Goal: Information Seeking & Learning: Get advice/opinions

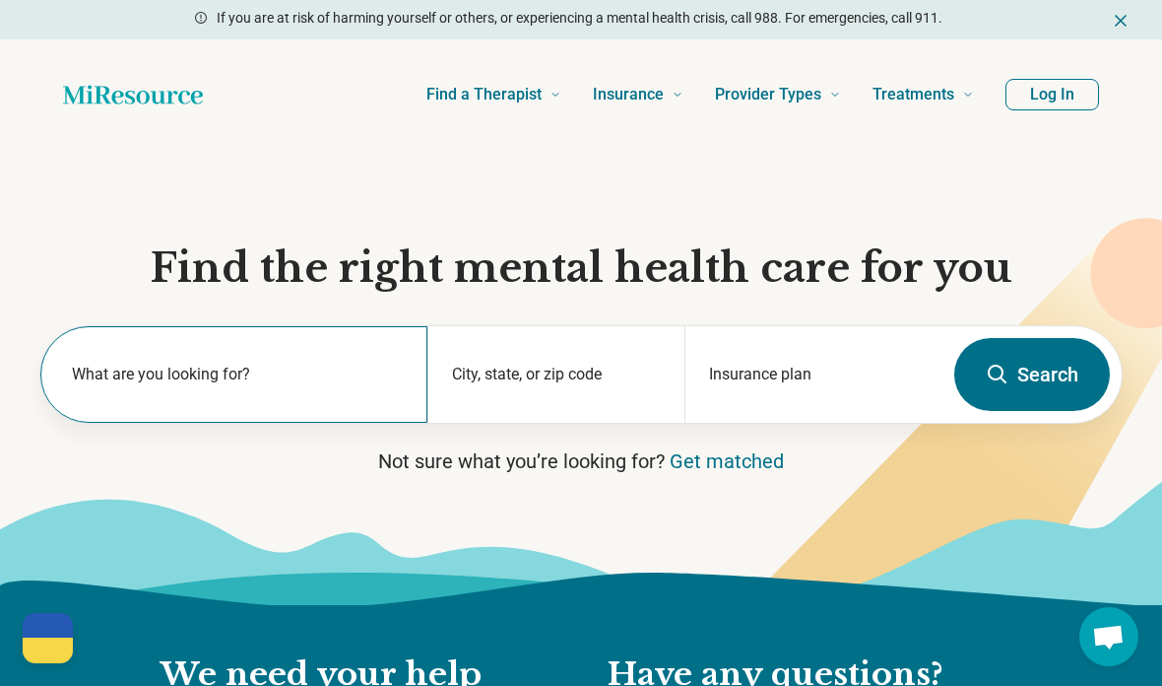
click at [106, 407] on div "What are you looking for?" at bounding box center [233, 374] width 387 height 97
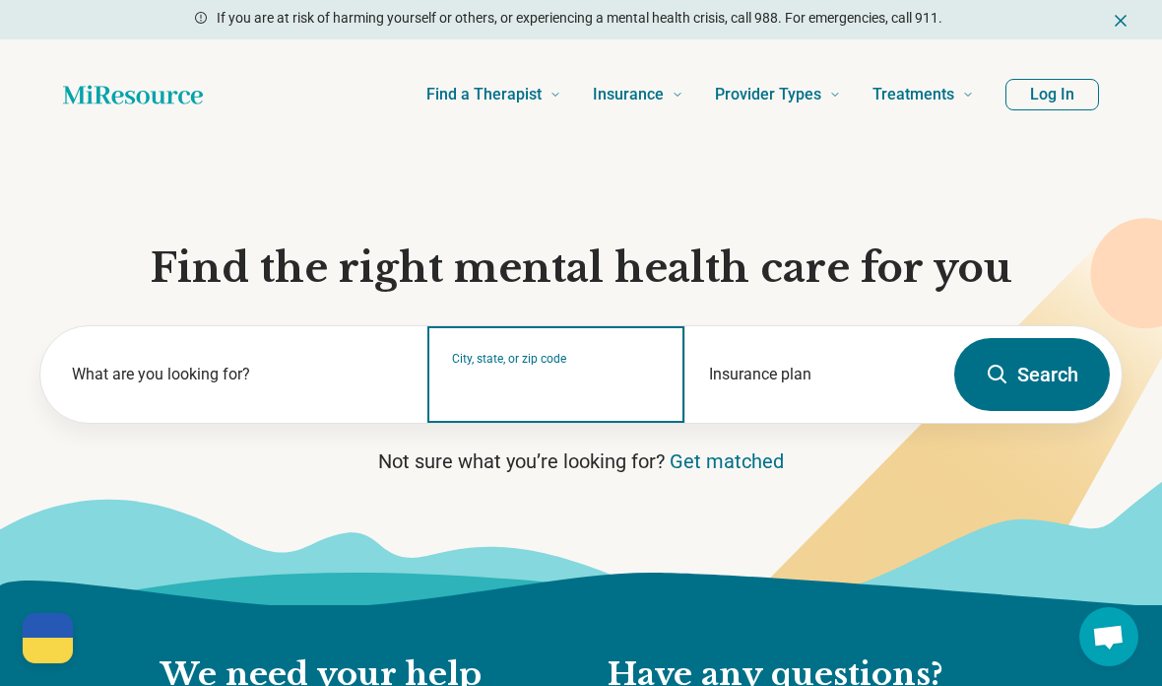
click at [584, 378] on input "City, state, or zip code" at bounding box center [557, 387] width 210 height 24
type input "*****"
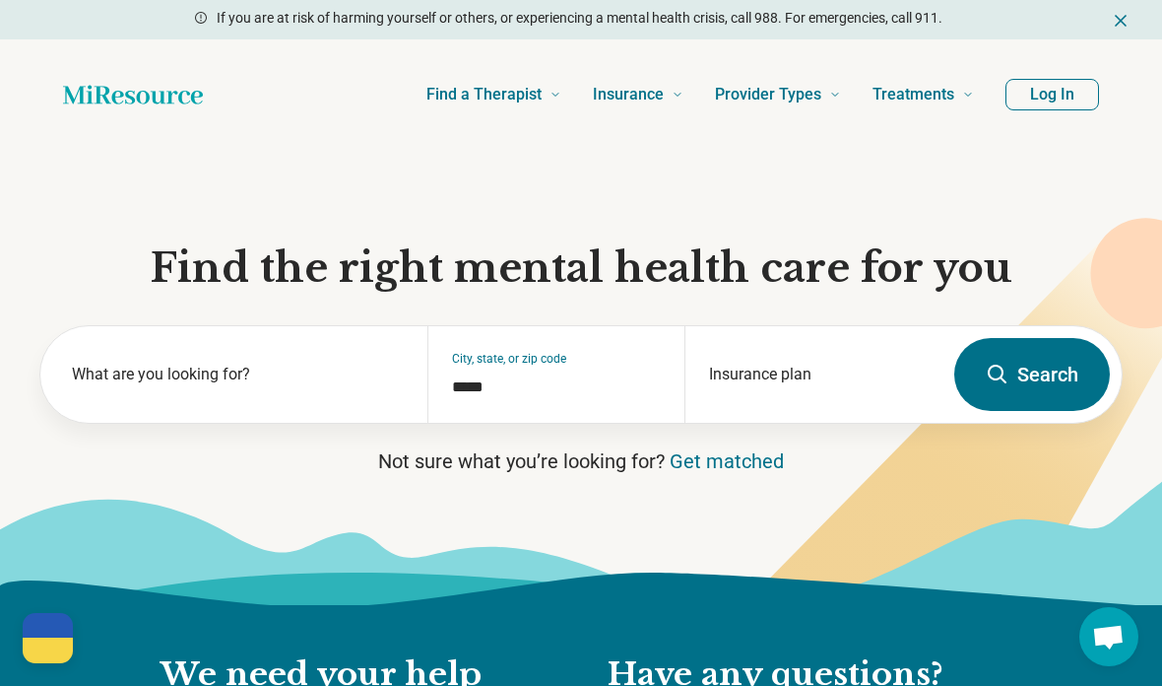
click at [1049, 365] on button "Search" at bounding box center [1032, 374] width 156 height 73
click at [1010, 370] on button "Search" at bounding box center [1032, 374] width 156 height 73
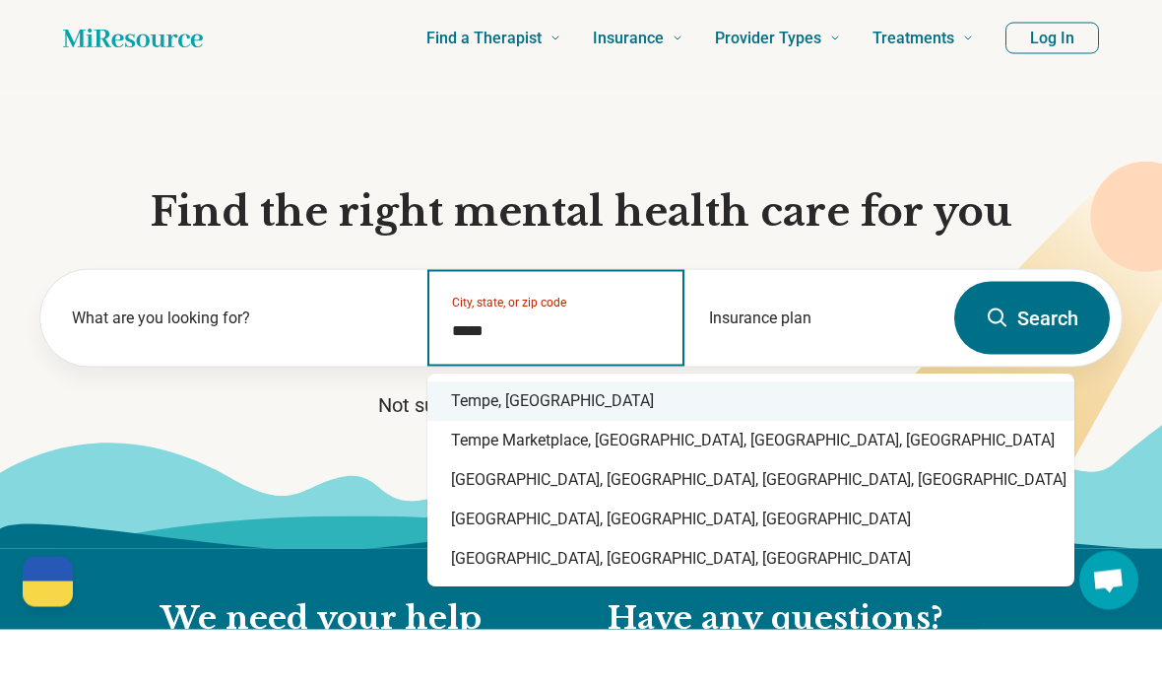
type input "*****"
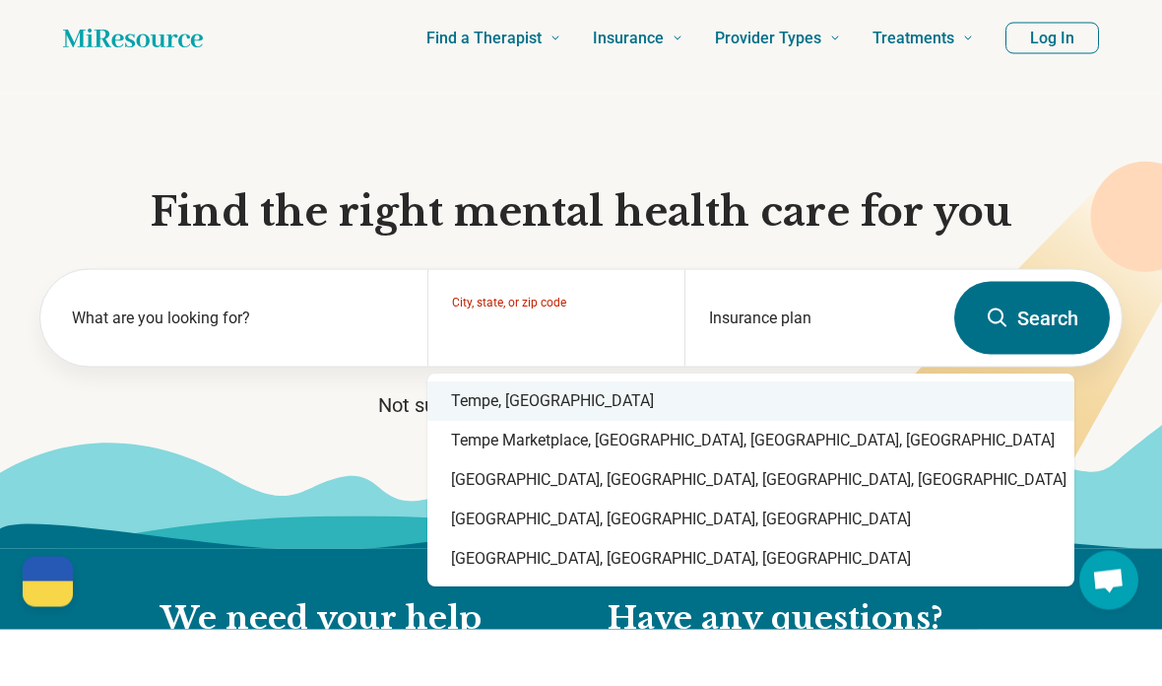
click at [246, 480] on icon at bounding box center [581, 542] width 1162 height 125
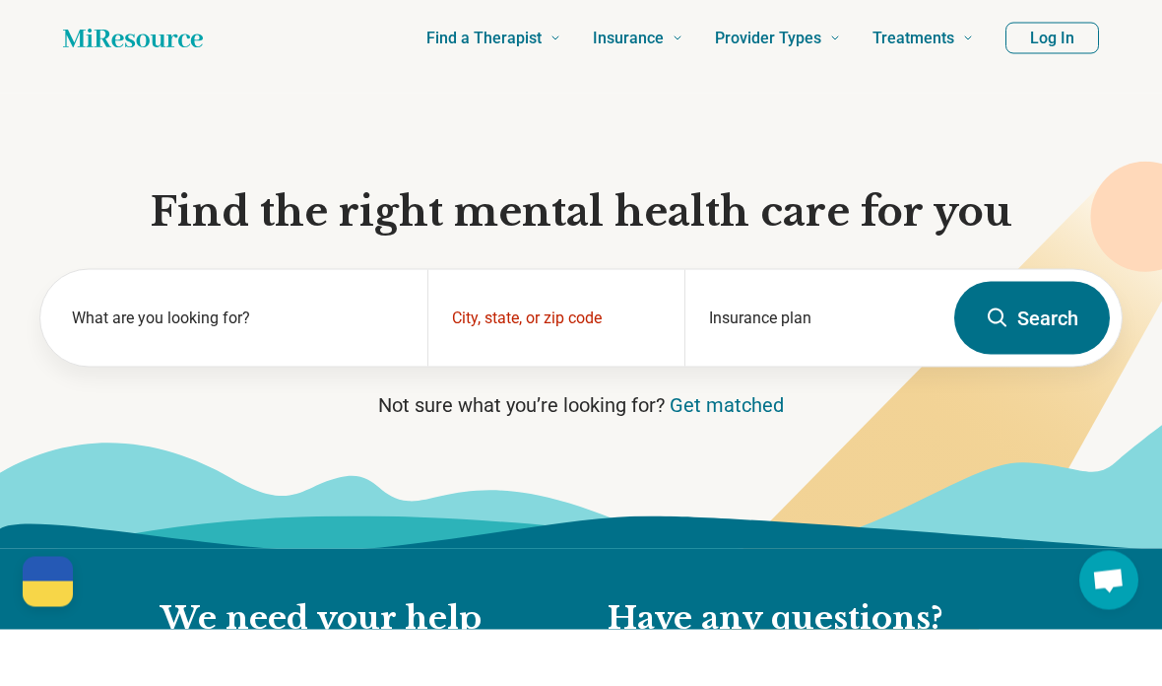
scroll to position [57, 0]
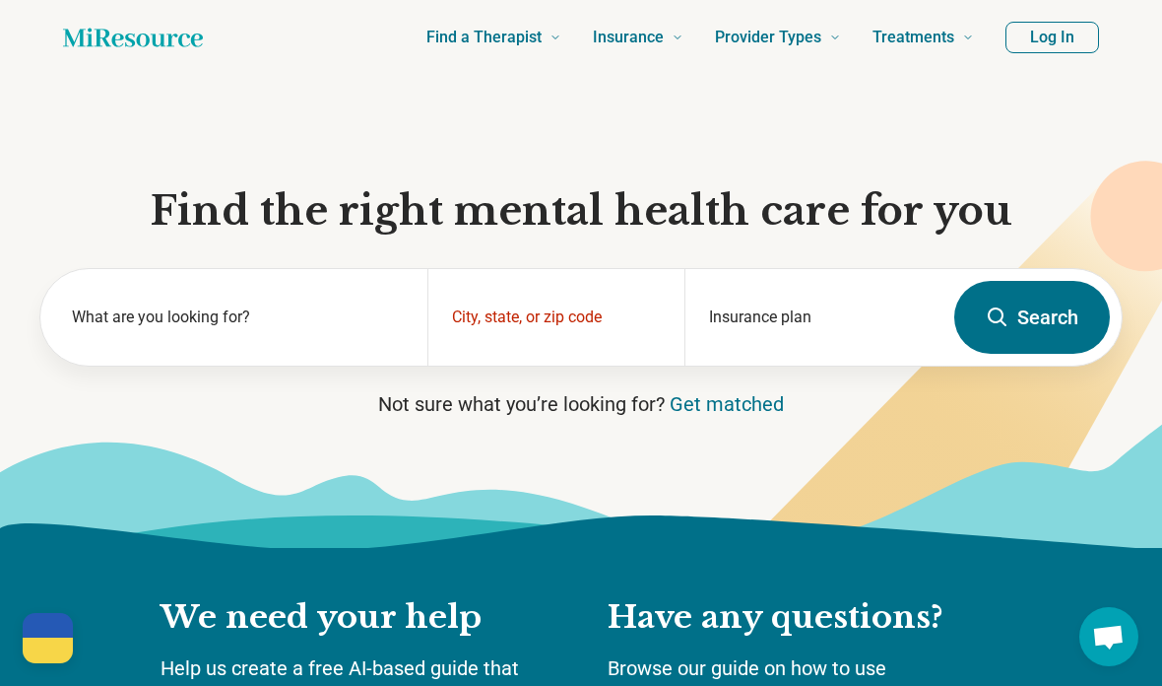
click at [694, 419] on icon at bounding box center [935, 406] width 533 height 490
click at [699, 413] on link "Get matched" at bounding box center [727, 404] width 114 height 24
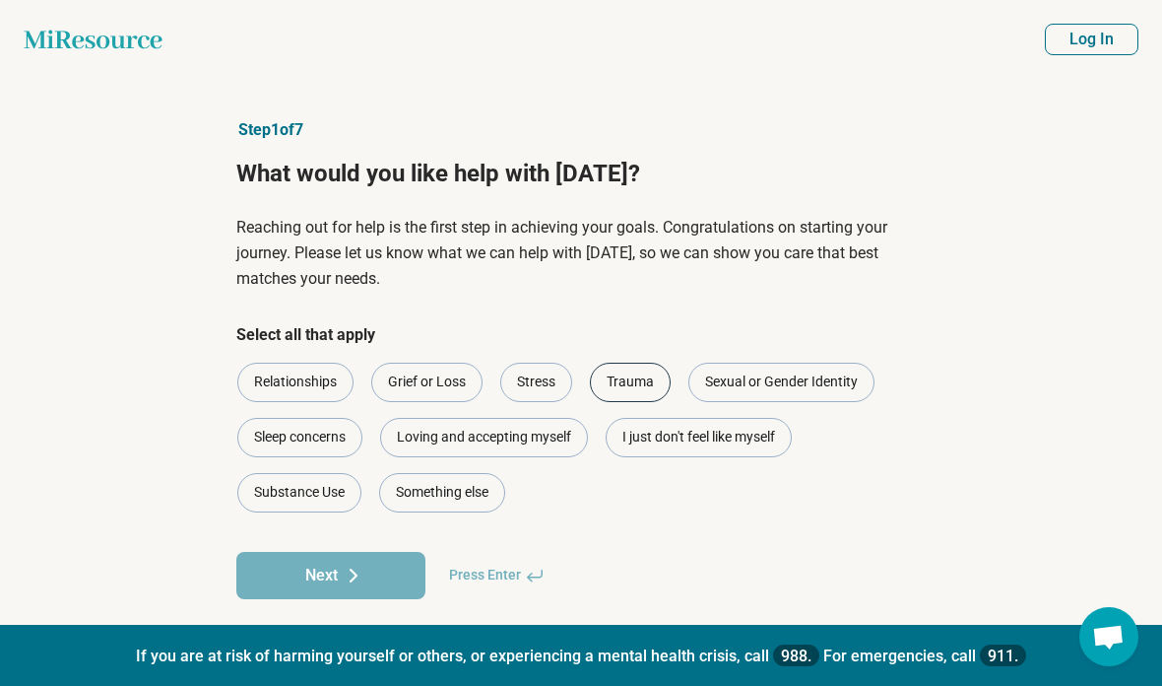
click at [642, 389] on div "Trauma" at bounding box center [630, 381] width 81 height 39
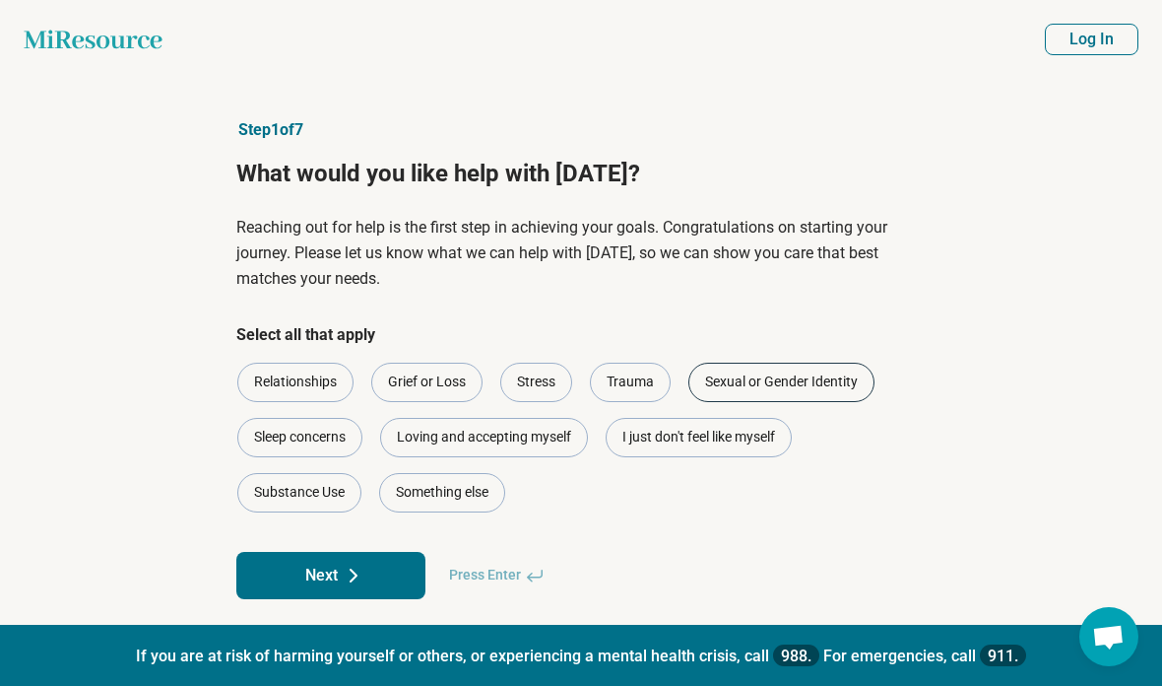
click at [773, 389] on div "Sexual or Gender Identity" at bounding box center [781, 381] width 186 height 39
click at [530, 390] on div "Stress" at bounding box center [536, 381] width 72 height 39
click at [346, 573] on icon at bounding box center [354, 575] width 24 height 24
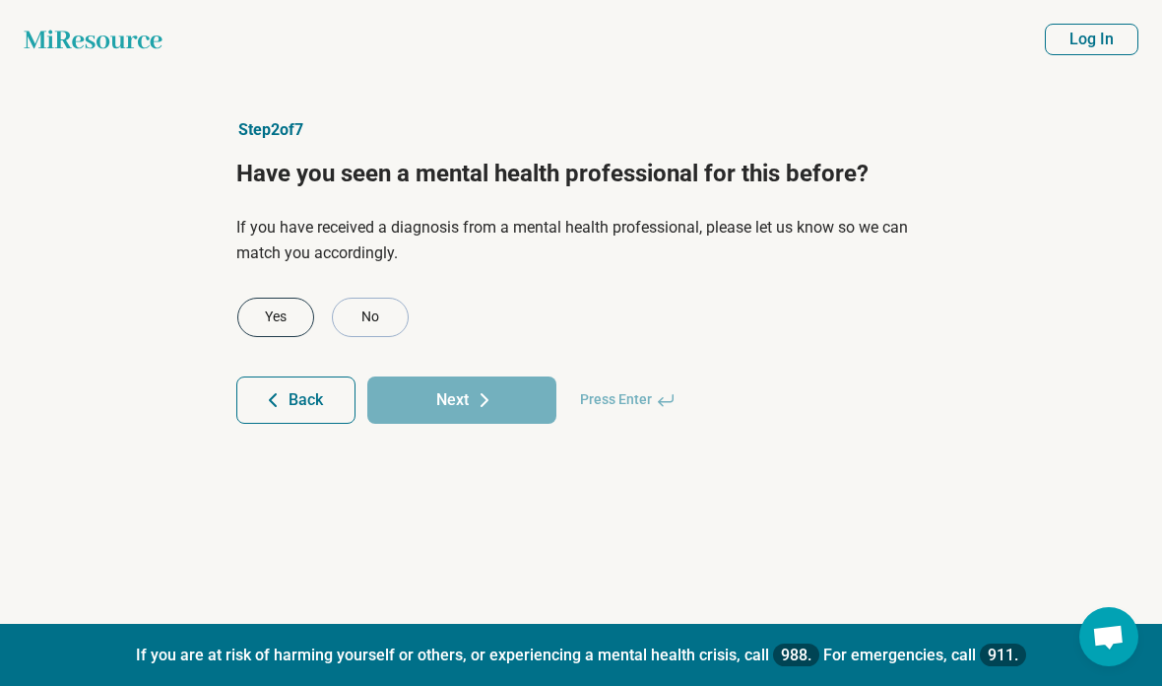
click at [266, 323] on div "Yes" at bounding box center [275, 316] width 77 height 39
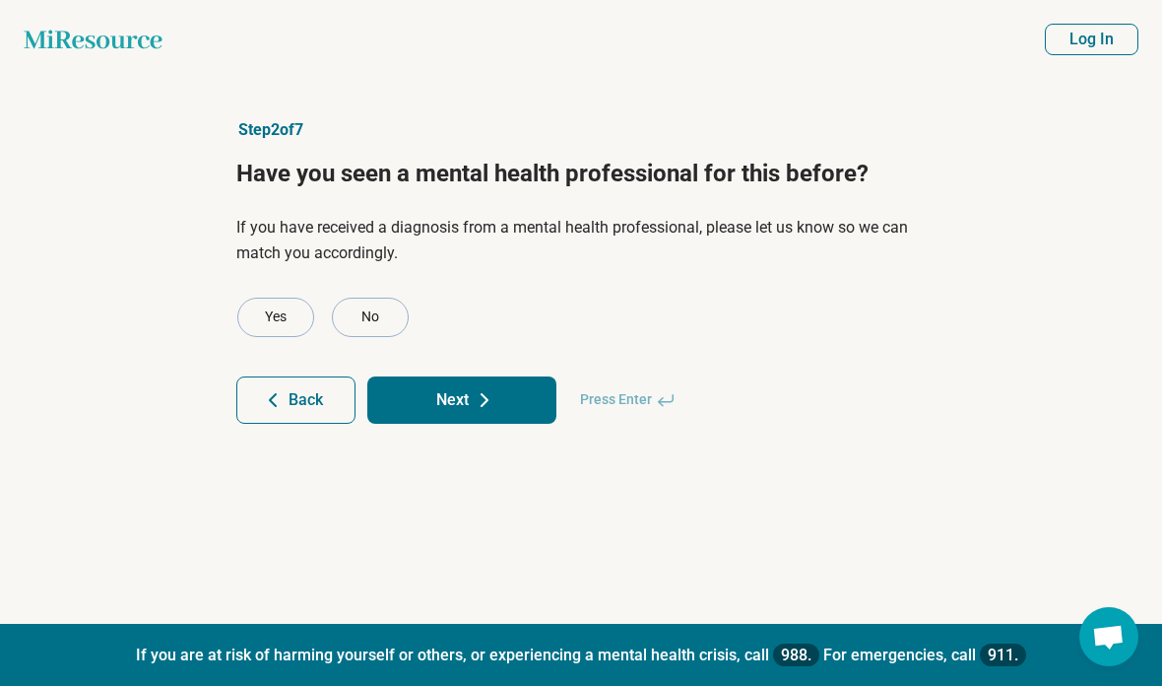
click at [420, 397] on button "Next" at bounding box center [461, 399] width 189 height 47
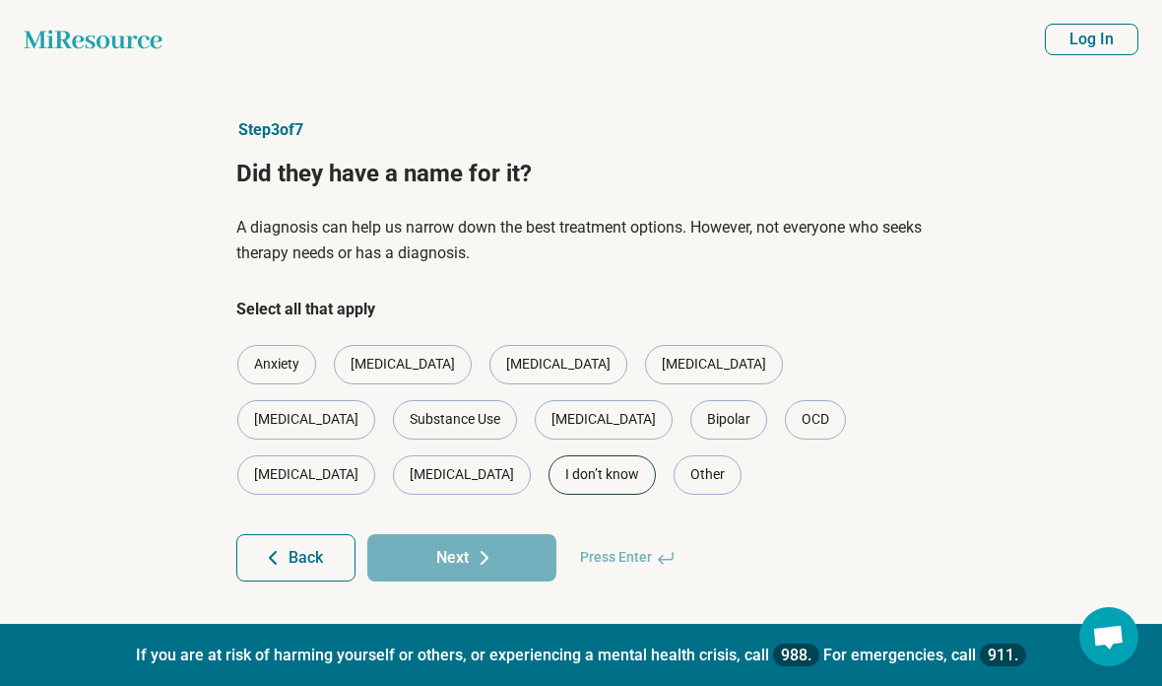
click at [656, 455] on div "I don’t know" at bounding box center [602, 474] width 107 height 39
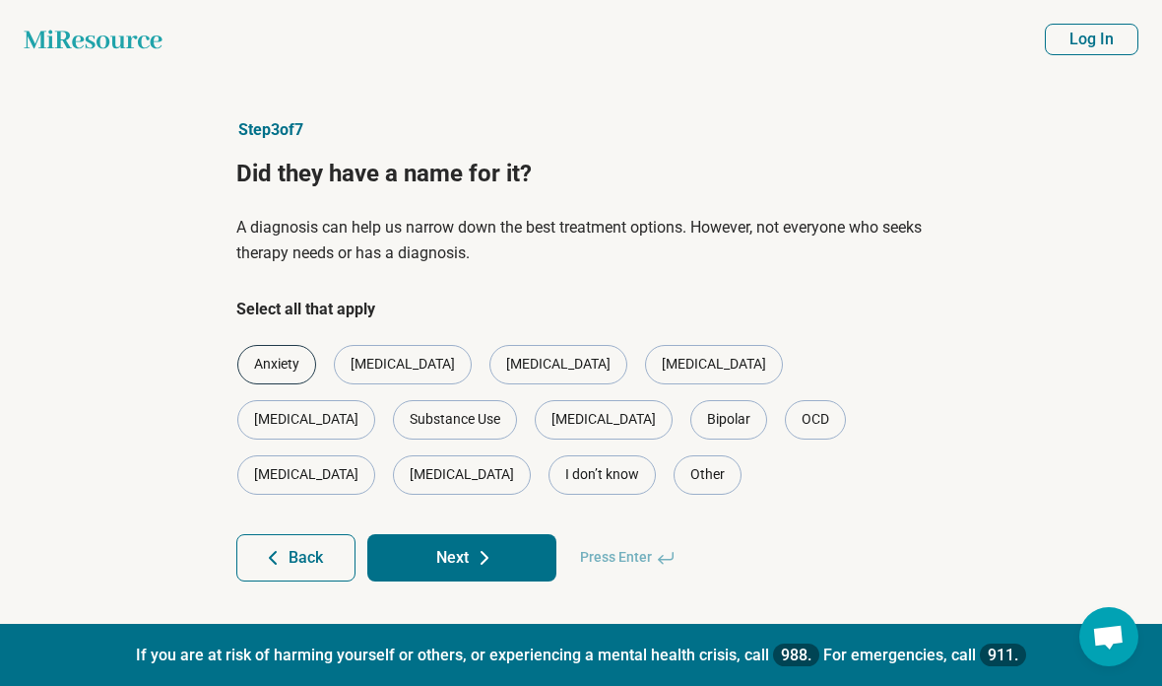
click at [302, 381] on div "Anxiety" at bounding box center [276, 364] width 79 height 39
click at [498, 534] on button "Next" at bounding box center [461, 557] width 189 height 47
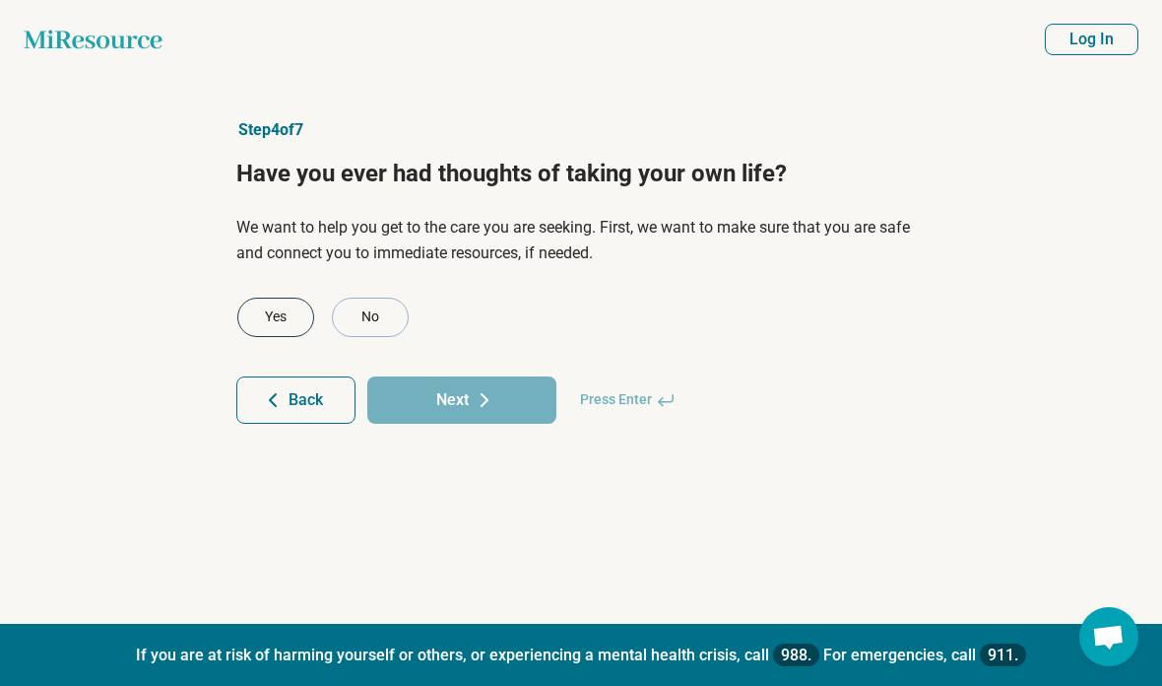
click at [285, 321] on div "Yes" at bounding box center [275, 316] width 77 height 39
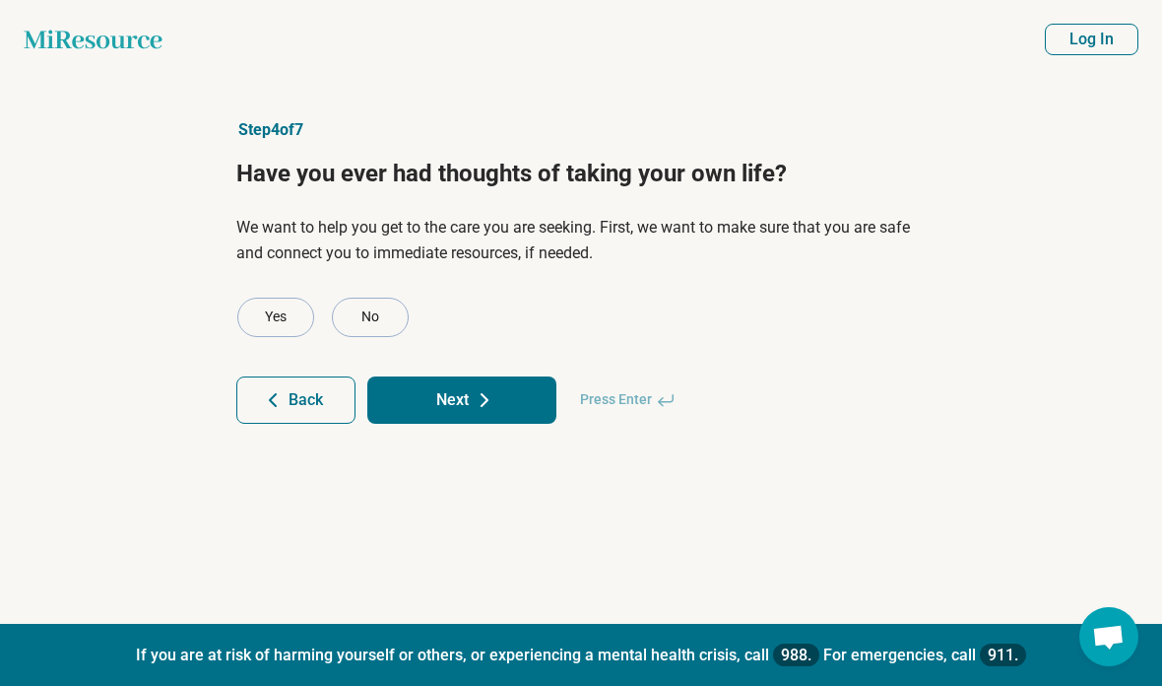
click at [494, 405] on icon at bounding box center [485, 400] width 24 height 24
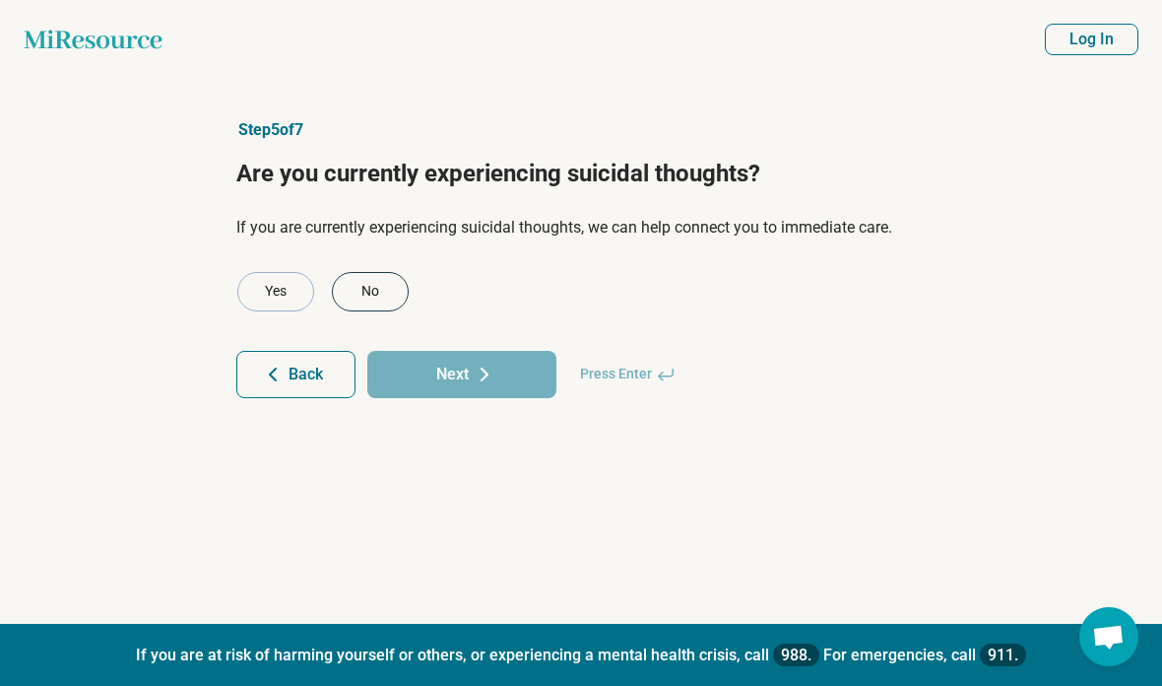
click at [384, 301] on div "No" at bounding box center [370, 291] width 77 height 39
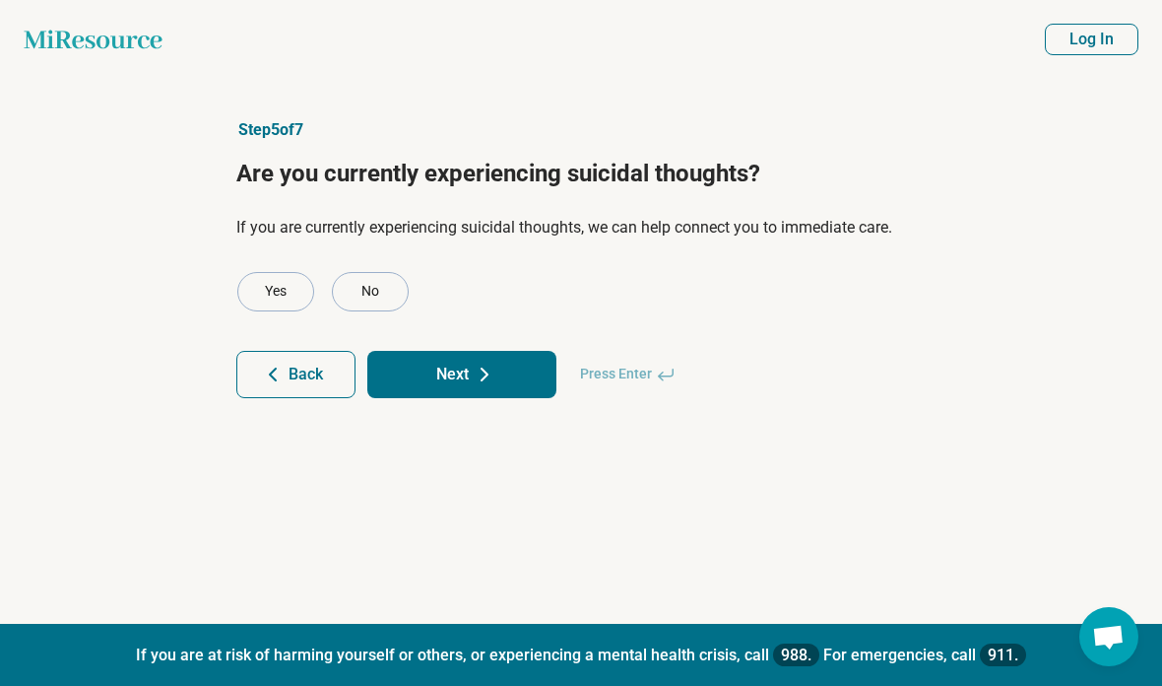
click at [513, 391] on button "Next" at bounding box center [461, 374] width 189 height 47
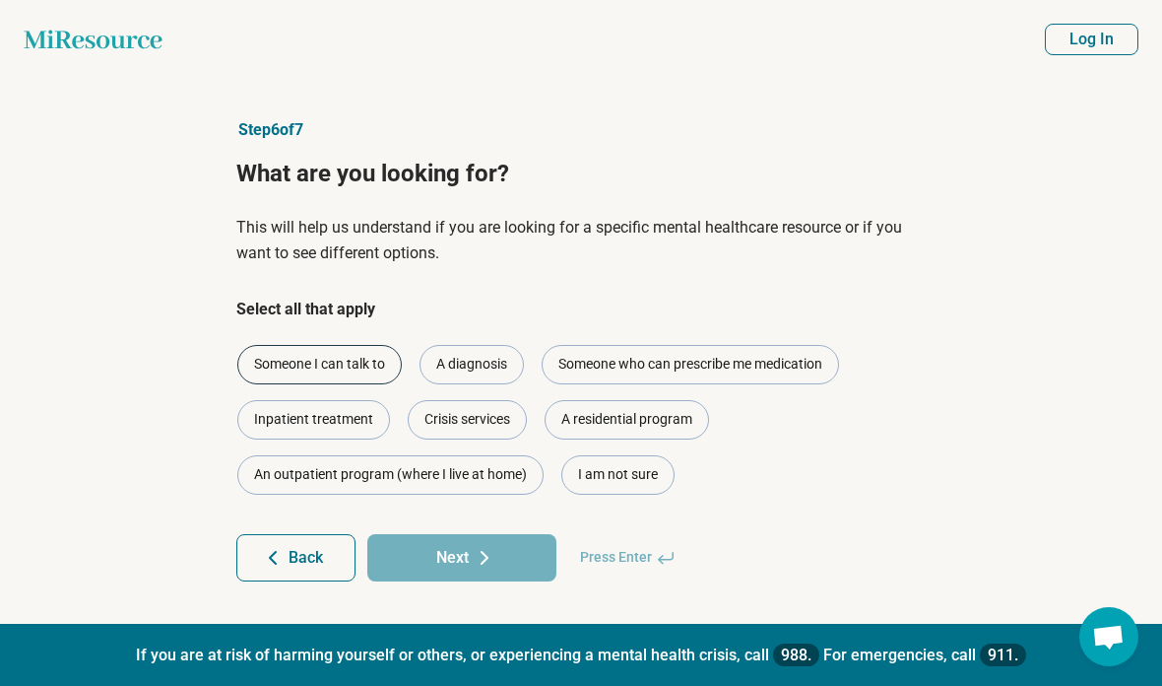
click at [324, 356] on div "Someone I can talk to" at bounding box center [319, 364] width 164 height 39
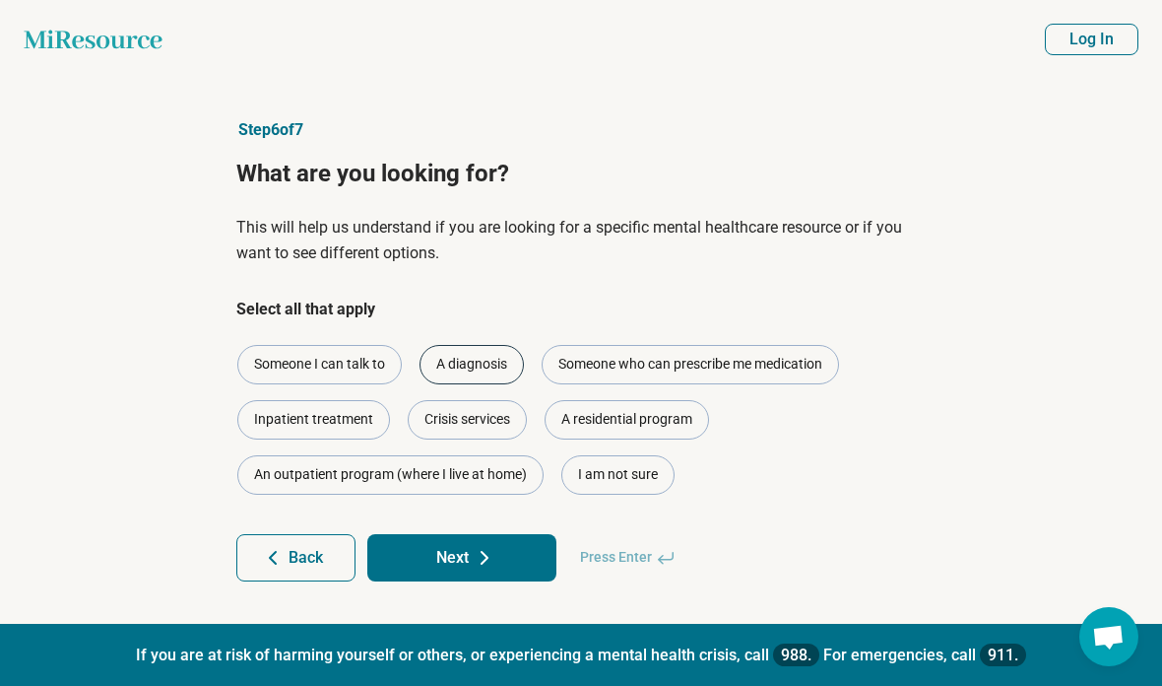
click at [443, 349] on div "A diagnosis" at bounding box center [472, 364] width 104 height 39
click at [670, 371] on div "Someone who can prescribe me medication" at bounding box center [690, 364] width 297 height 39
click at [503, 547] on button "Next" at bounding box center [461, 557] width 189 height 47
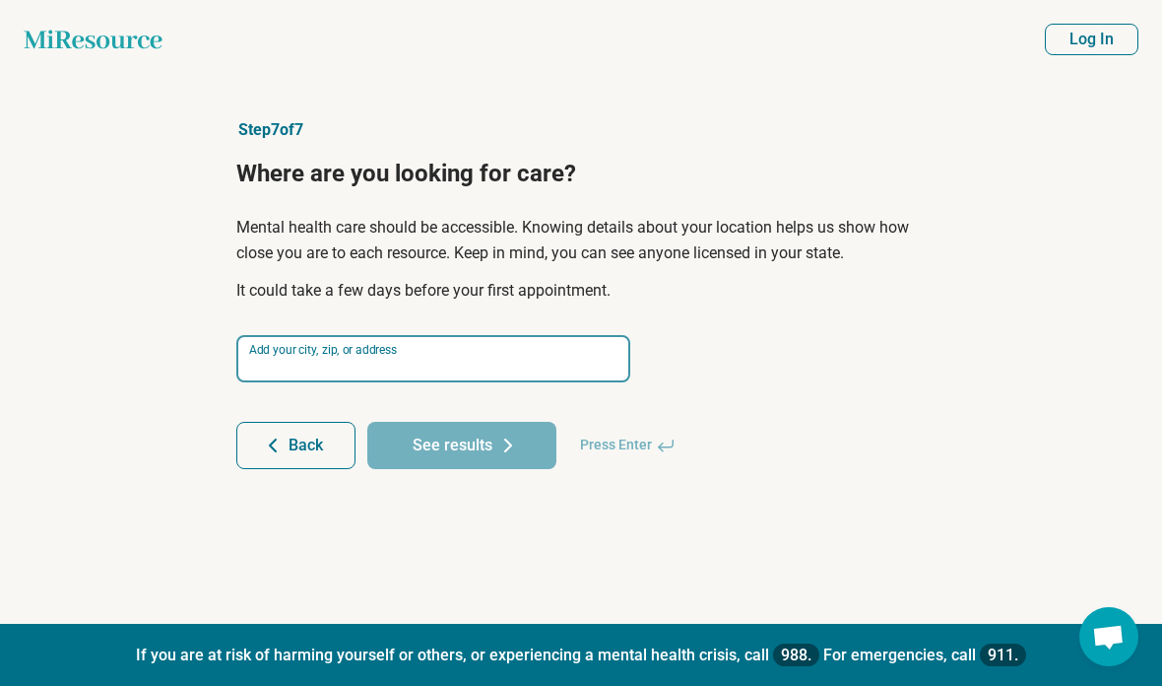
click at [527, 364] on input at bounding box center [433, 358] width 394 height 47
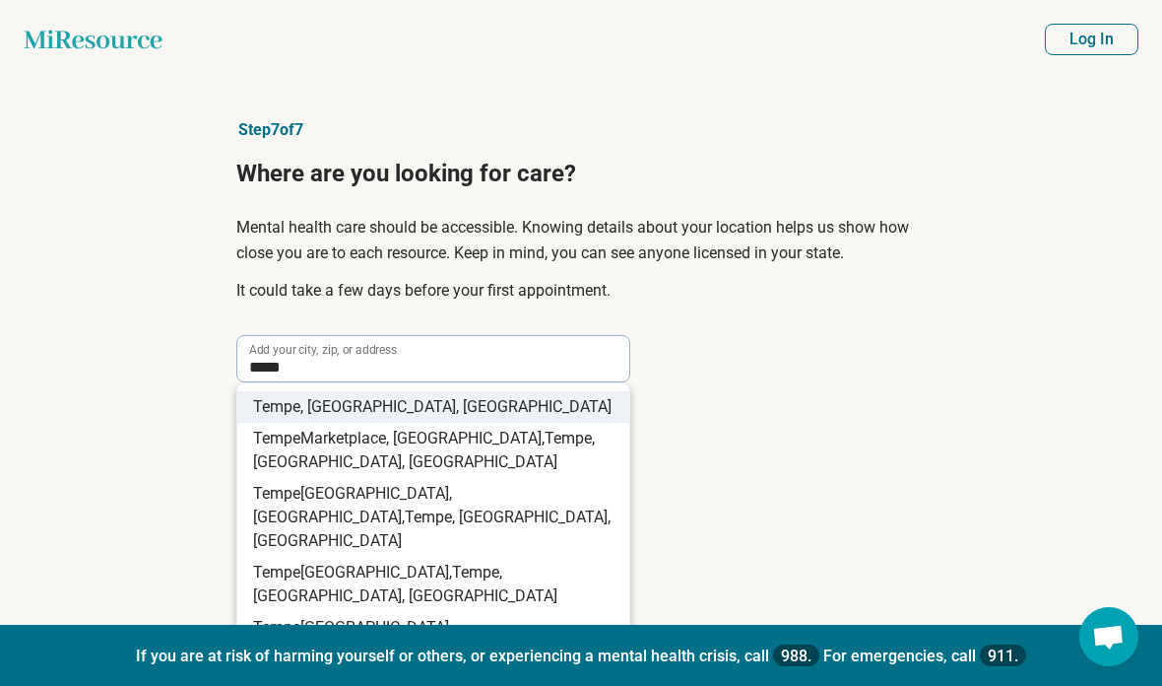
click at [526, 402] on li "Tempe , AZ, USA" at bounding box center [433, 407] width 392 height 32
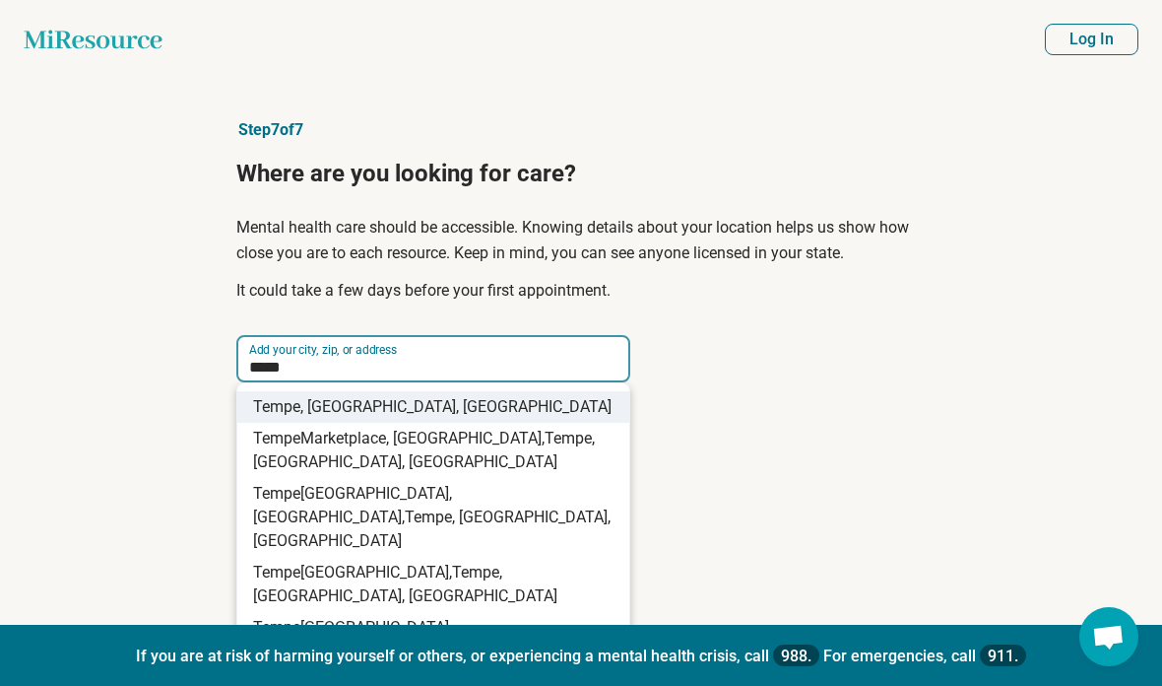
type input "**********"
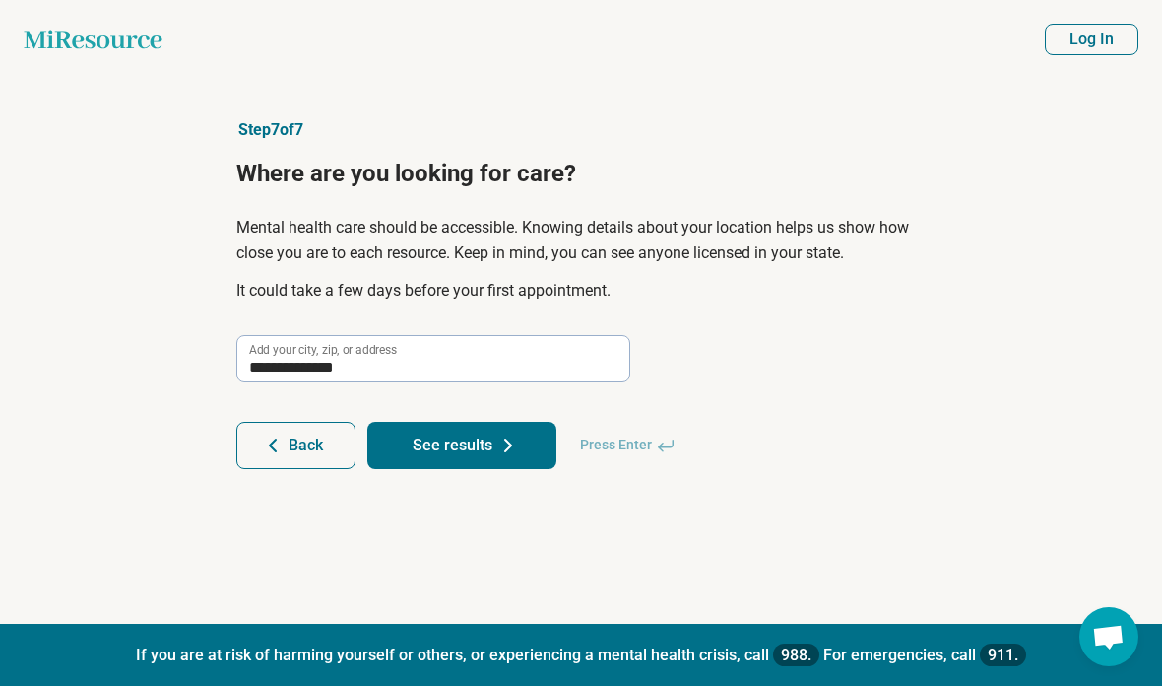
click at [486, 456] on button "See results" at bounding box center [461, 445] width 189 height 47
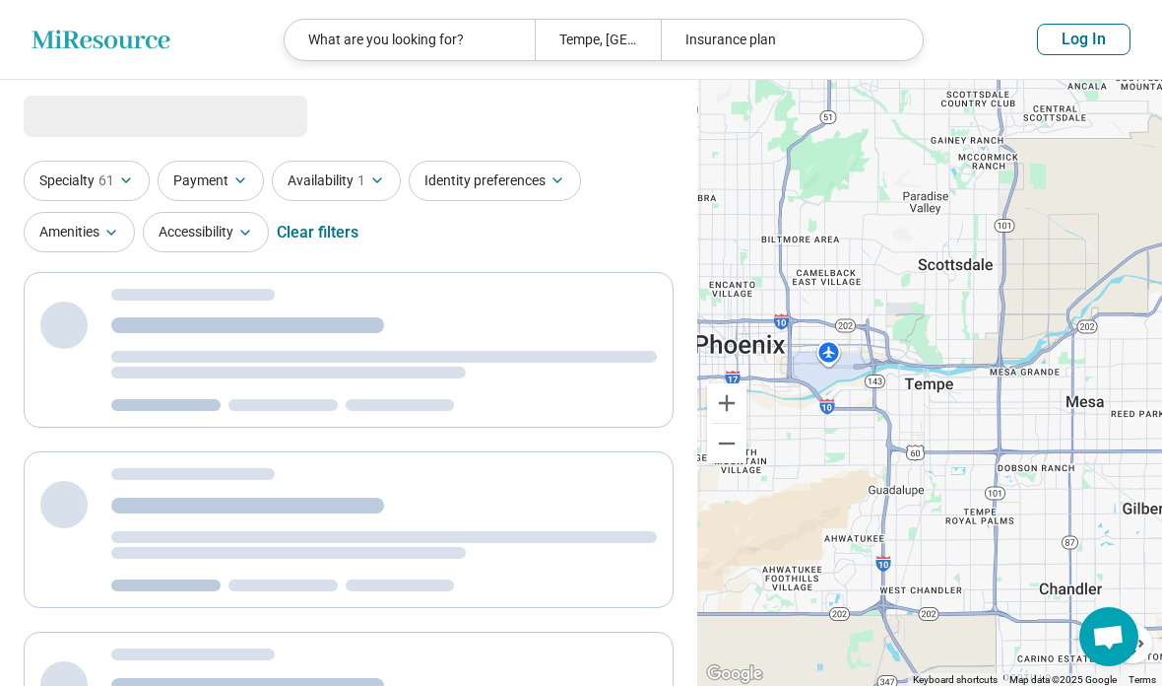
select select "***"
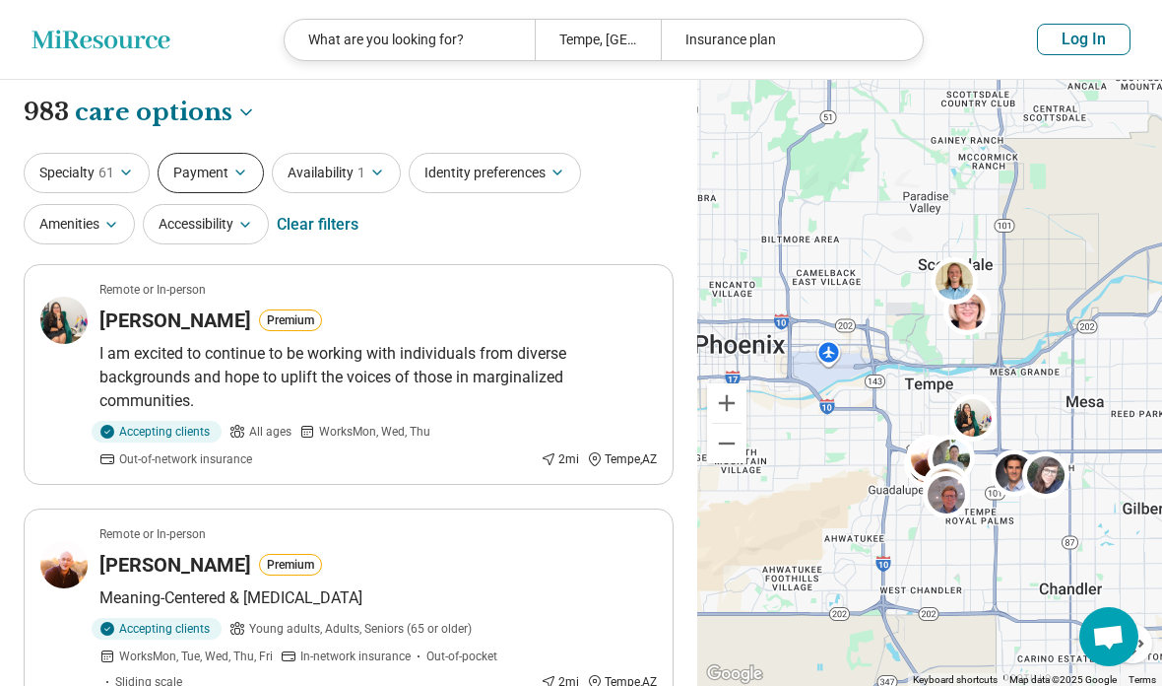
click at [227, 178] on button "Payment" at bounding box center [211, 173] width 106 height 40
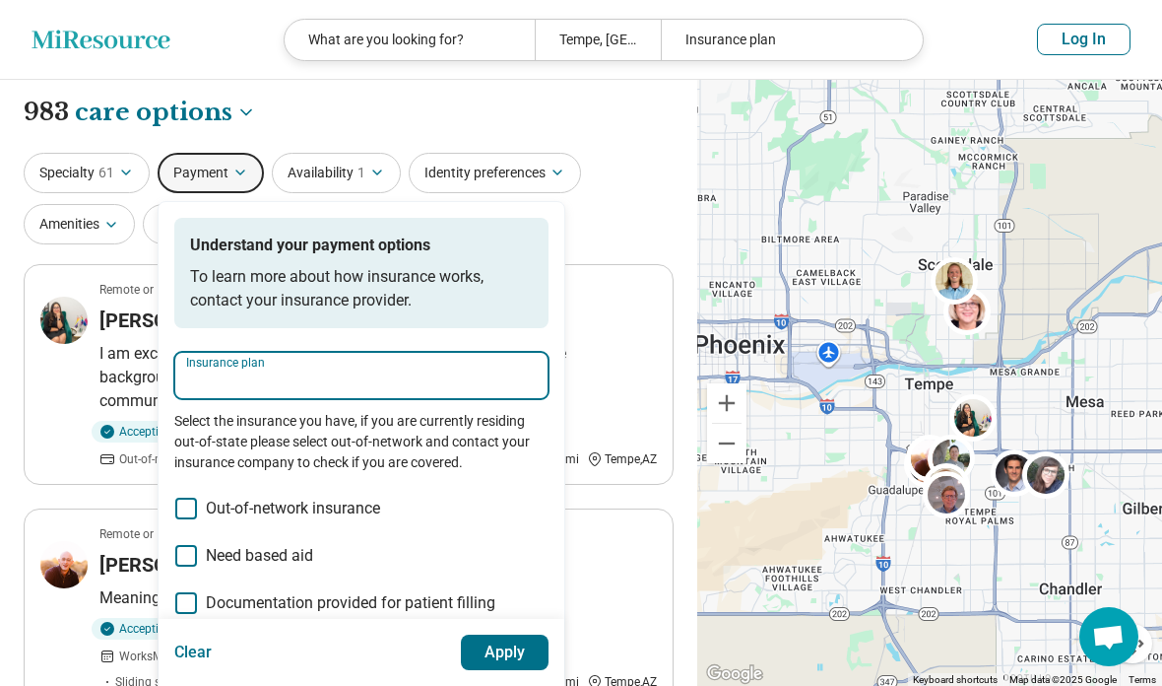
click at [247, 378] on input "Insurance plan" at bounding box center [361, 381] width 351 height 24
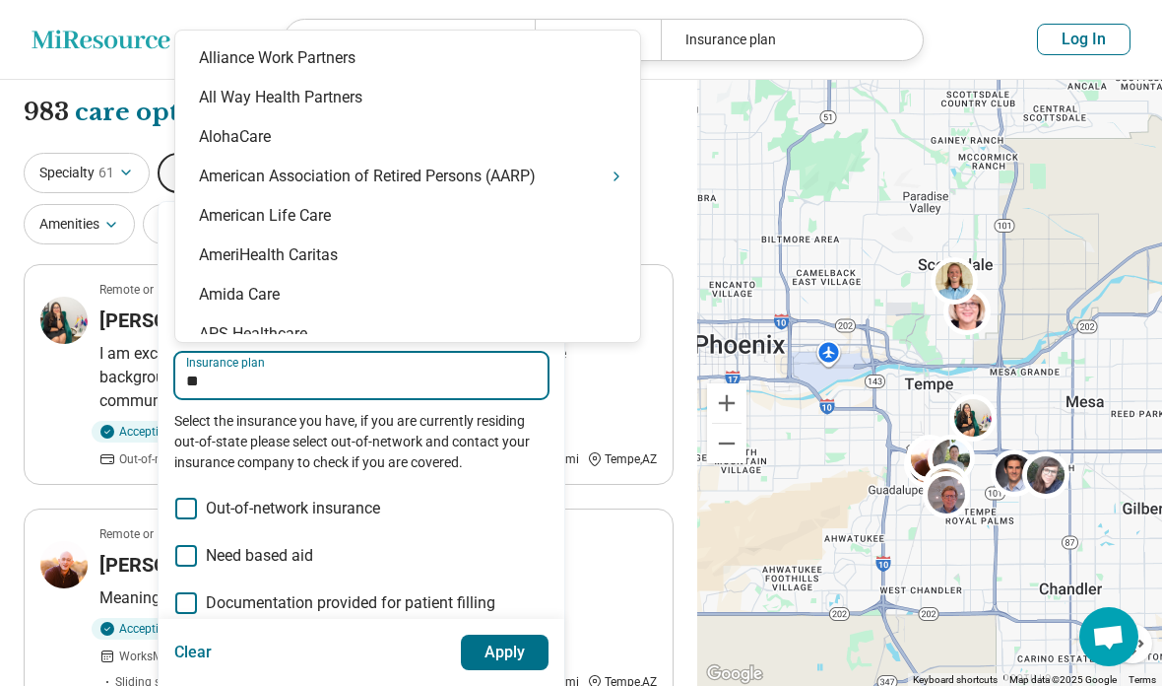
type input "*"
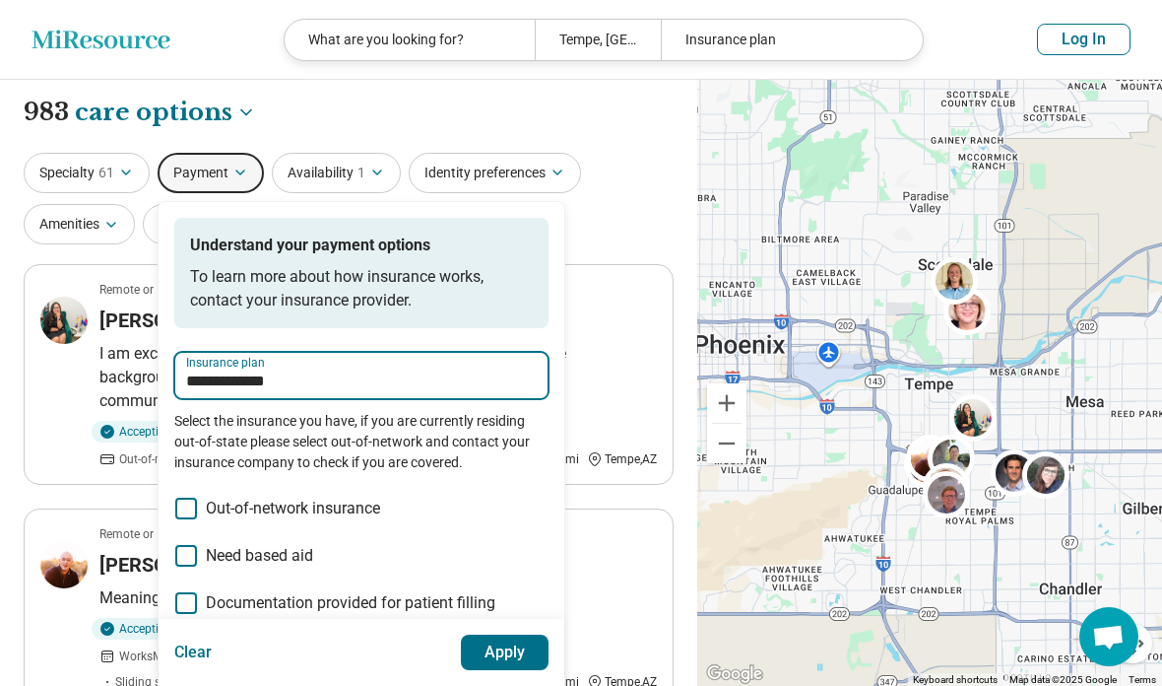
type input "**********"
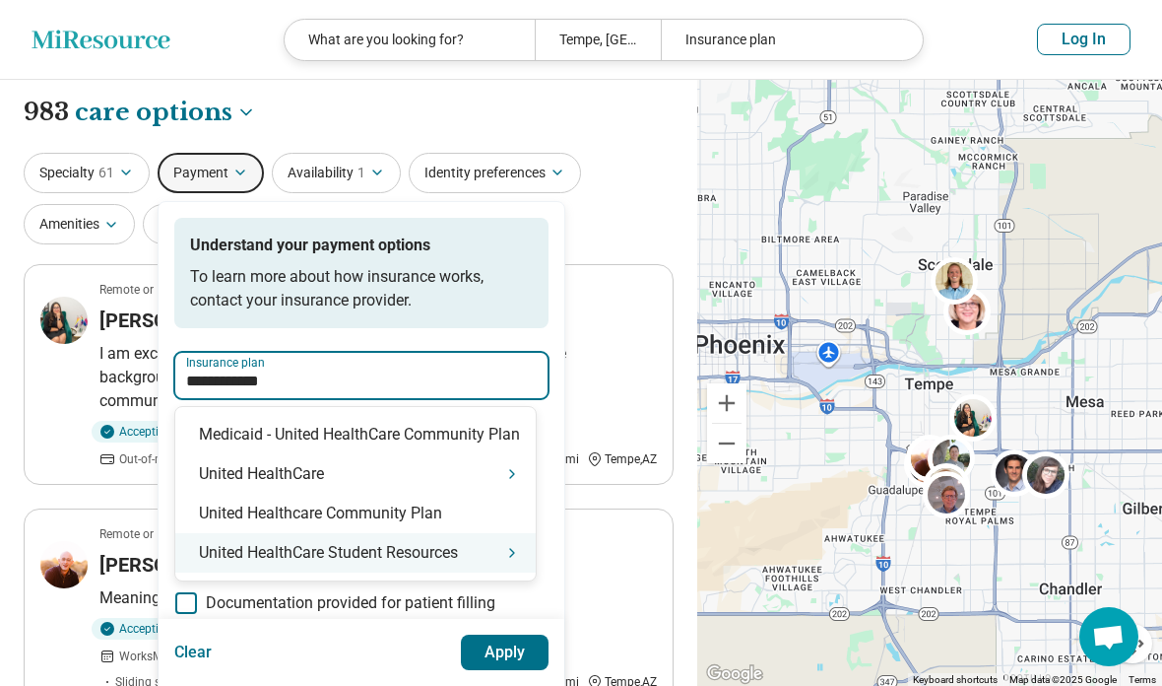
click at [251, 557] on div "United HealthCare Student Resources" at bounding box center [355, 552] width 361 height 39
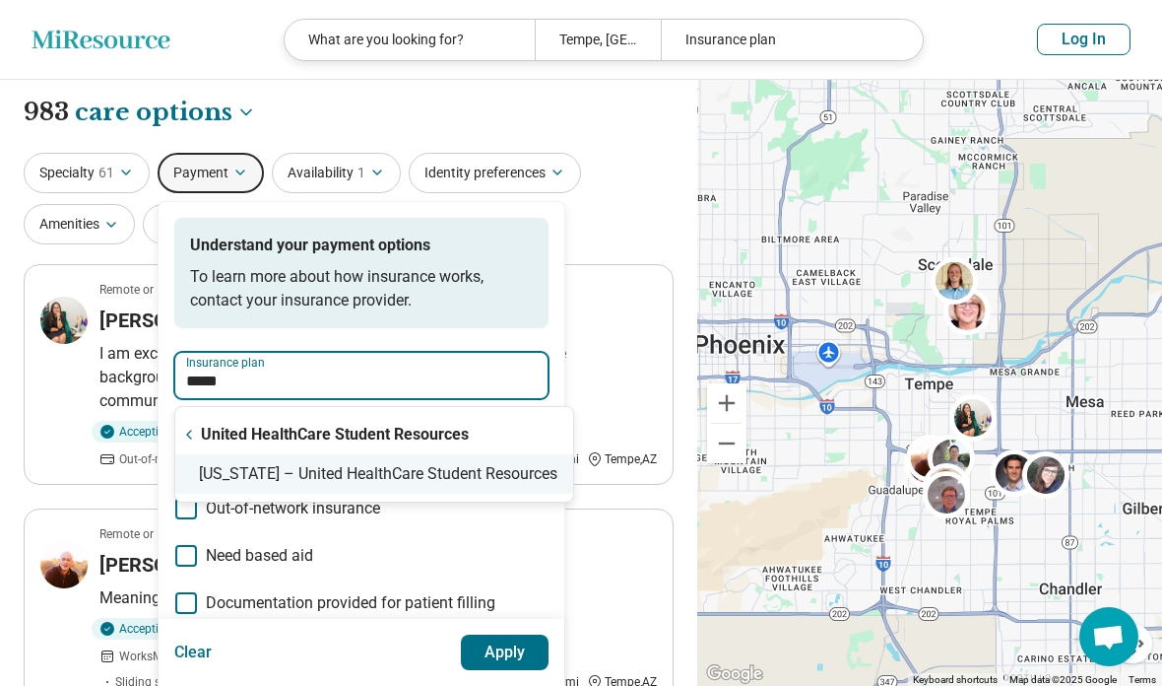
click at [303, 479] on div "Arizona – United HealthCare Student Resources" at bounding box center [374, 473] width 398 height 39
type input "**********"
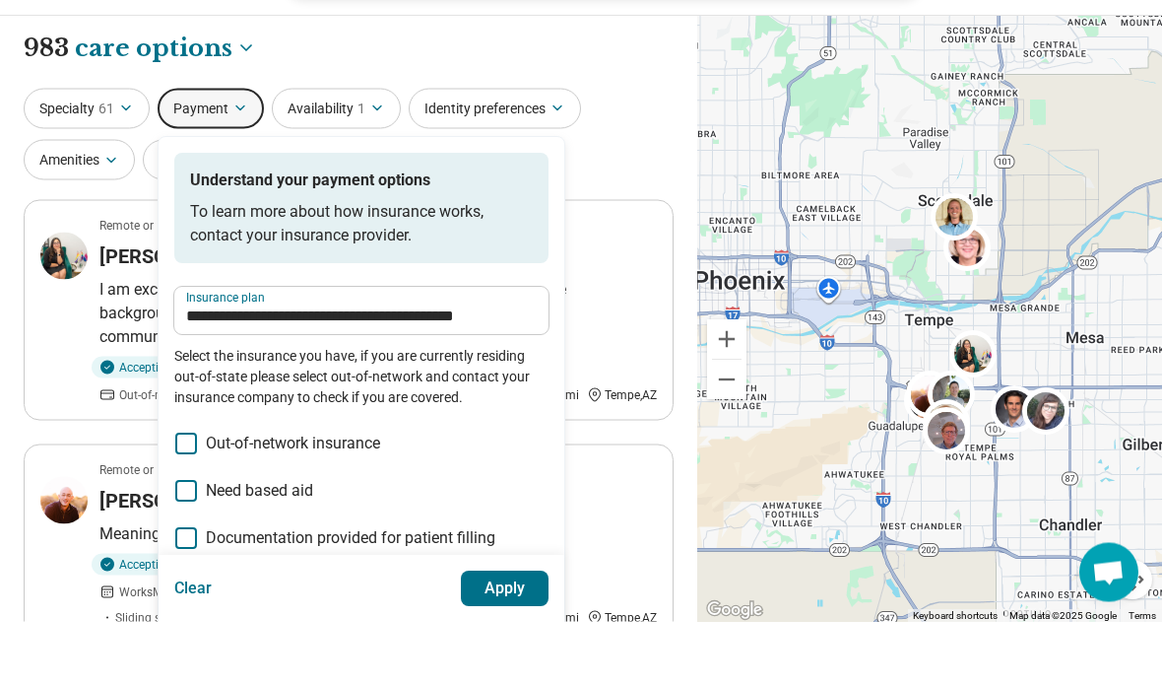
click at [486, 657] on button "Apply" at bounding box center [505, 651] width 89 height 35
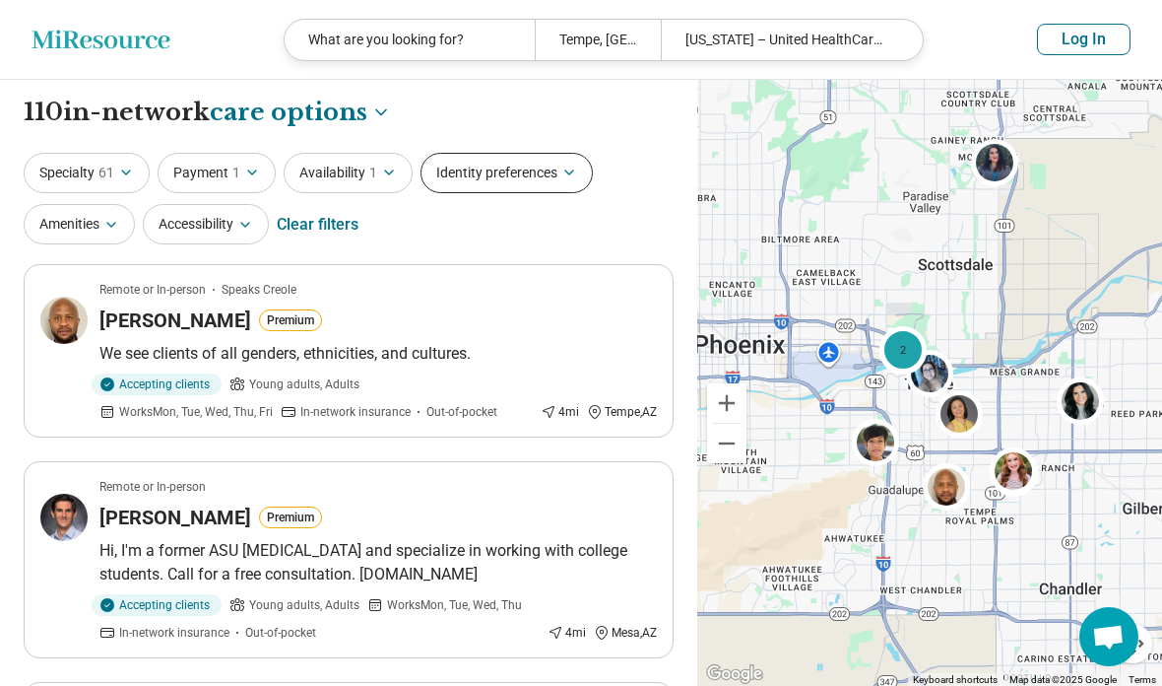
click at [515, 179] on button "Identity preferences" at bounding box center [507, 173] width 172 height 40
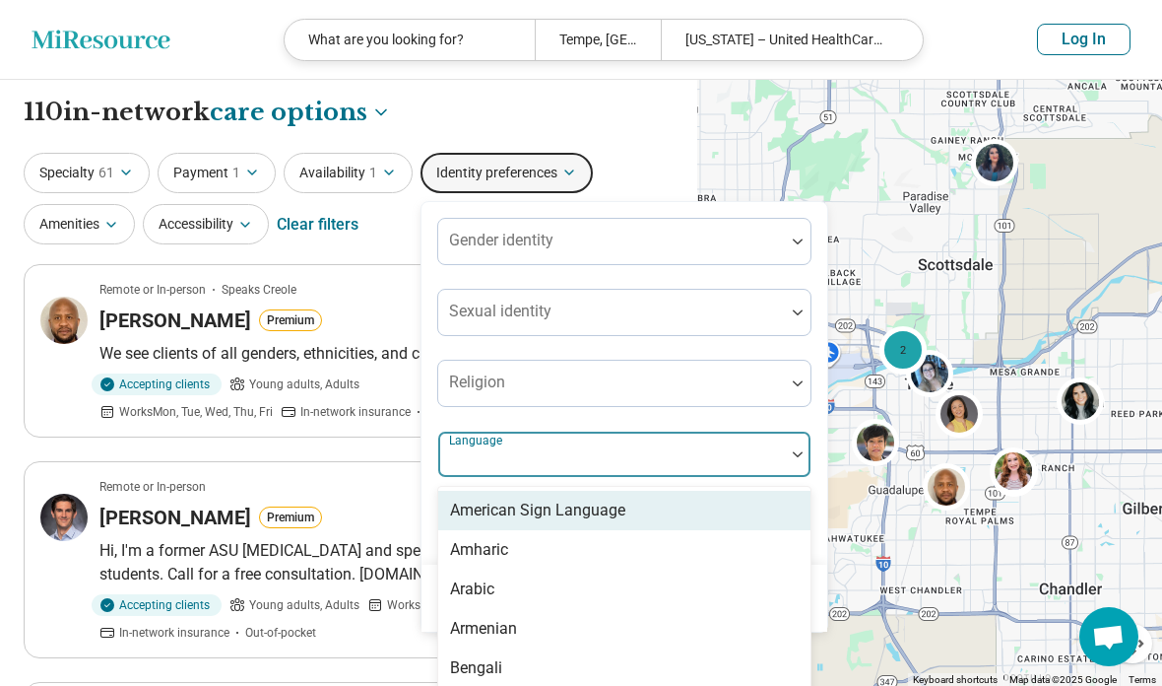
click at [518, 461] on div at bounding box center [611, 462] width 331 height 28
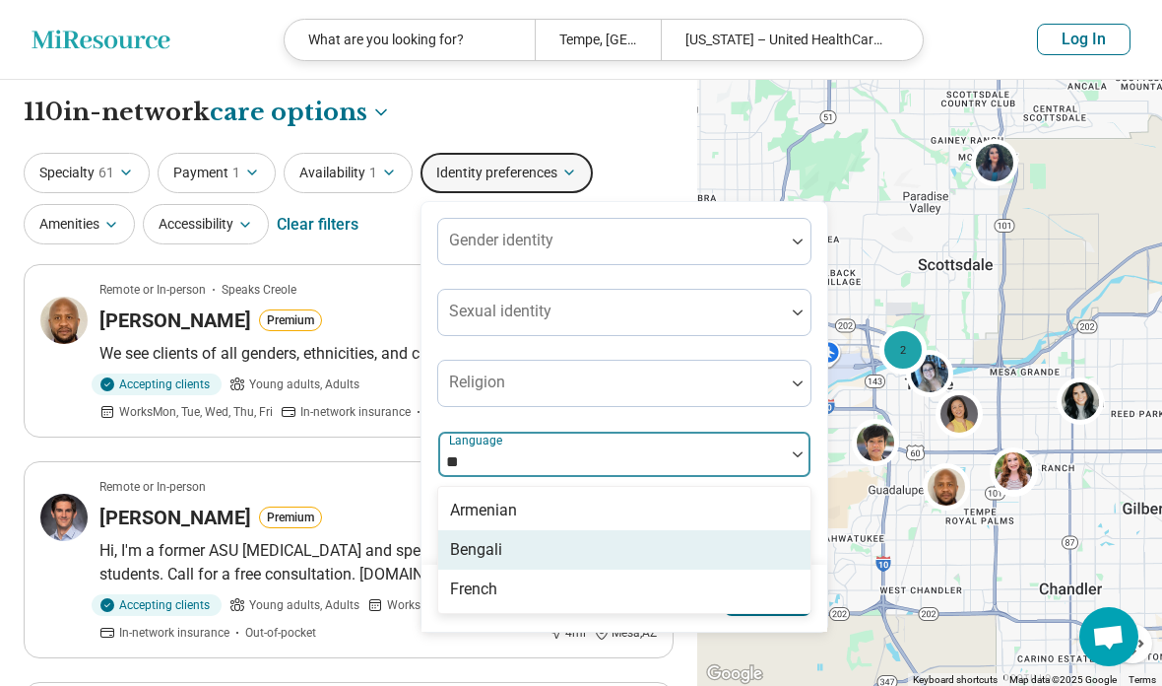
type input "*"
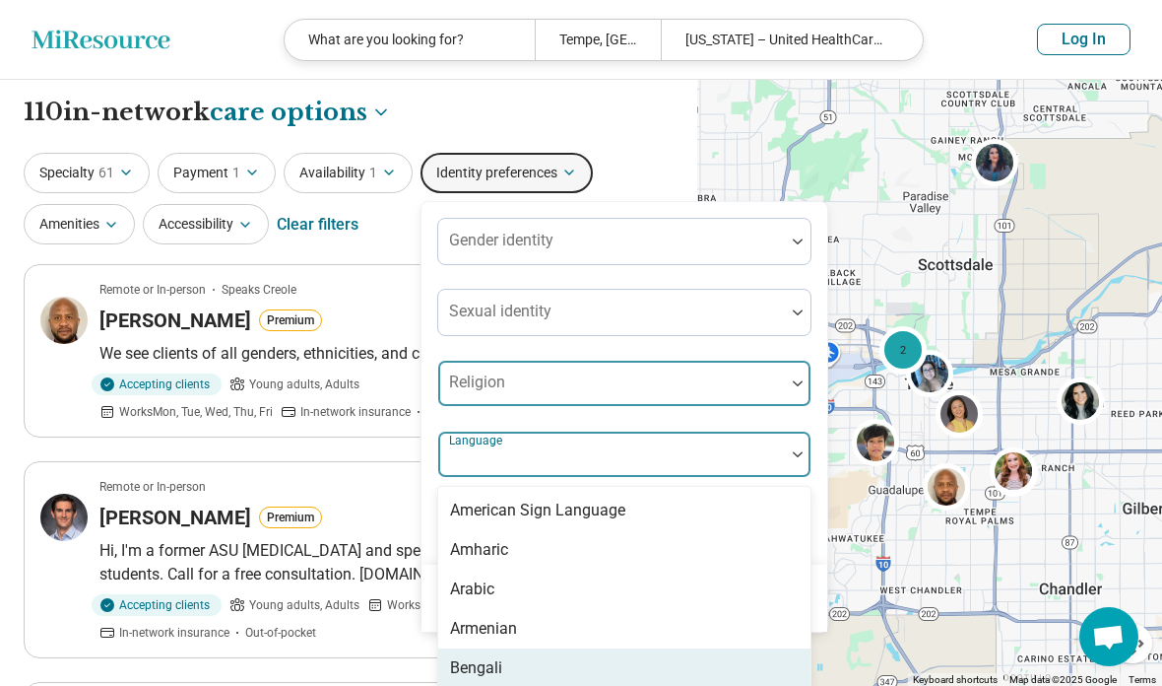
click at [604, 369] on div at bounding box center [611, 382] width 347 height 43
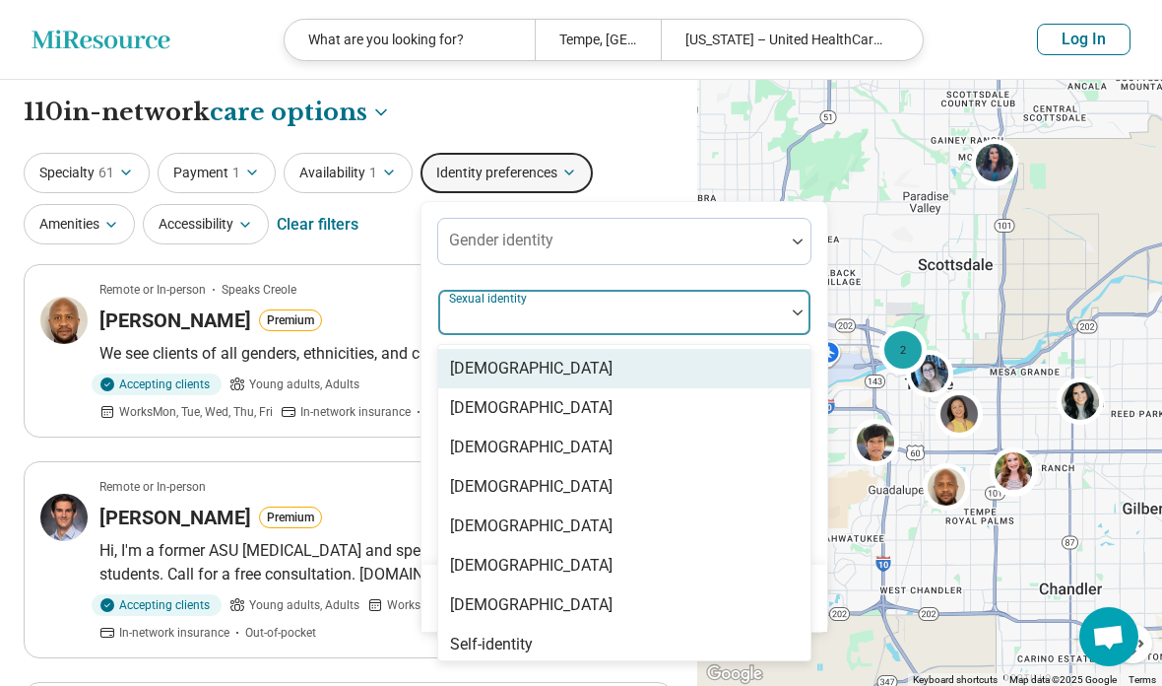
click at [612, 329] on div at bounding box center [611, 320] width 331 height 28
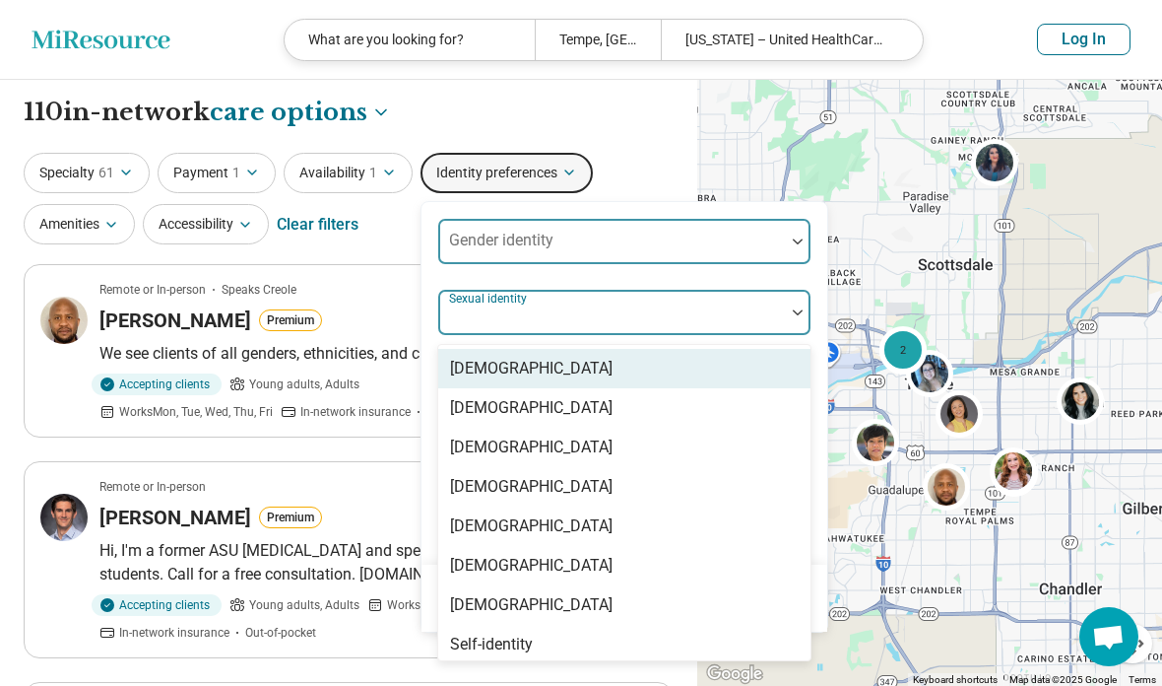
click at [624, 245] on div at bounding box center [611, 249] width 331 height 28
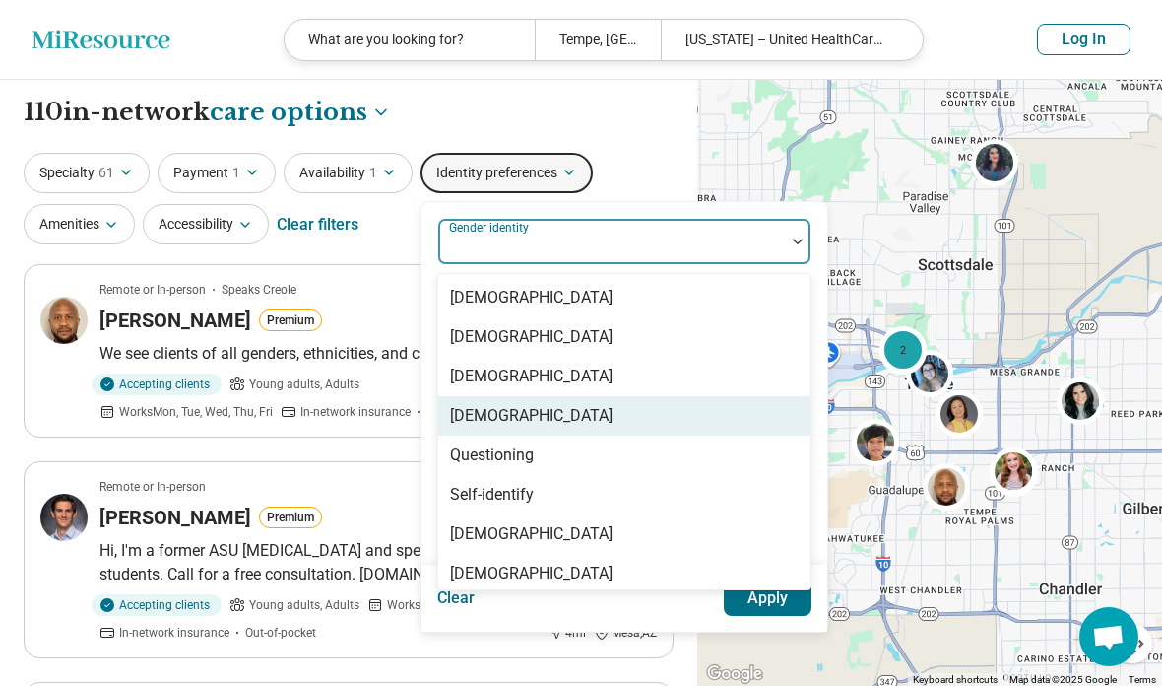
click at [474, 413] on div "Non-binary" at bounding box center [531, 416] width 163 height 24
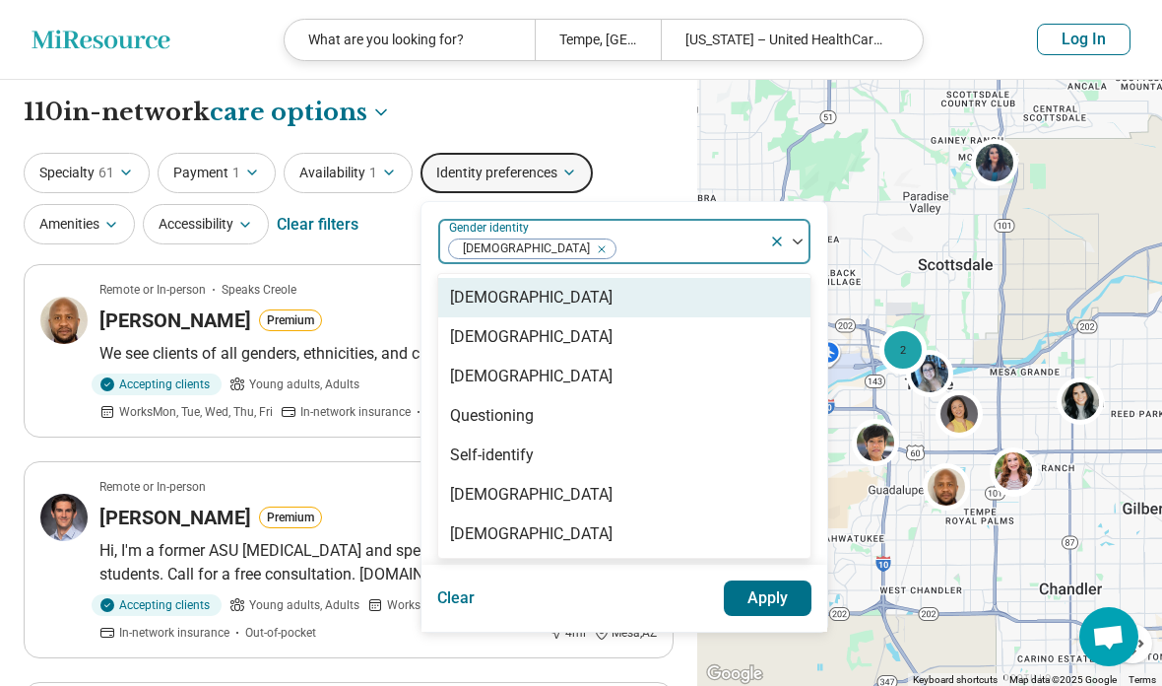
click at [618, 251] on div at bounding box center [690, 249] width 144 height 28
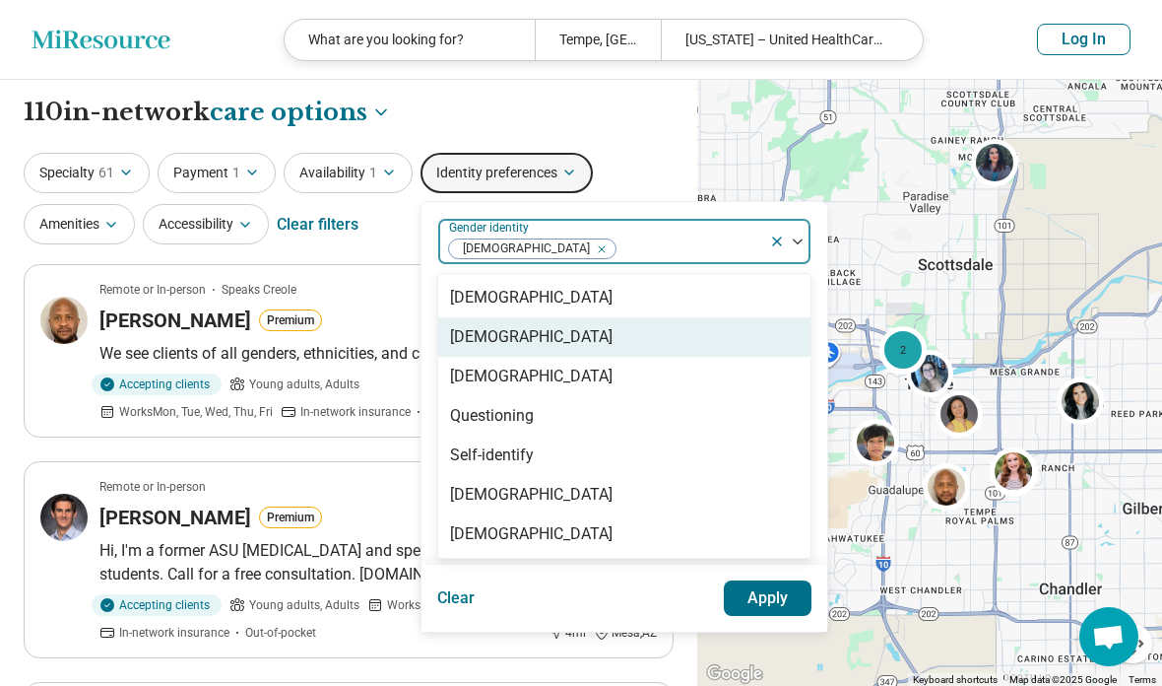
click at [563, 336] on div "[DEMOGRAPHIC_DATA]" at bounding box center [531, 337] width 163 height 24
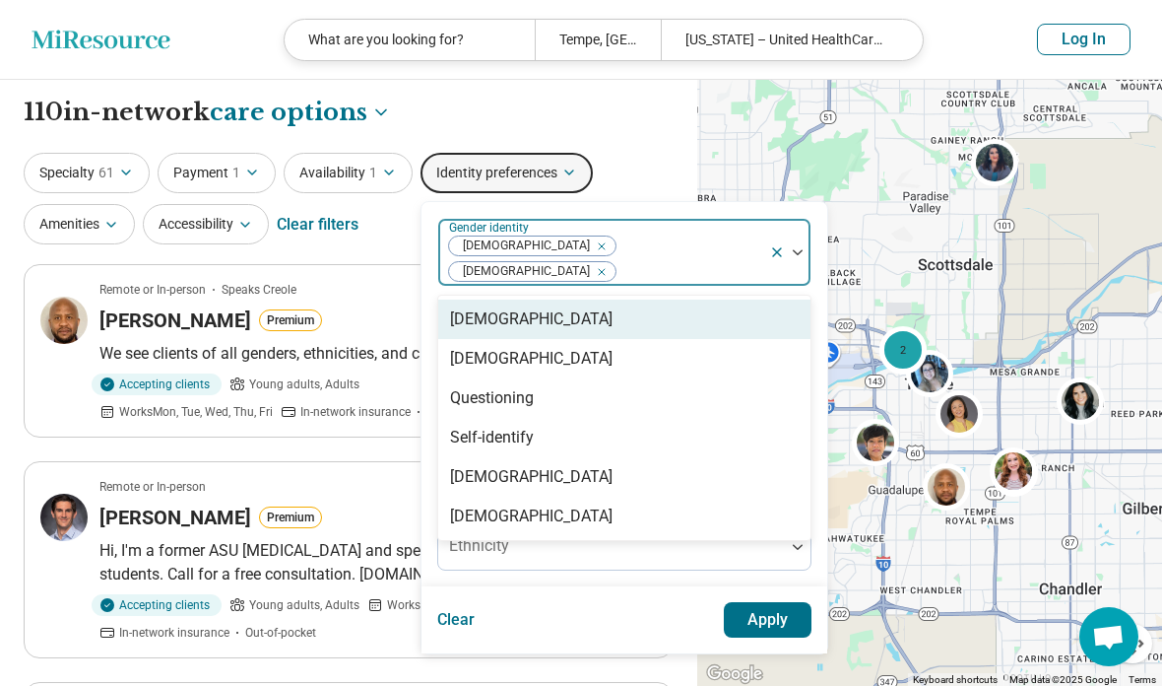
click at [703, 258] on div at bounding box center [690, 272] width 144 height 28
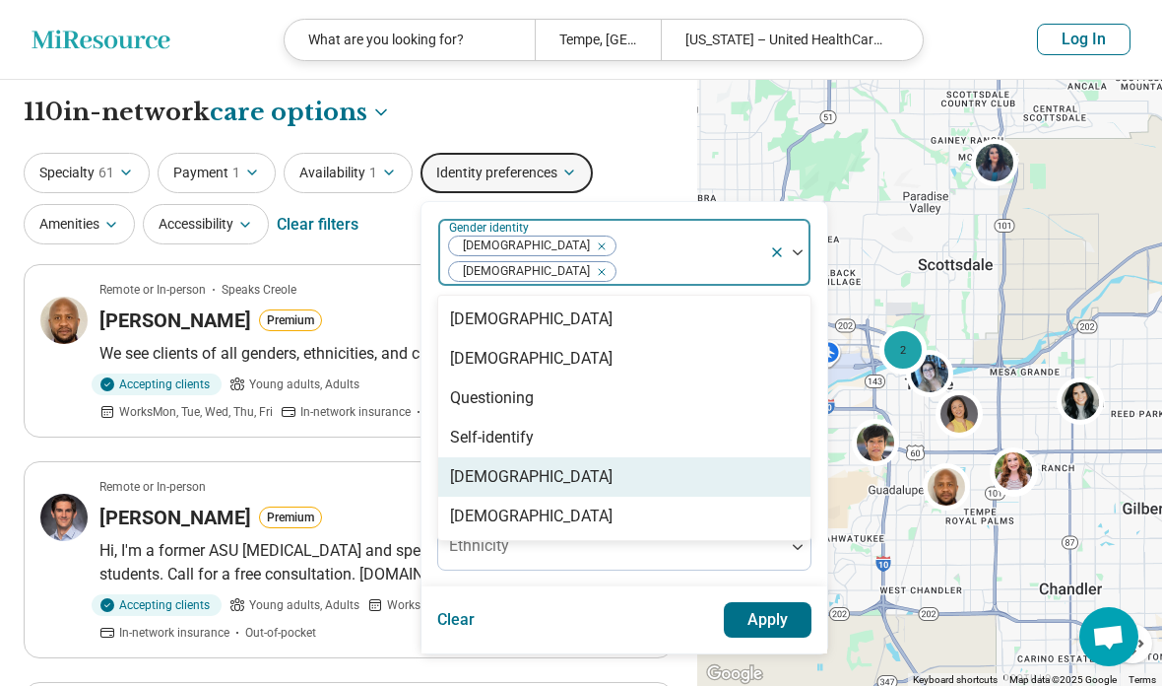
click at [561, 469] on div "Transgender Man" at bounding box center [624, 476] width 372 height 39
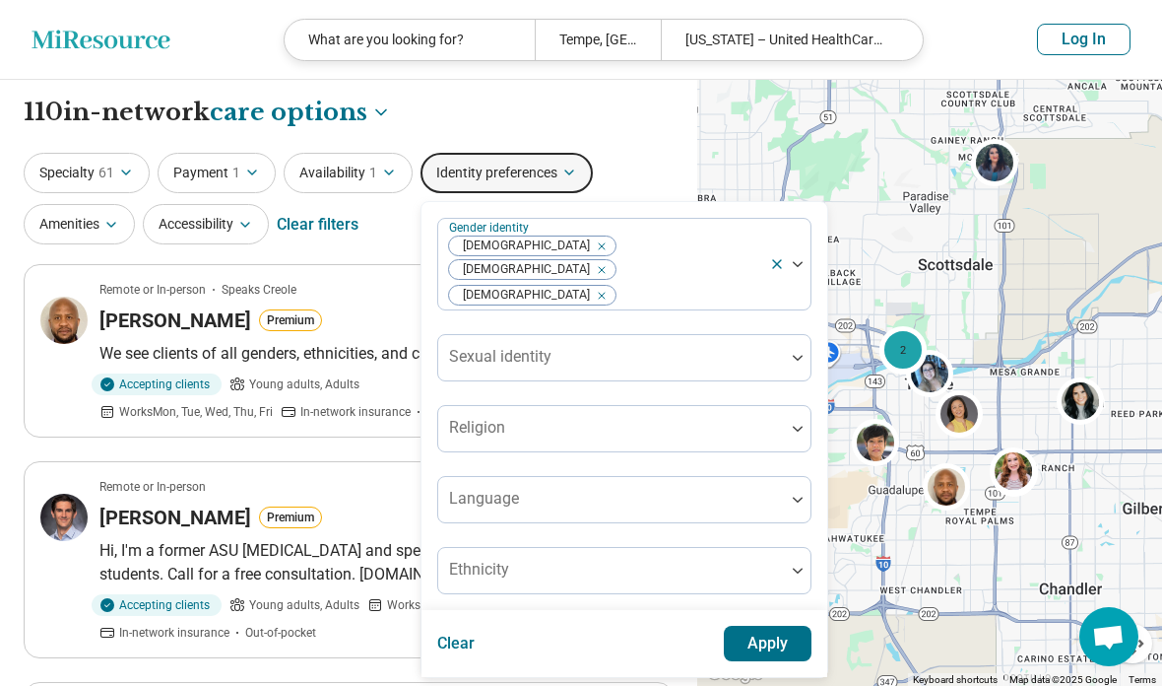
click at [774, 625] on button "Apply" at bounding box center [768, 642] width 89 height 35
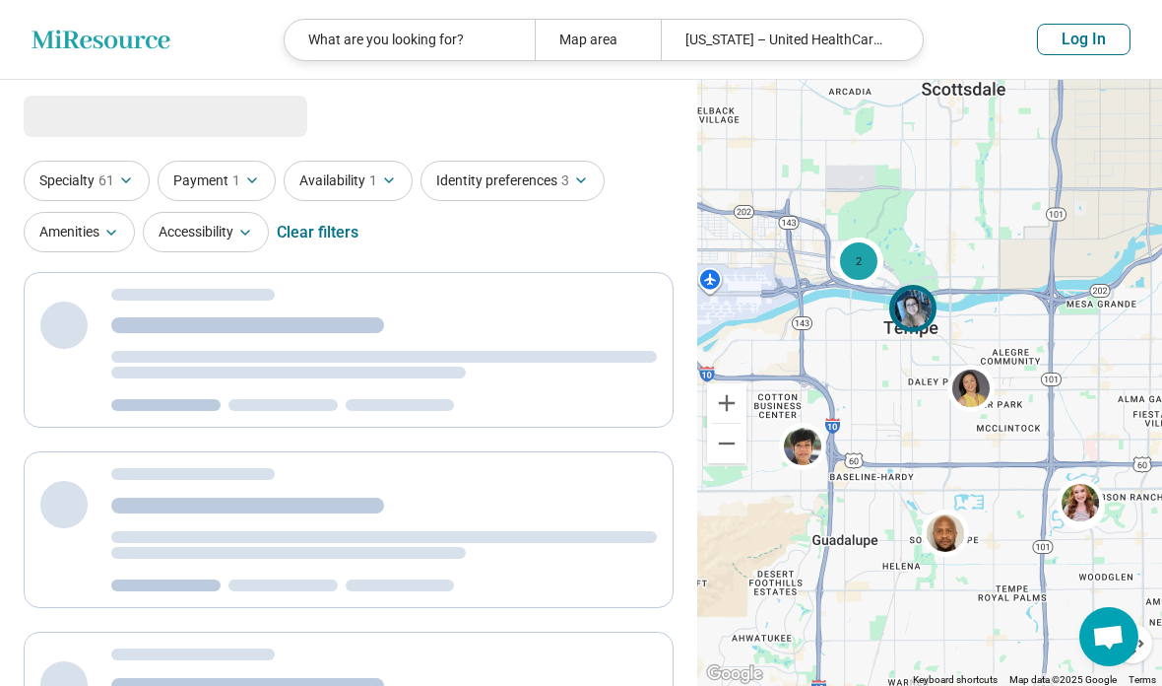
click at [923, 332] on img at bounding box center [912, 308] width 47 height 47
click at [564, 180] on span "3" at bounding box center [565, 180] width 8 height 21
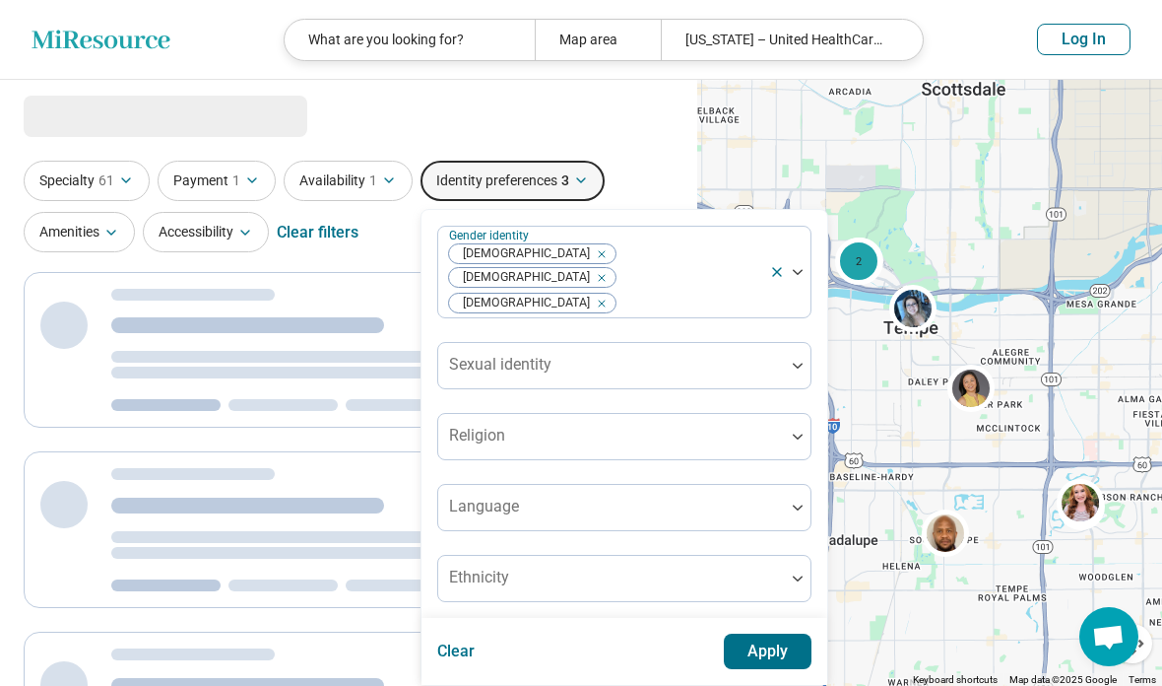
click at [789, 638] on button "Apply" at bounding box center [768, 650] width 89 height 35
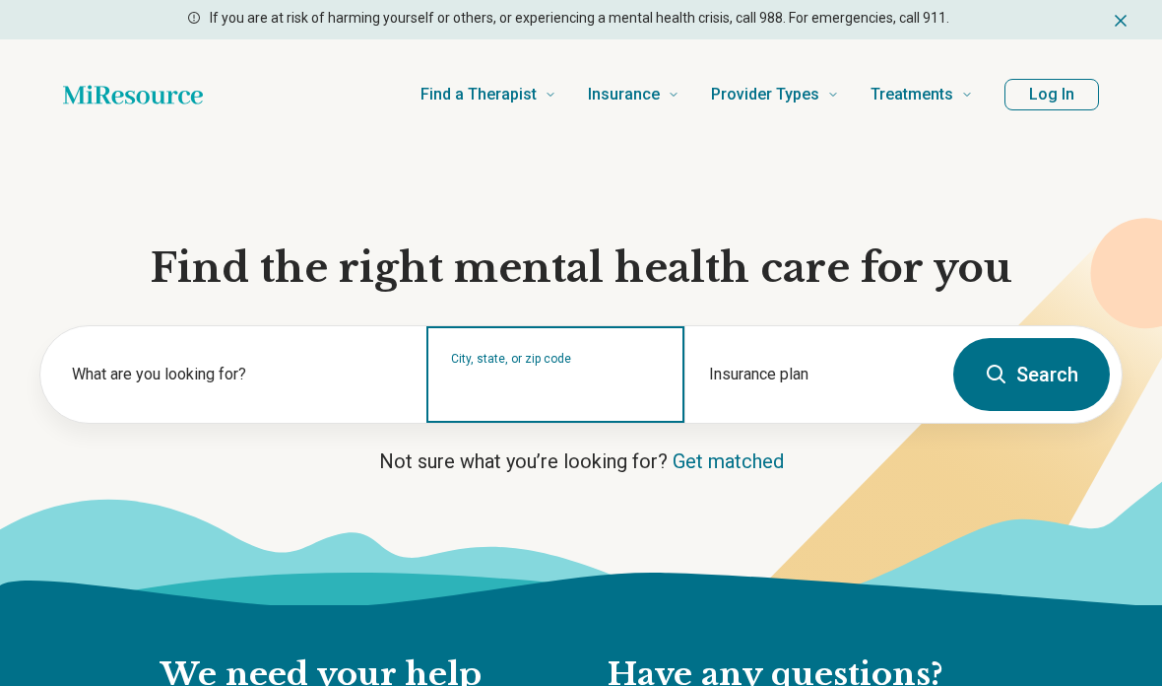
click at [638, 380] on input "City, state, or zip code" at bounding box center [555, 387] width 209 height 24
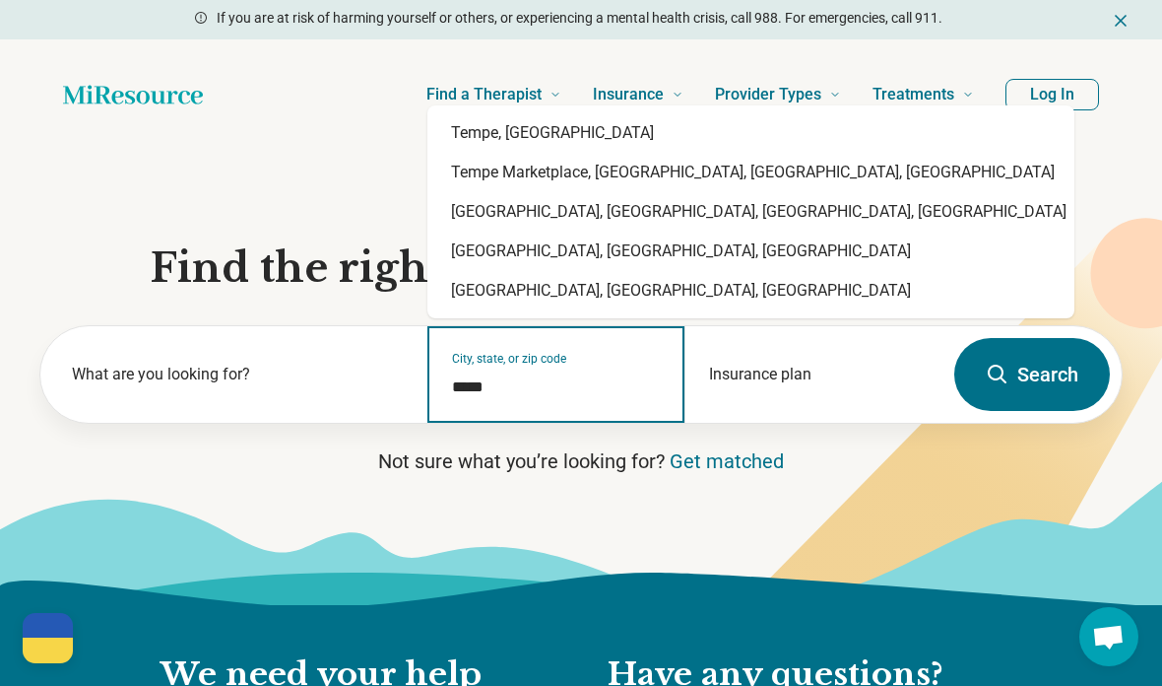
type input "*********"
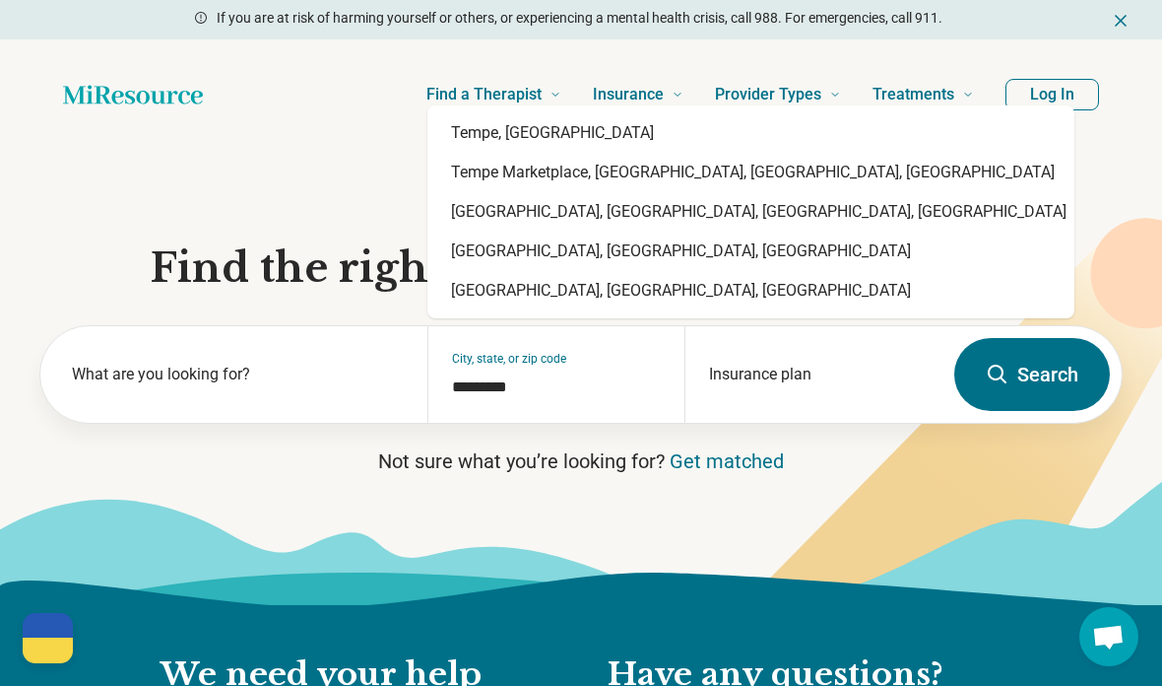
click at [776, 127] on link "Provider Types" at bounding box center [778, 94] width 126 height 79
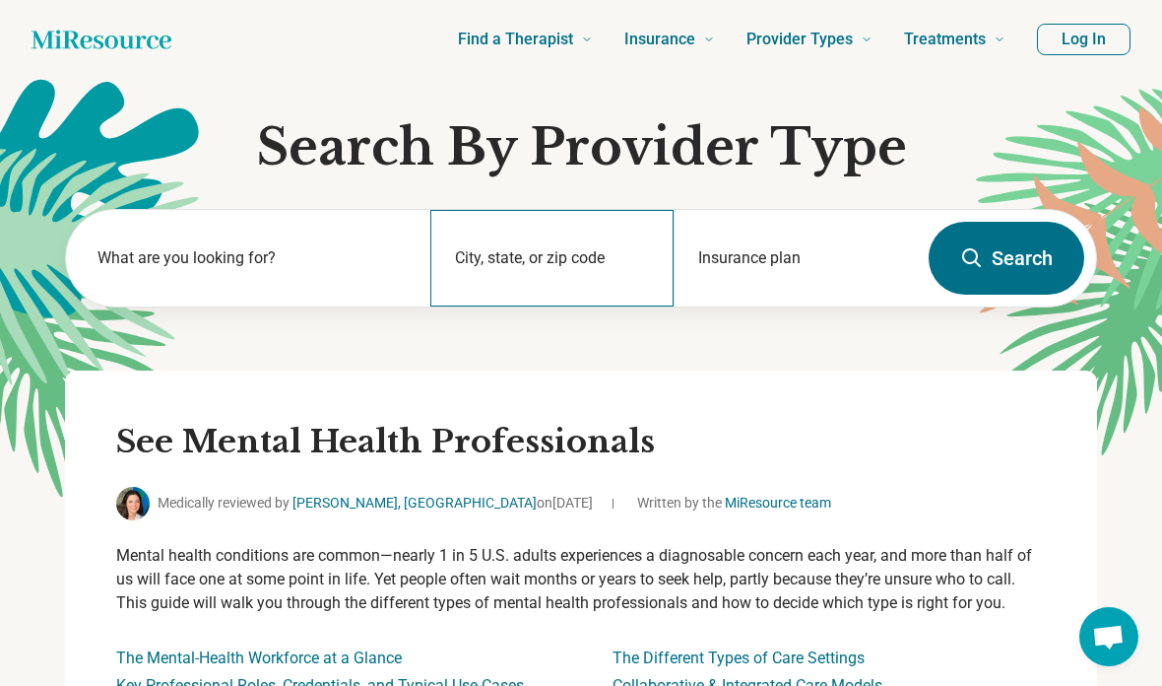
click at [636, 245] on div "City, state, or zip code" at bounding box center [551, 258] width 243 height 97
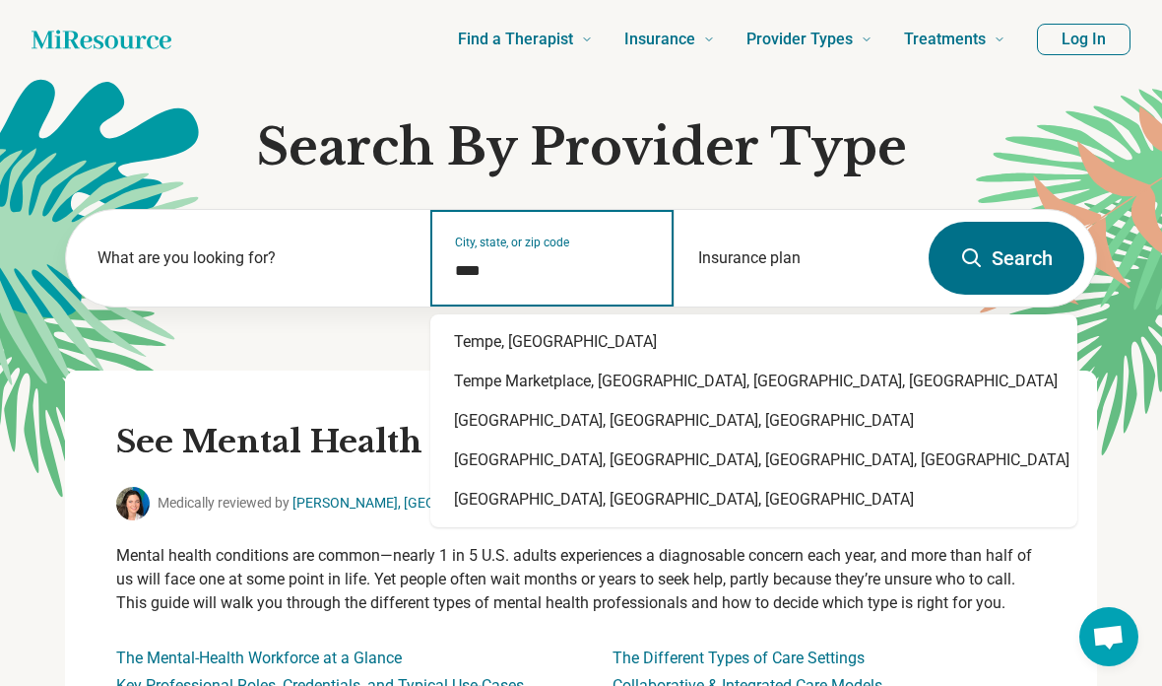
type input "*********"
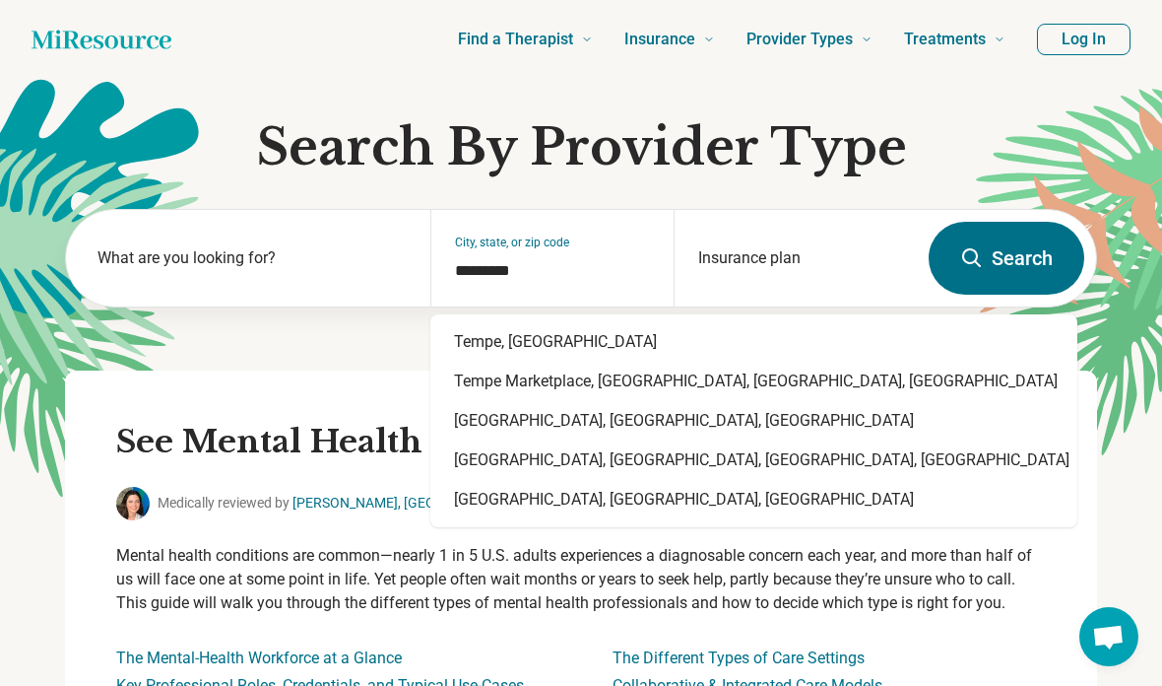
click at [655, 343] on div "What are you looking for? City, state, or zip code Insurance plan Insurance pla…" at bounding box center [581, 290] width 1032 height 162
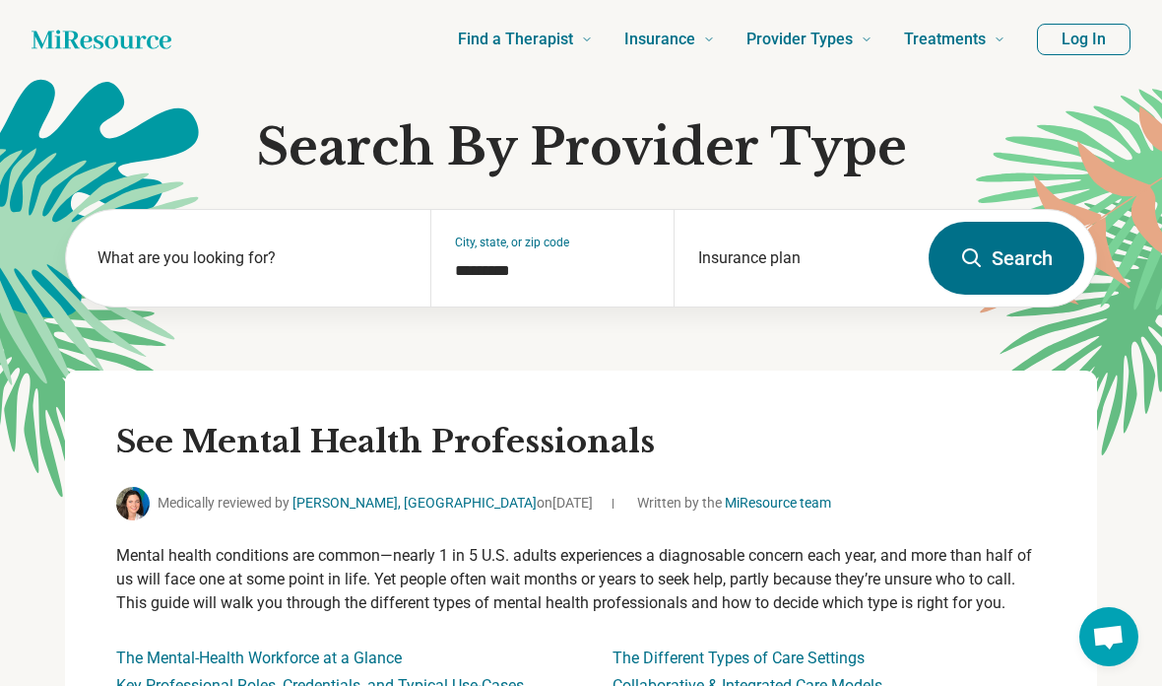
click at [1033, 247] on button "Search" at bounding box center [1007, 258] width 156 height 73
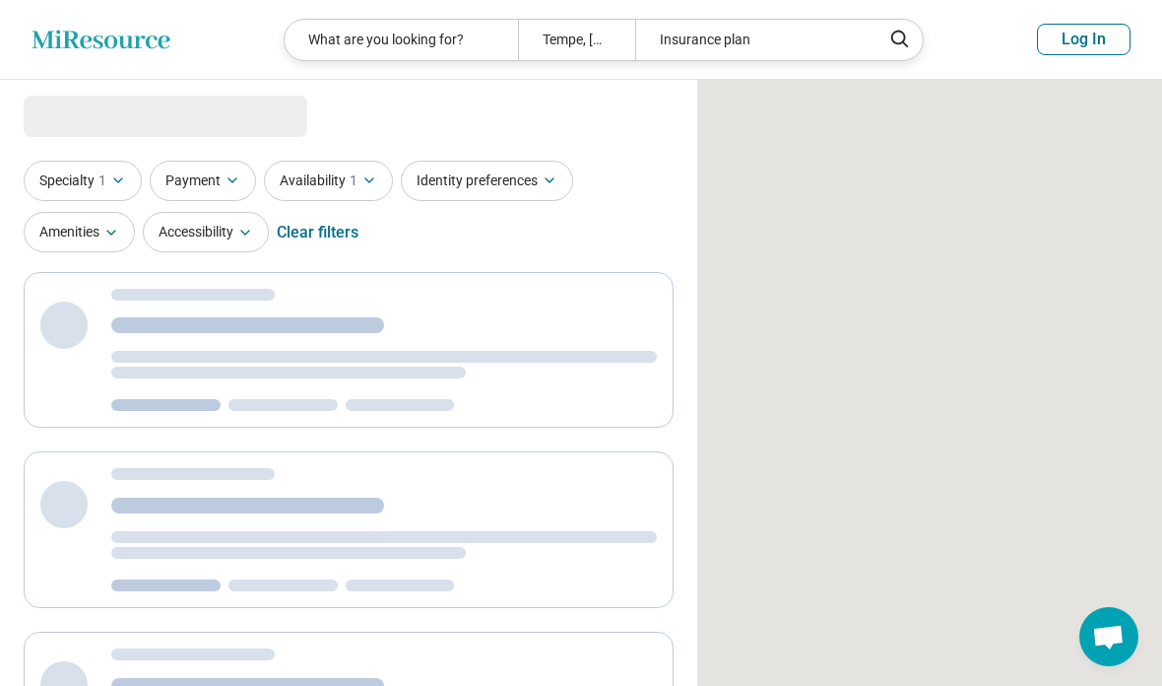
select select "***"
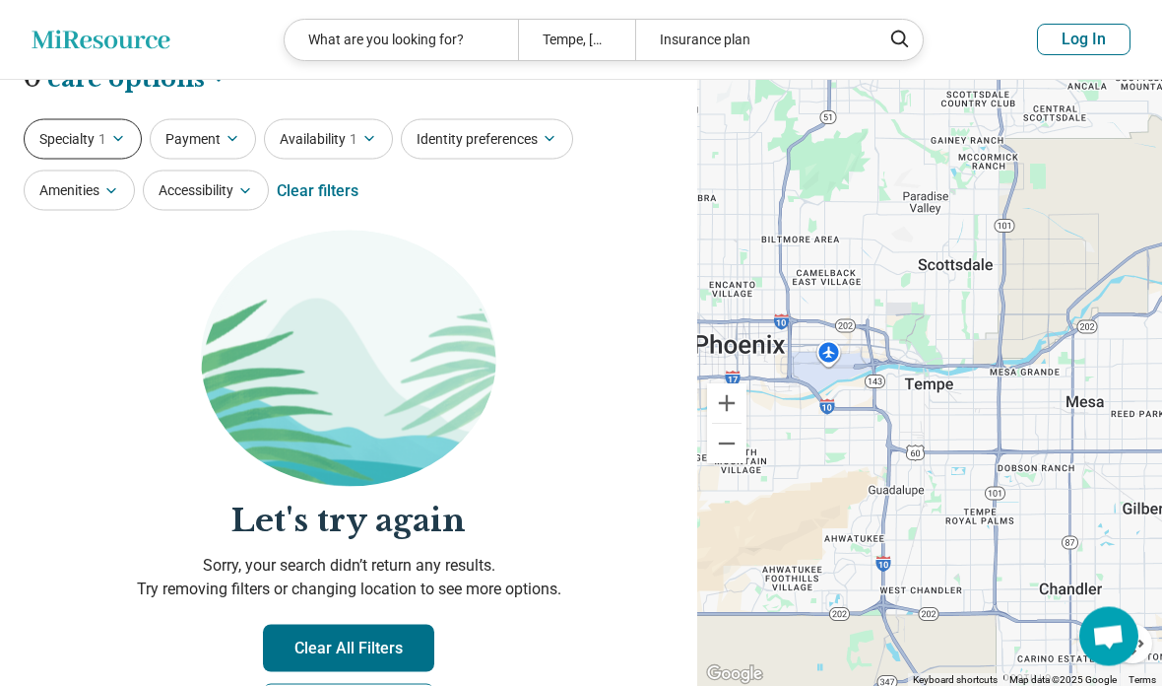
click at [108, 137] on button "Specialty 1" at bounding box center [83, 139] width 118 height 40
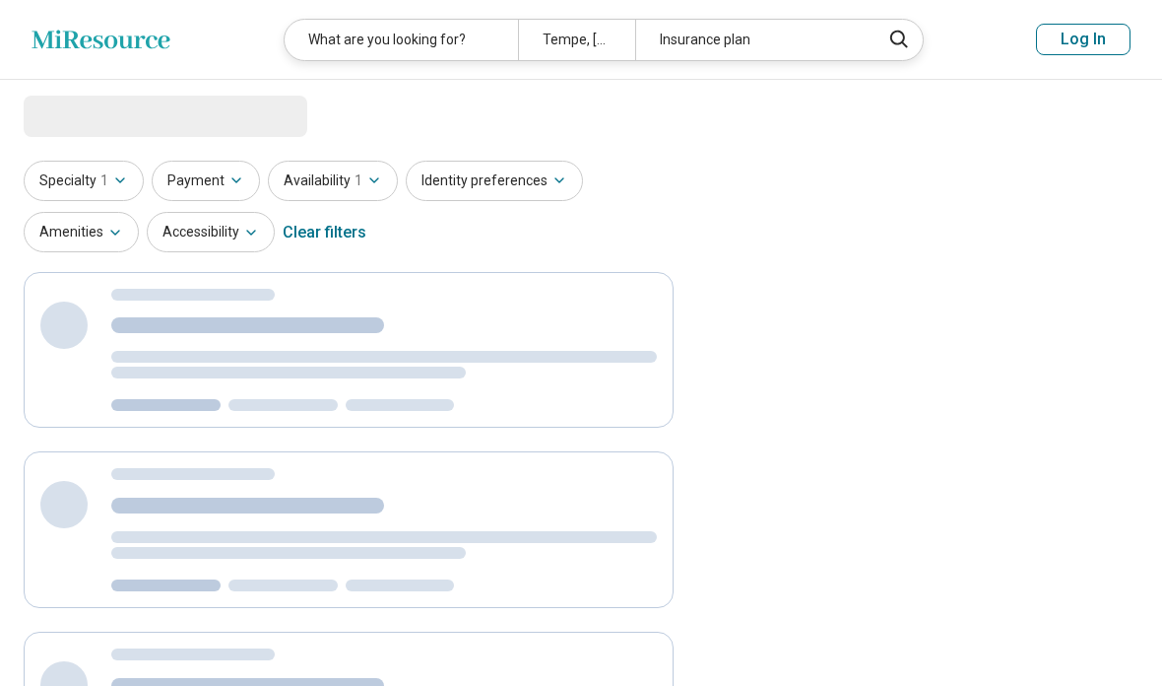
select select "***"
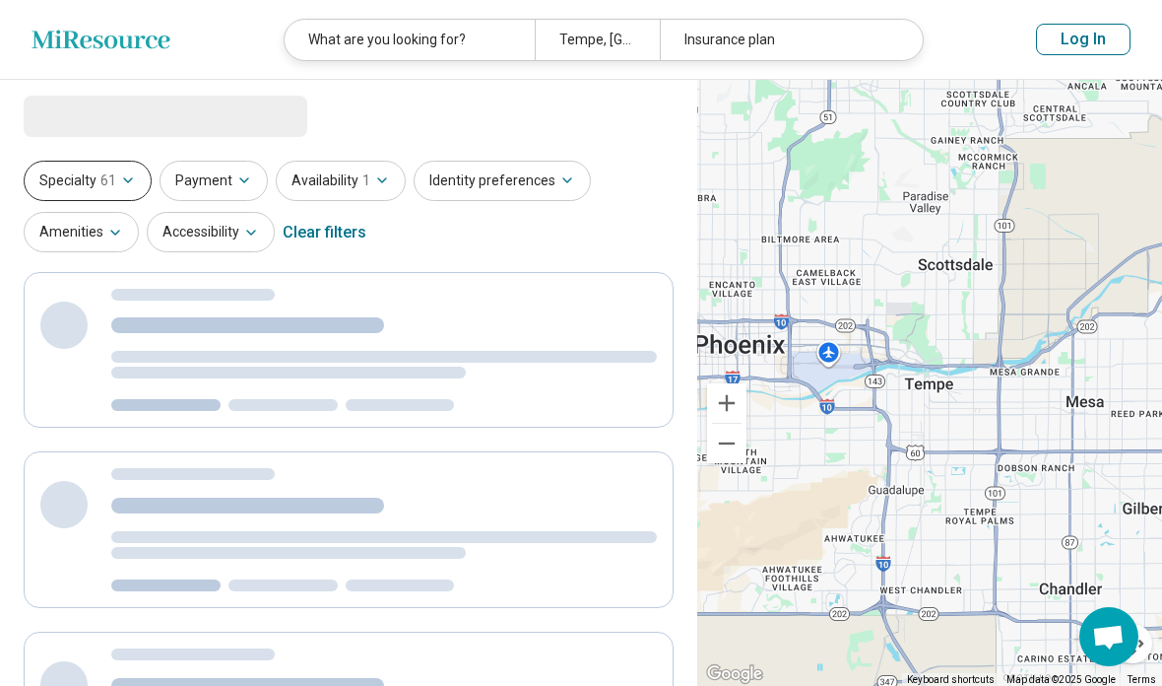
click at [87, 192] on button "Specialty 61" at bounding box center [88, 181] width 128 height 40
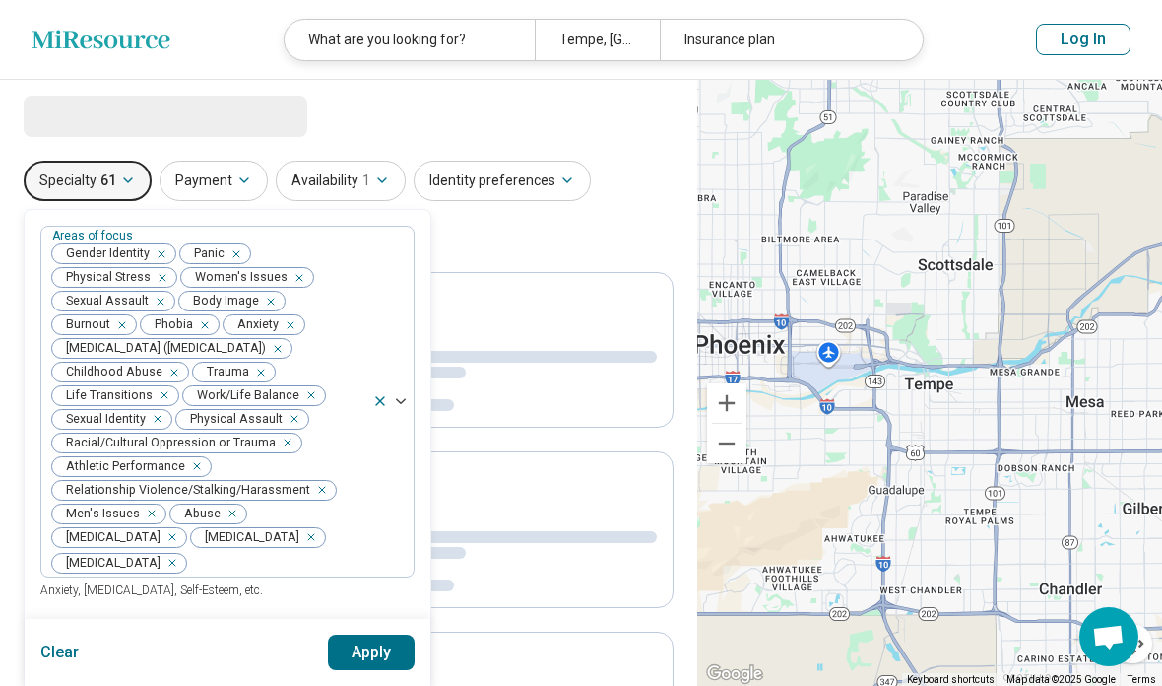
select select "***"
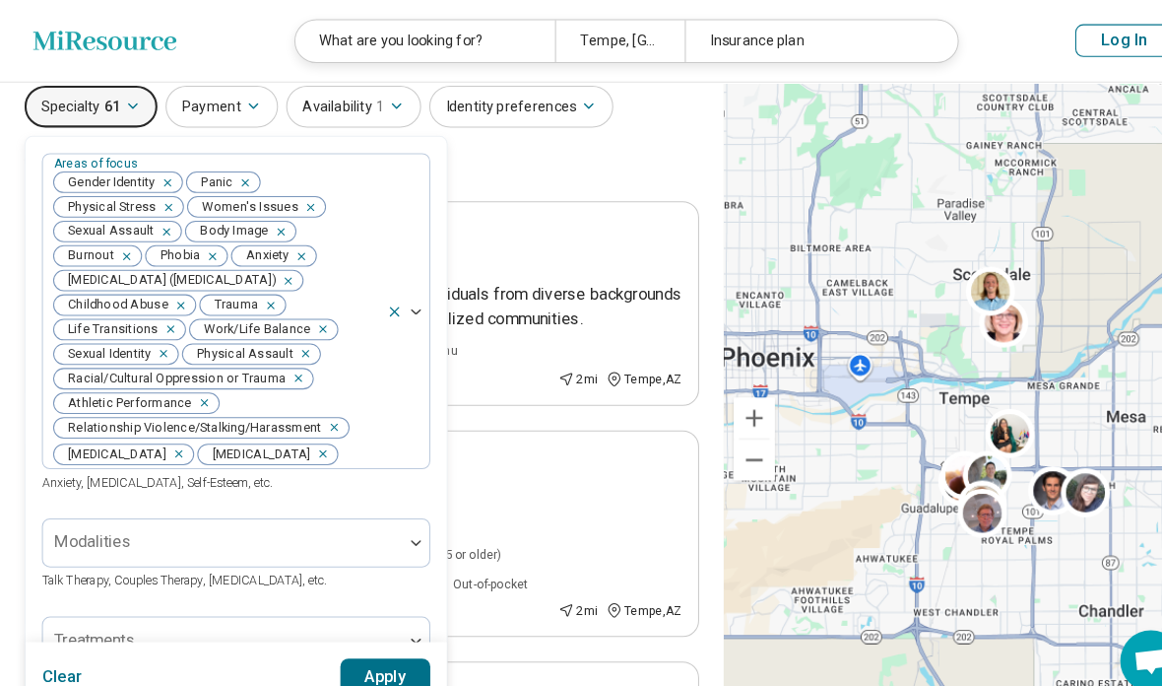
scroll to position [66, 0]
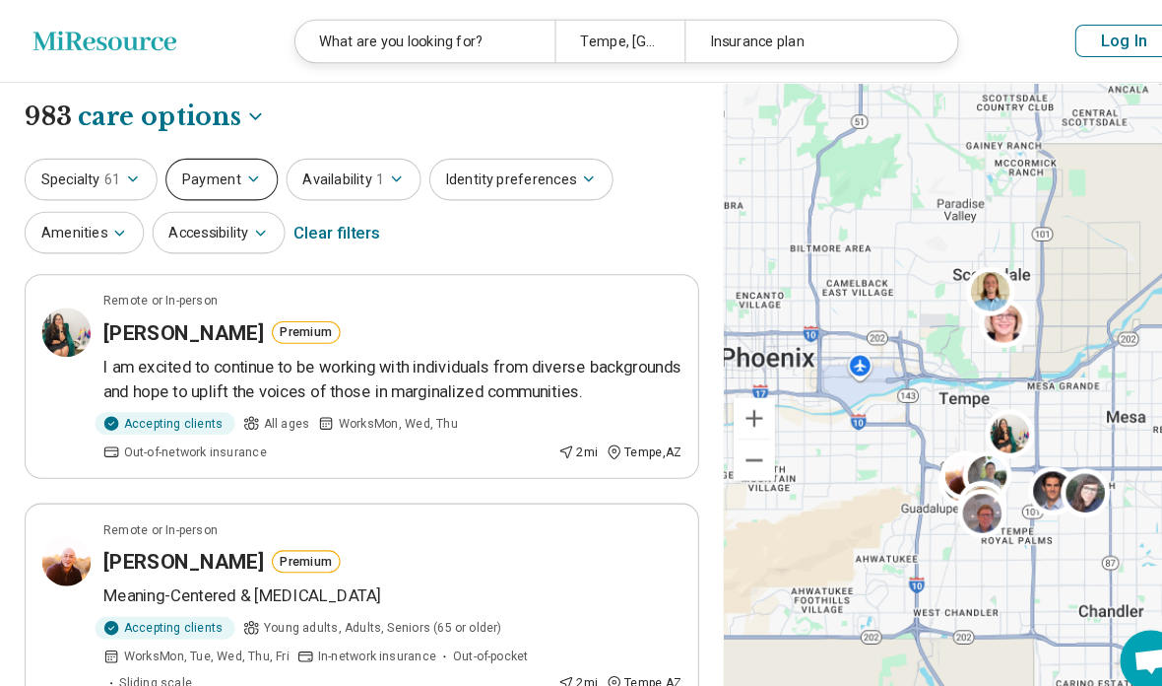
click at [231, 160] on button "Payment" at bounding box center [214, 173] width 108 height 40
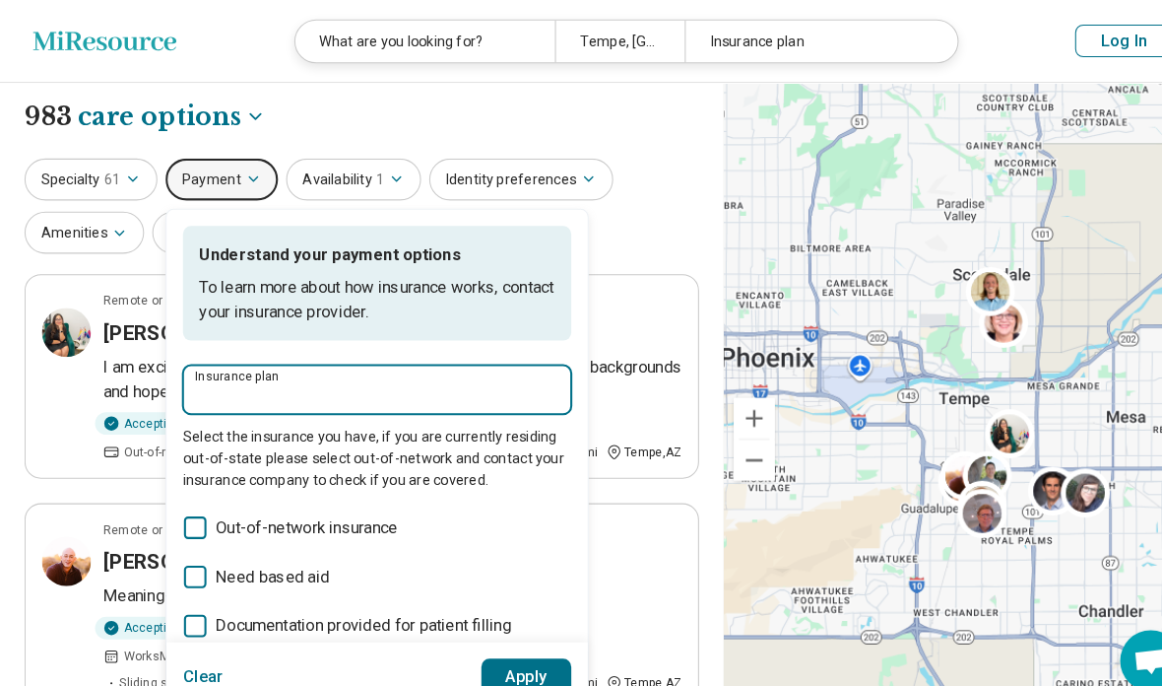
click at [460, 376] on input "Insurance plan" at bounding box center [363, 381] width 351 height 24
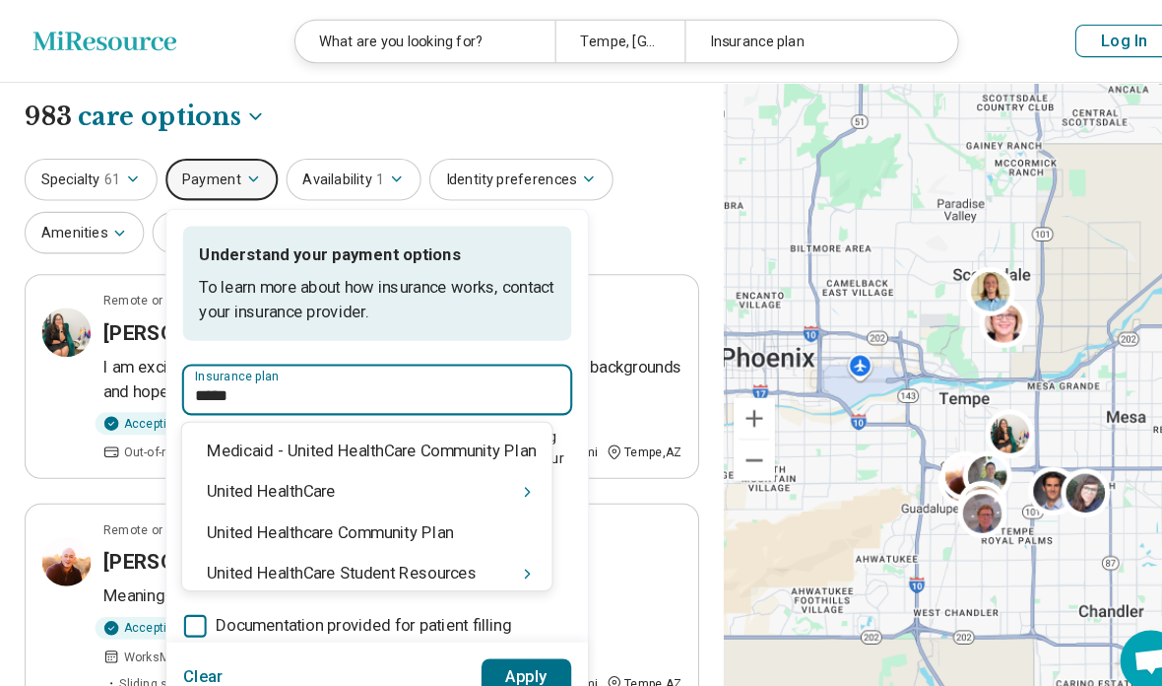
type input "******"
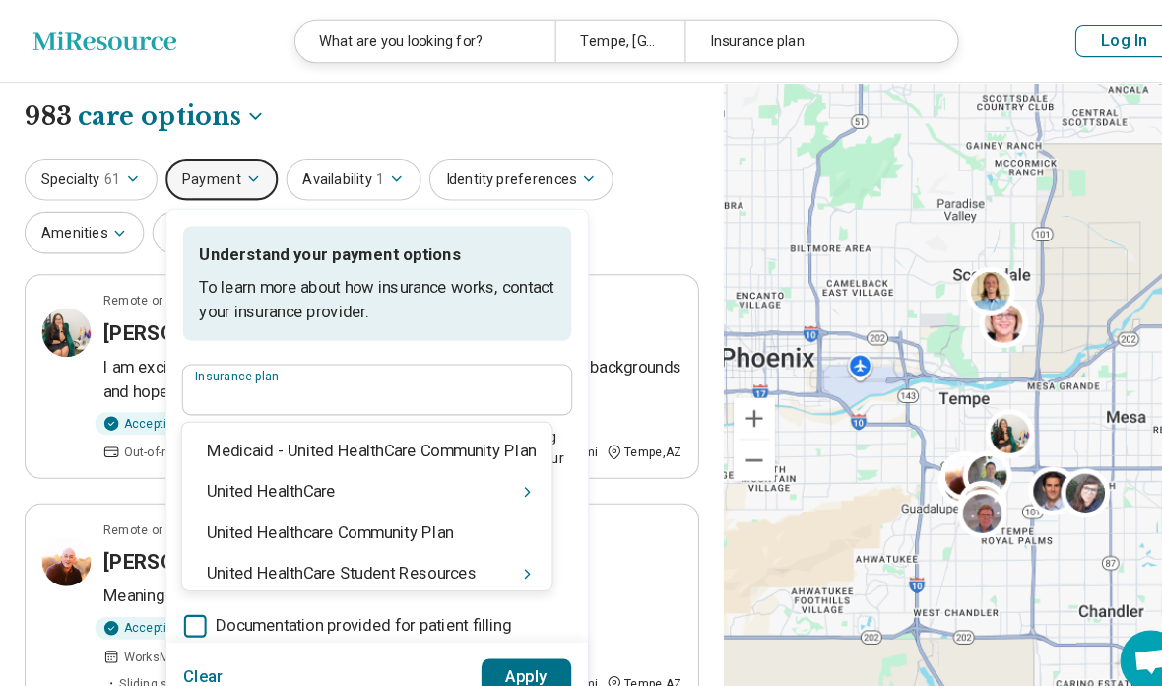
click at [482, 549] on label "Need based aid" at bounding box center [363, 556] width 374 height 24
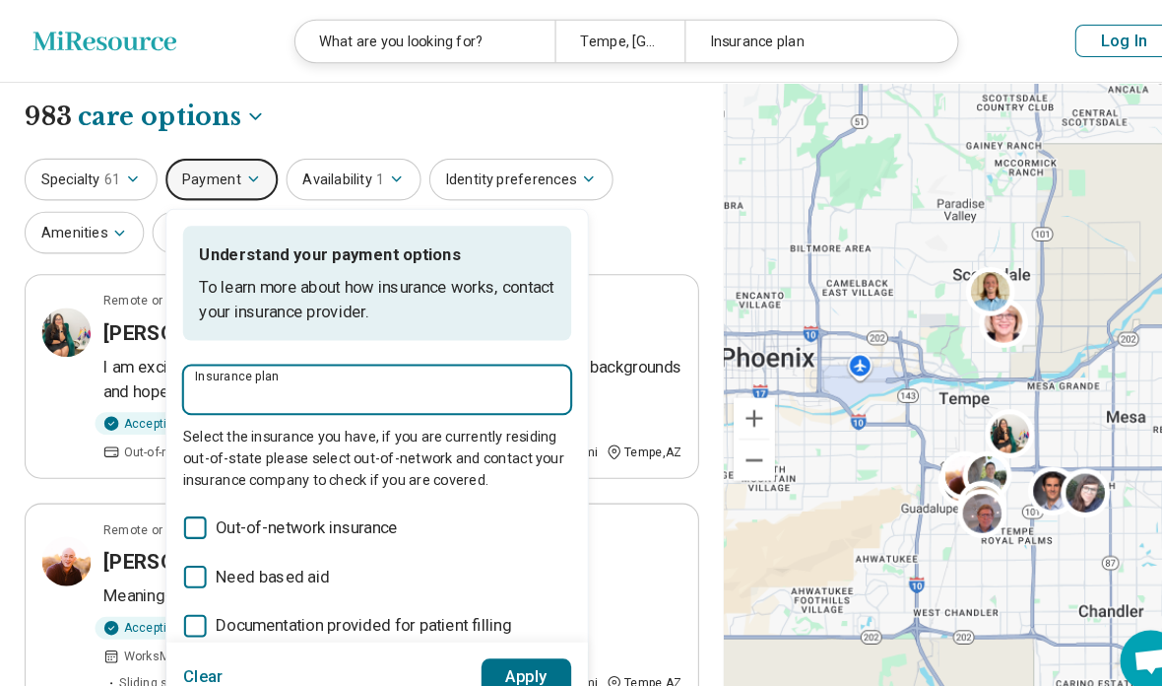
click at [469, 373] on input "Insurance plan" at bounding box center [363, 381] width 351 height 24
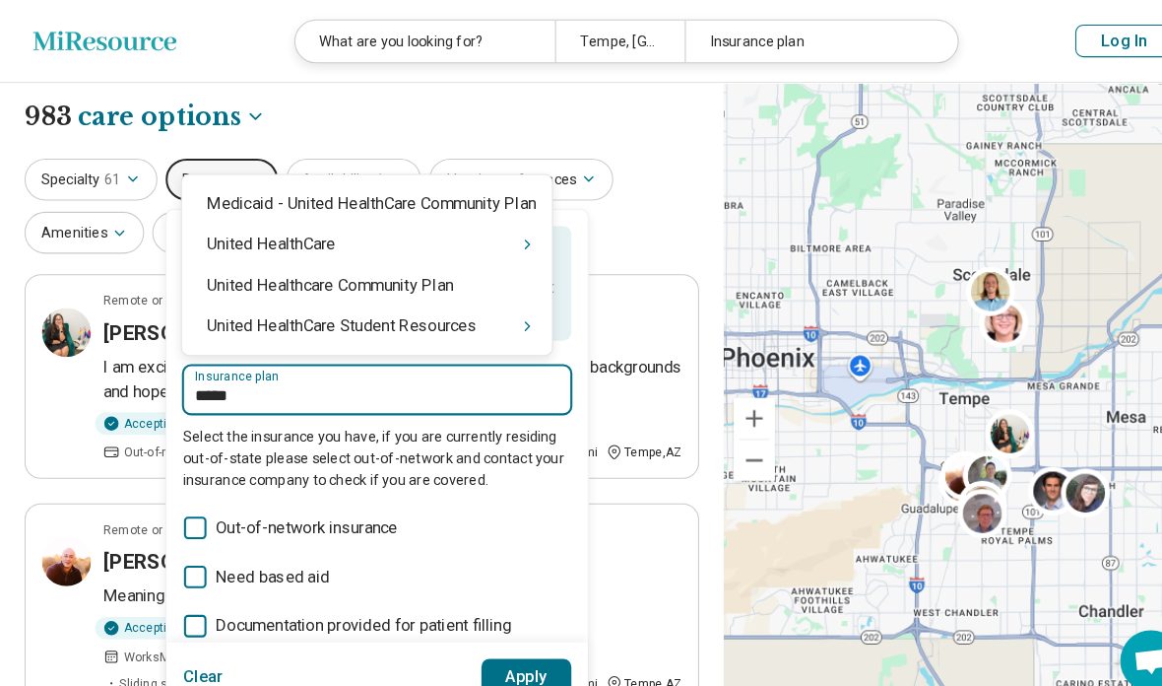
type input "******"
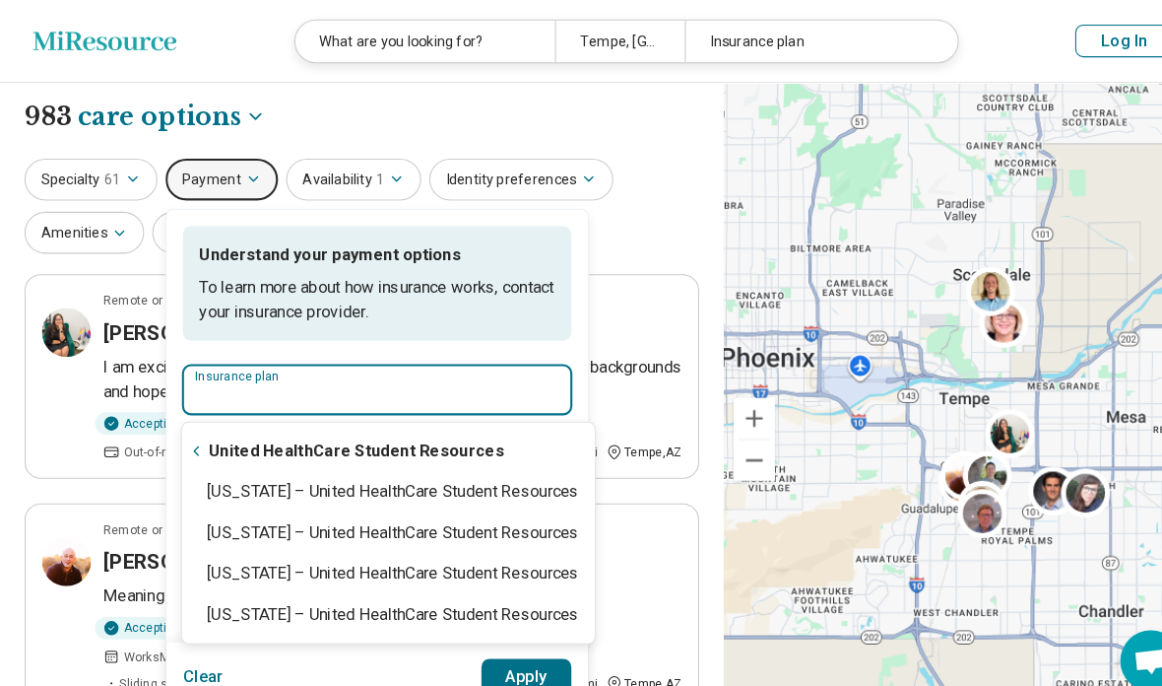
type input "**********"
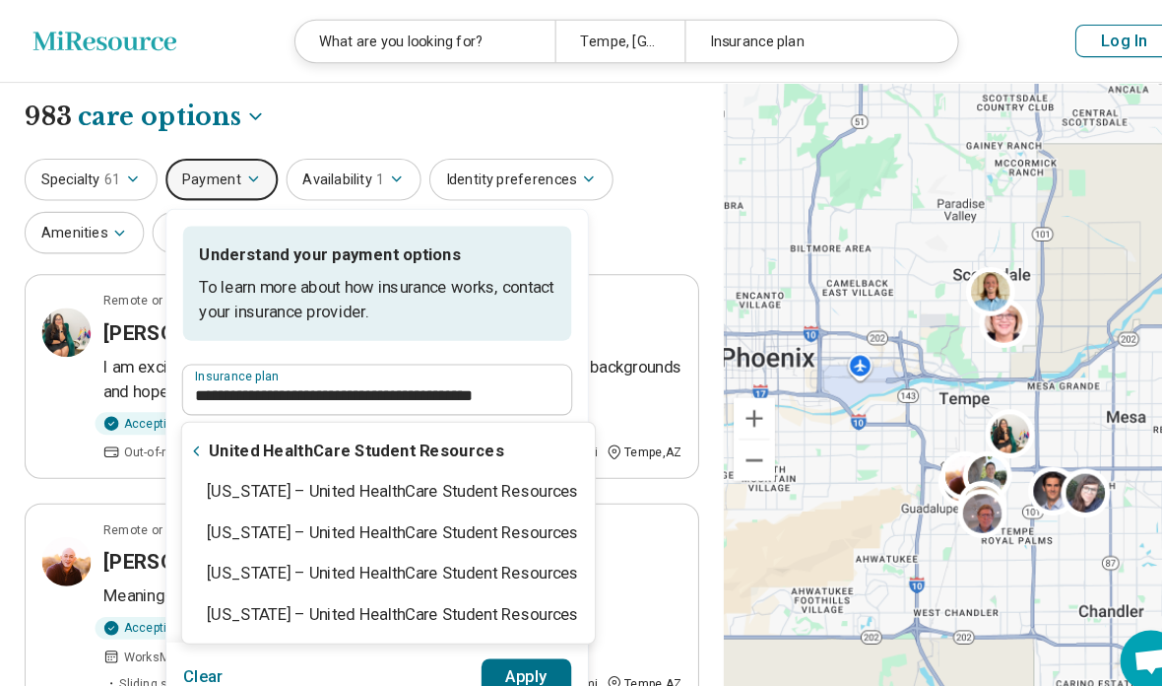
click at [467, 469] on p "Select the insurance you have, if you are currently residing out-of-state pleas…" at bounding box center [363, 442] width 374 height 62
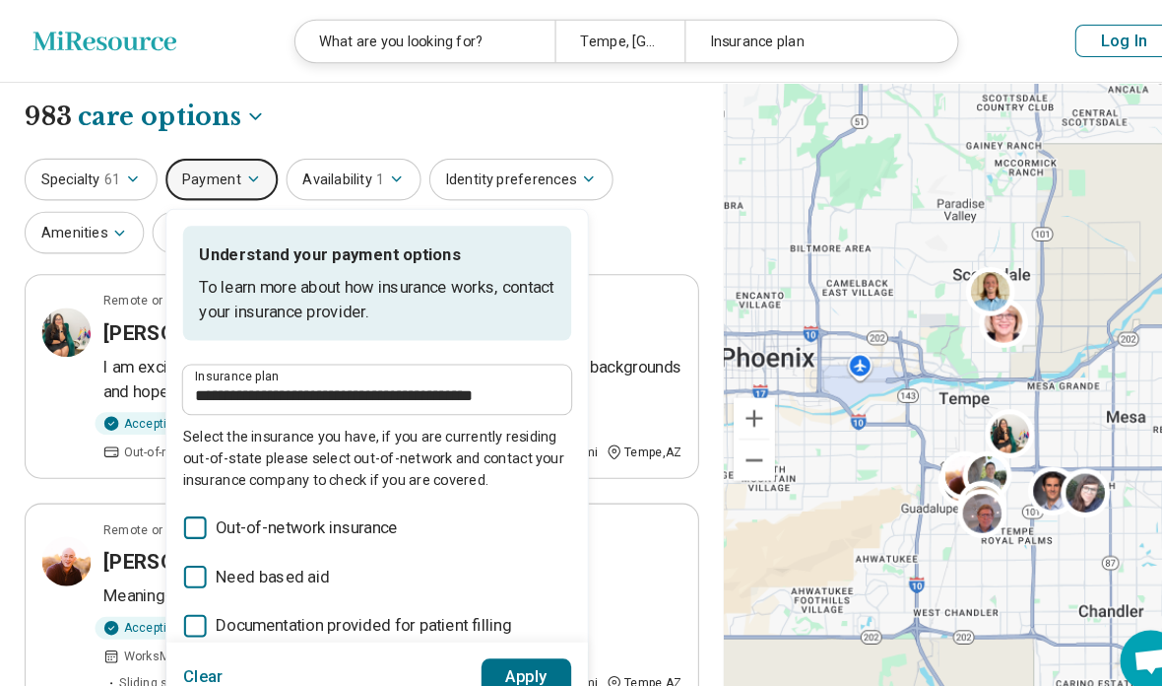
click at [503, 670] on button "Apply" at bounding box center [508, 651] width 88 height 35
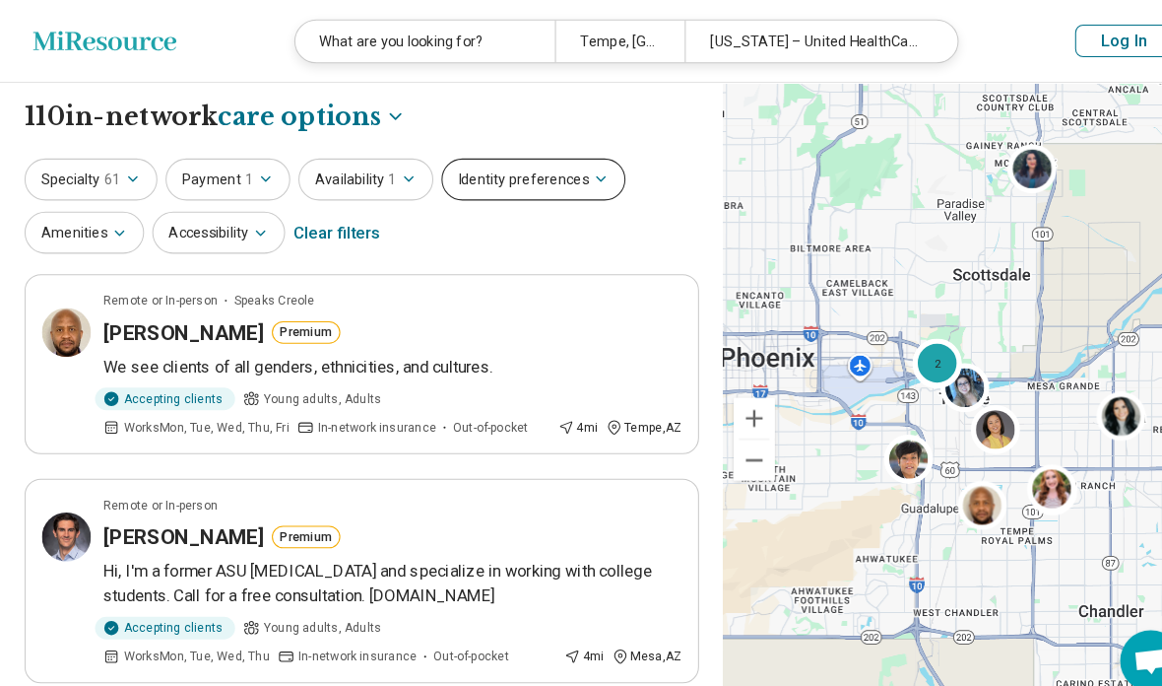
click at [530, 172] on button "Identity preferences" at bounding box center [514, 173] width 177 height 40
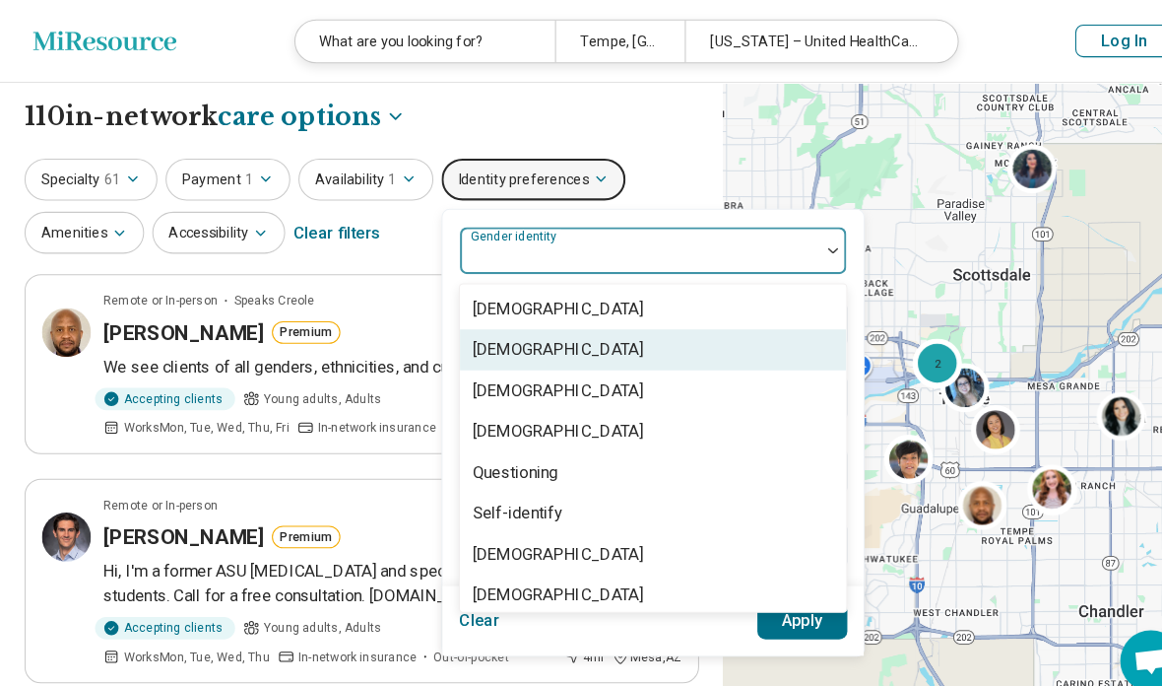
click at [606, 335] on div "[DEMOGRAPHIC_DATA]" at bounding box center [629, 336] width 372 height 39
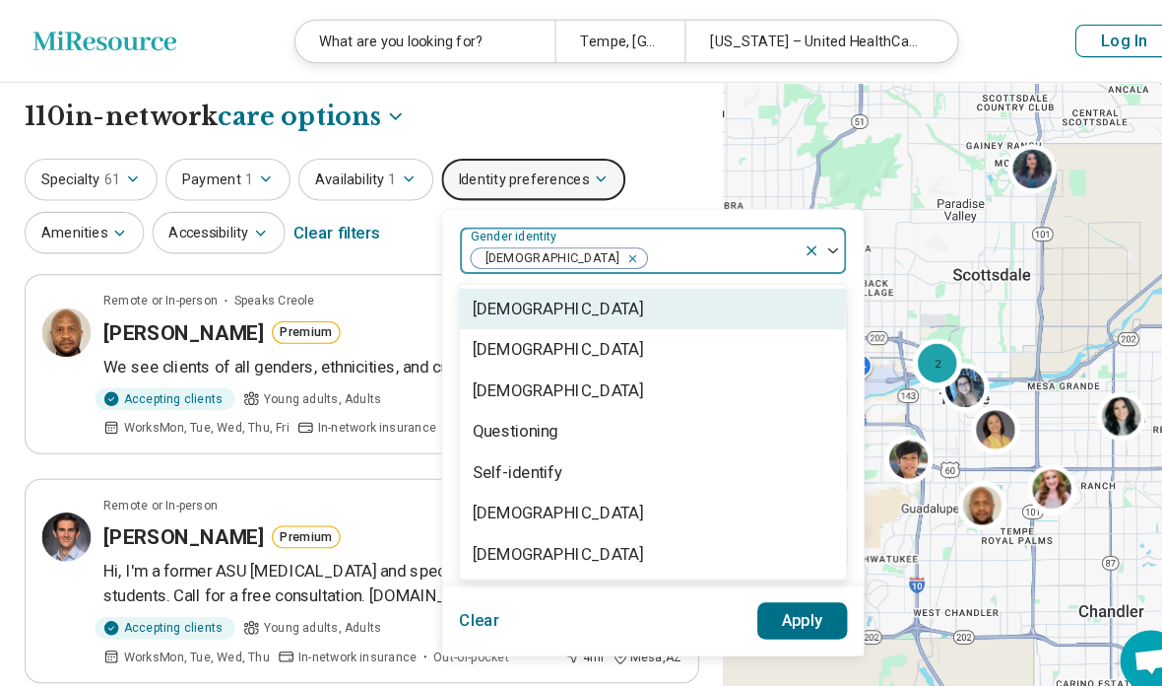
click at [547, 503] on div "[DEMOGRAPHIC_DATA]" at bounding box center [537, 495] width 164 height 24
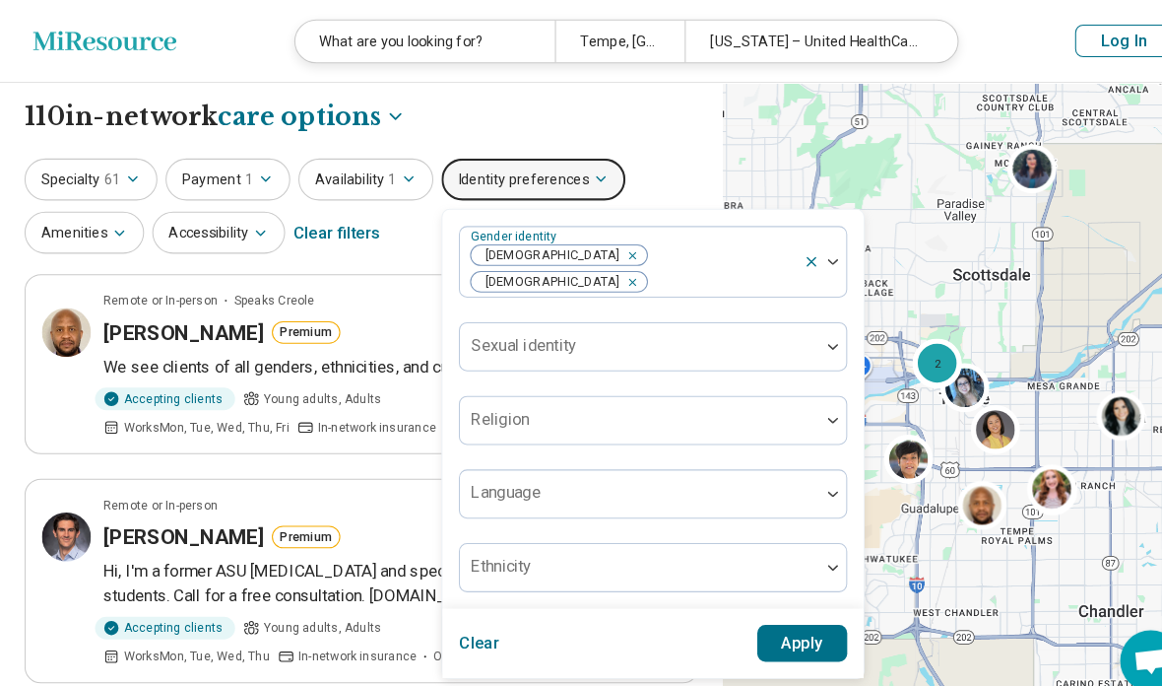
click at [759, 602] on button "Apply" at bounding box center [774, 619] width 88 height 35
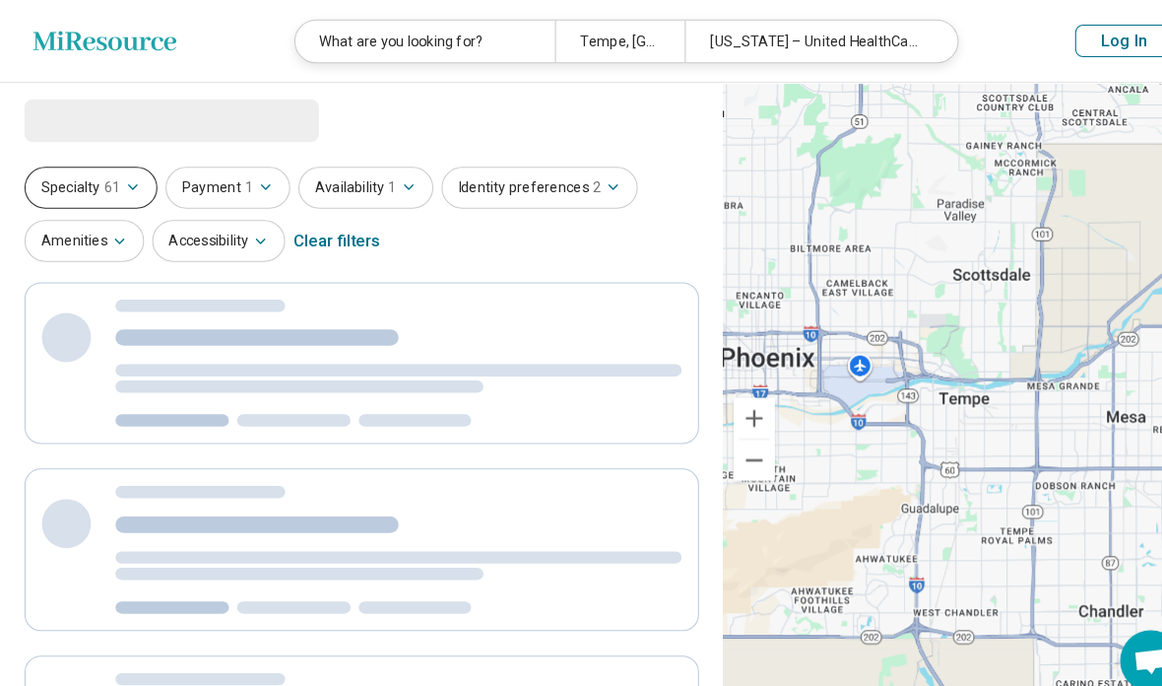
click at [101, 185] on span "61" at bounding box center [108, 180] width 16 height 21
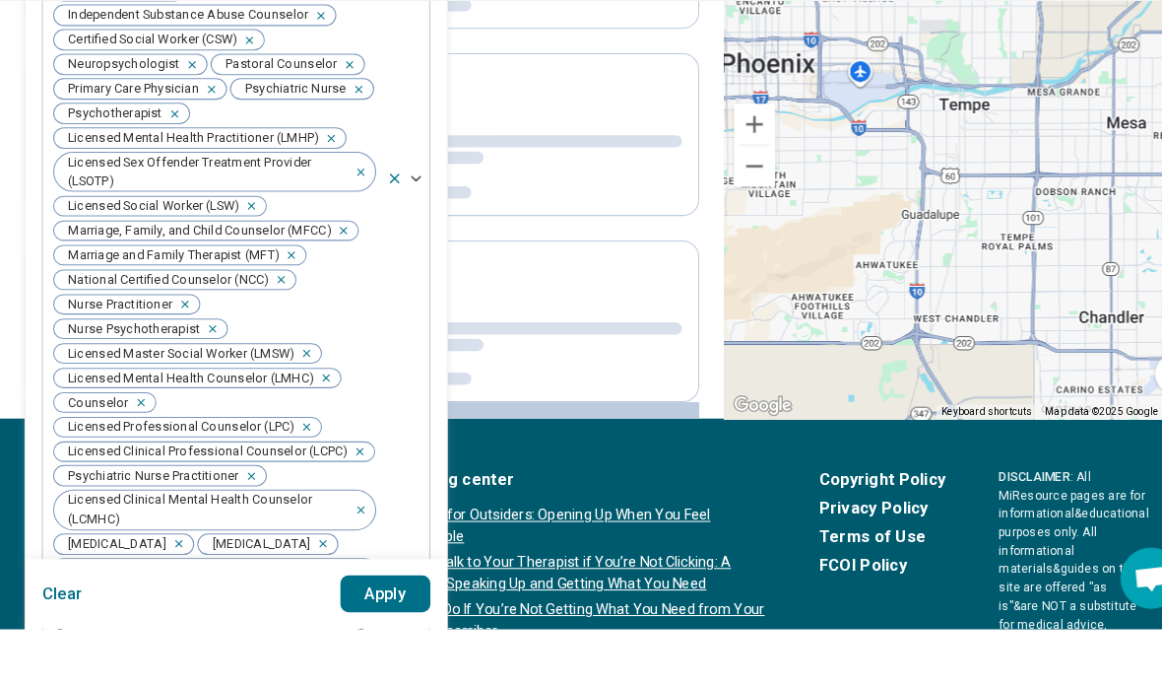
scroll to position [861, 0]
click at [65, 634] on button "Clear" at bounding box center [59, 651] width 39 height 35
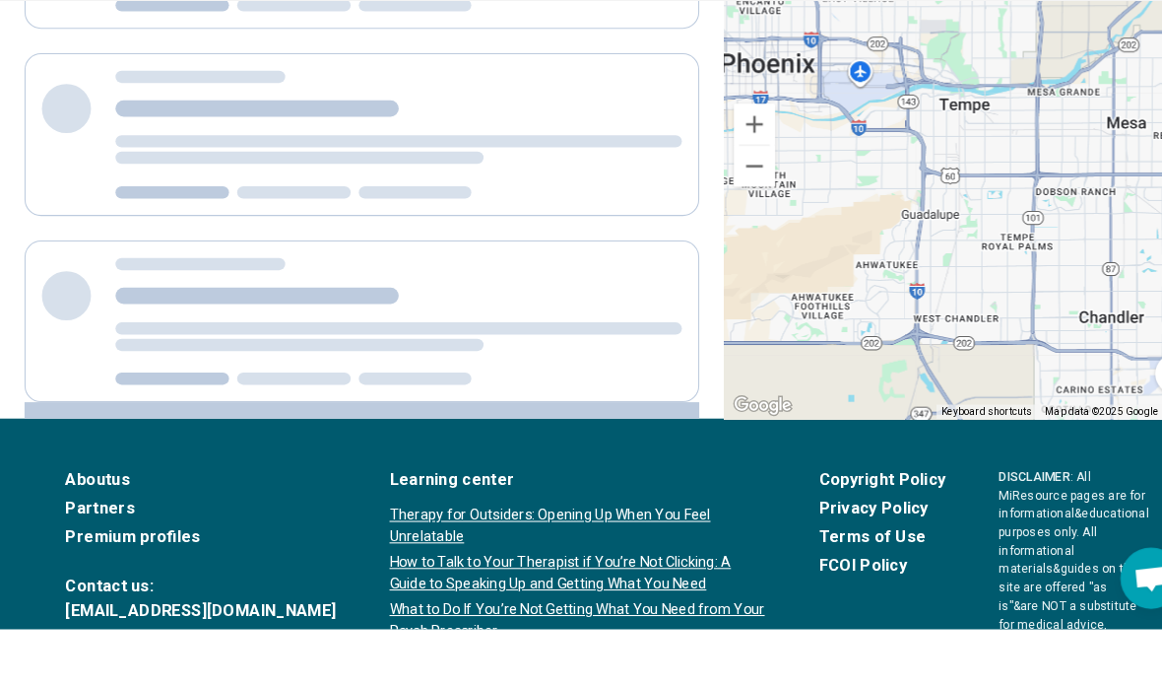
scroll to position [801, 0]
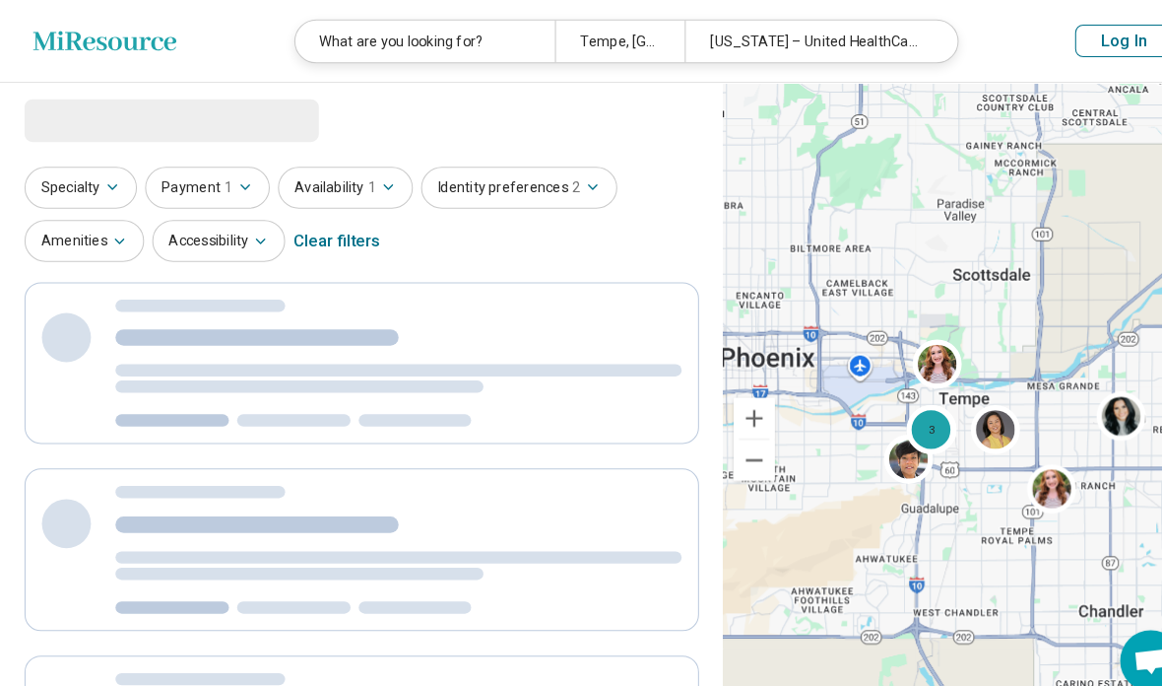
select select "***"
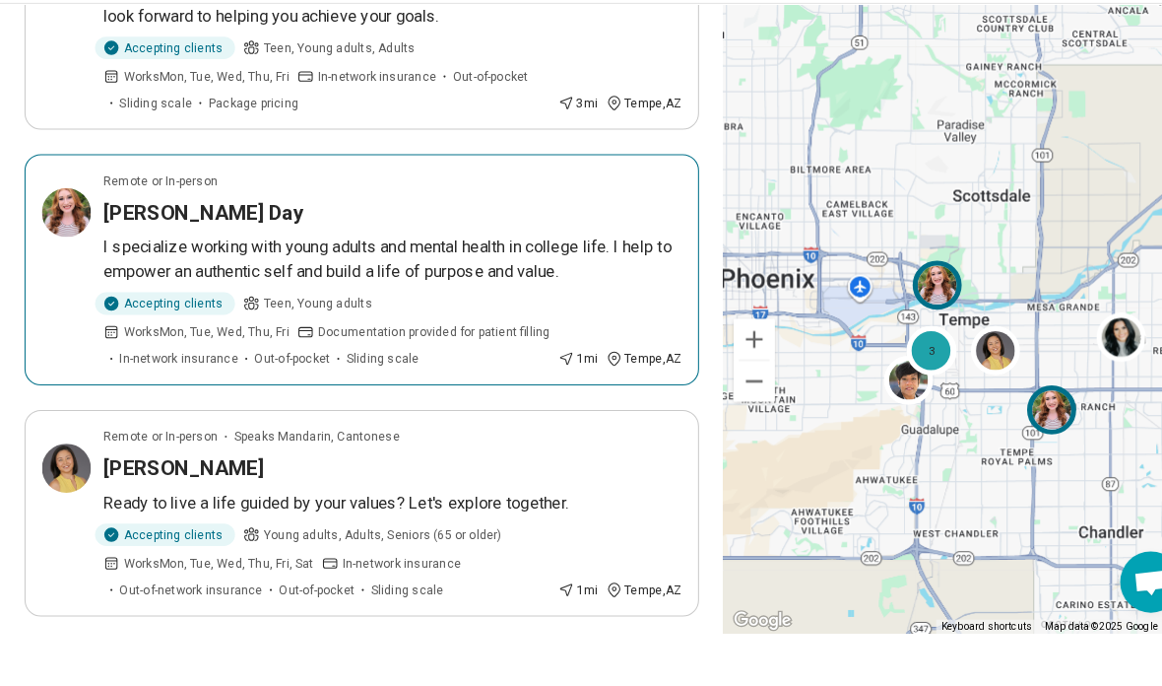
scroll to position [854, 0]
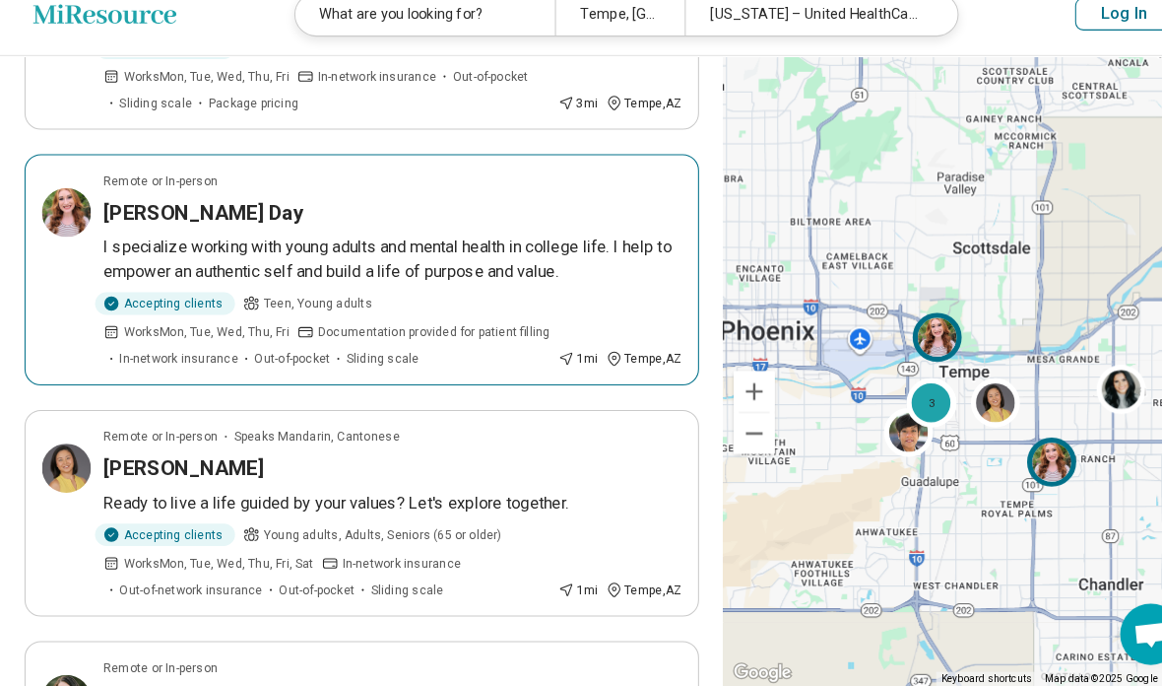
click at [556, 217] on div "[PERSON_NAME] Day" at bounding box center [377, 231] width 557 height 28
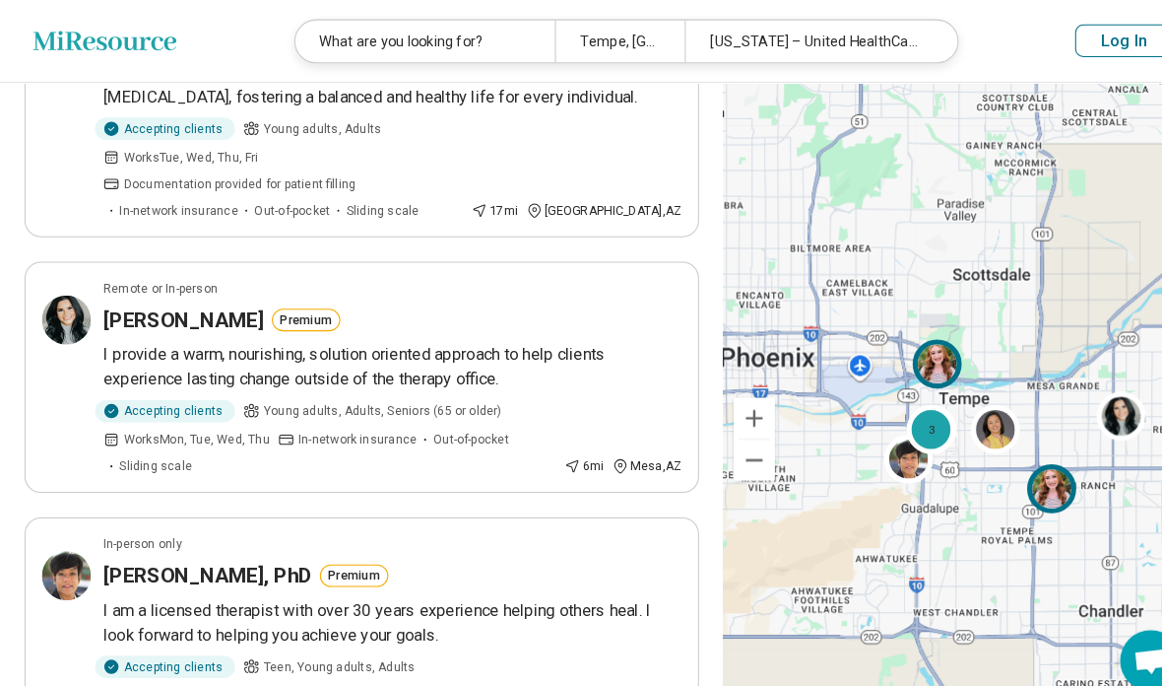
scroll to position [199, 0]
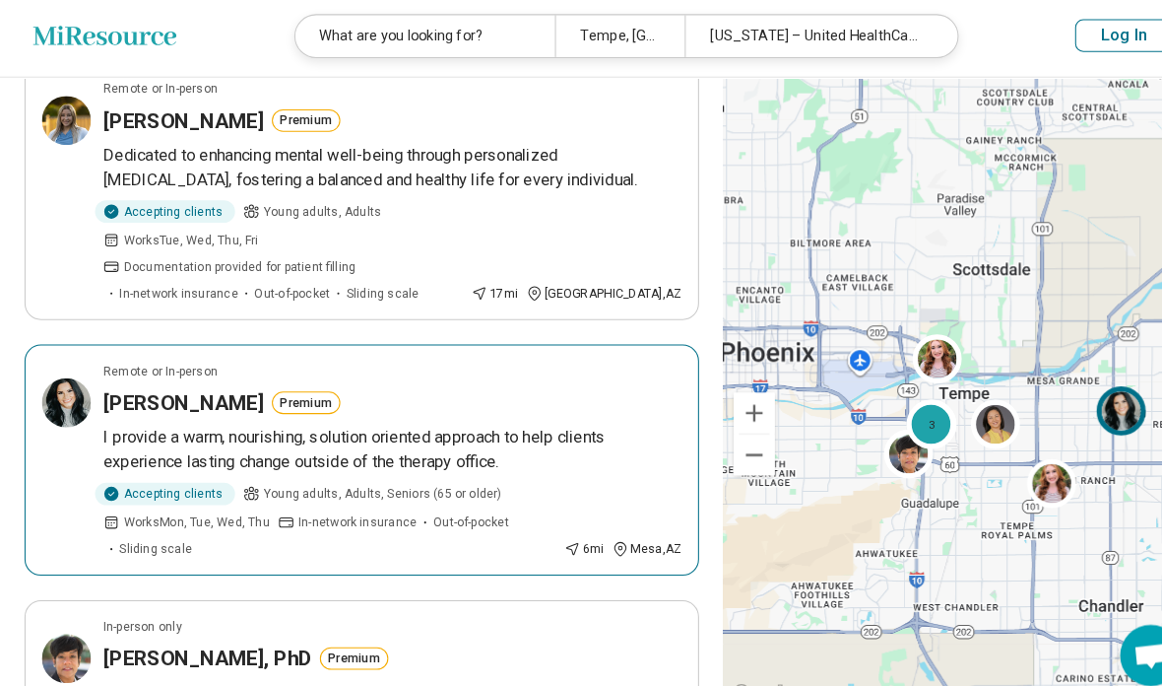
click at [608, 363] on div "Remote or In-person" at bounding box center [377, 363] width 557 height 18
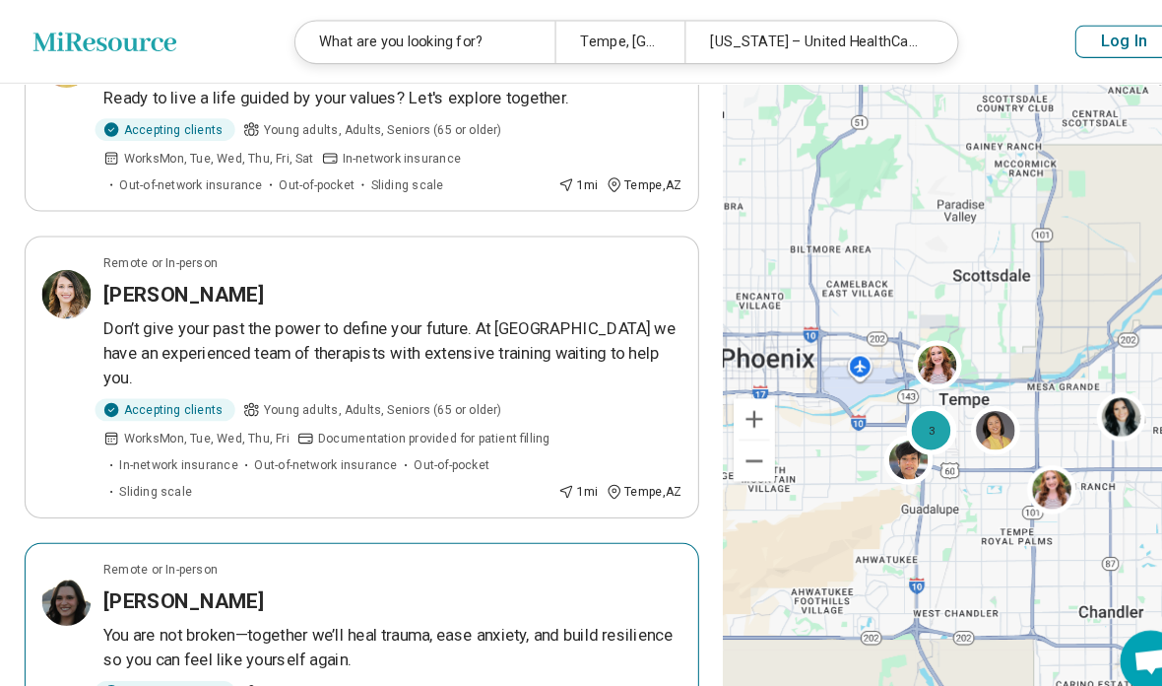
scroll to position [1271, 0]
click at [345, 564] on div "Isabel Jaurequi-Maestas" at bounding box center [377, 578] width 557 height 28
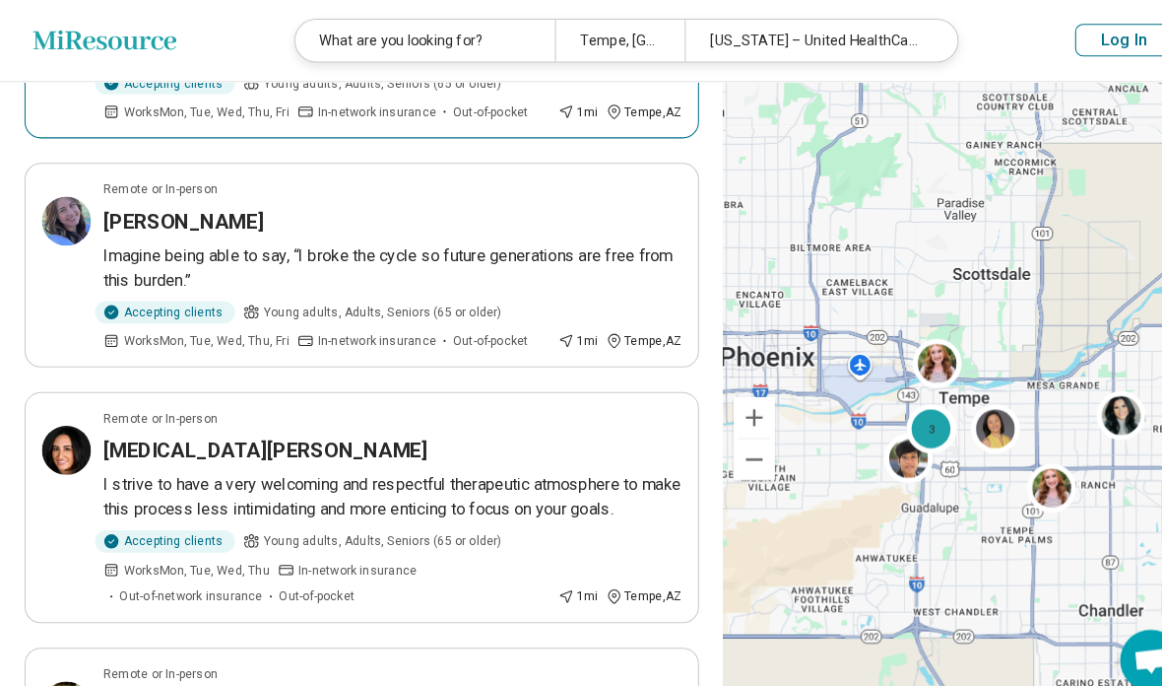
scroll to position [1826, 0]
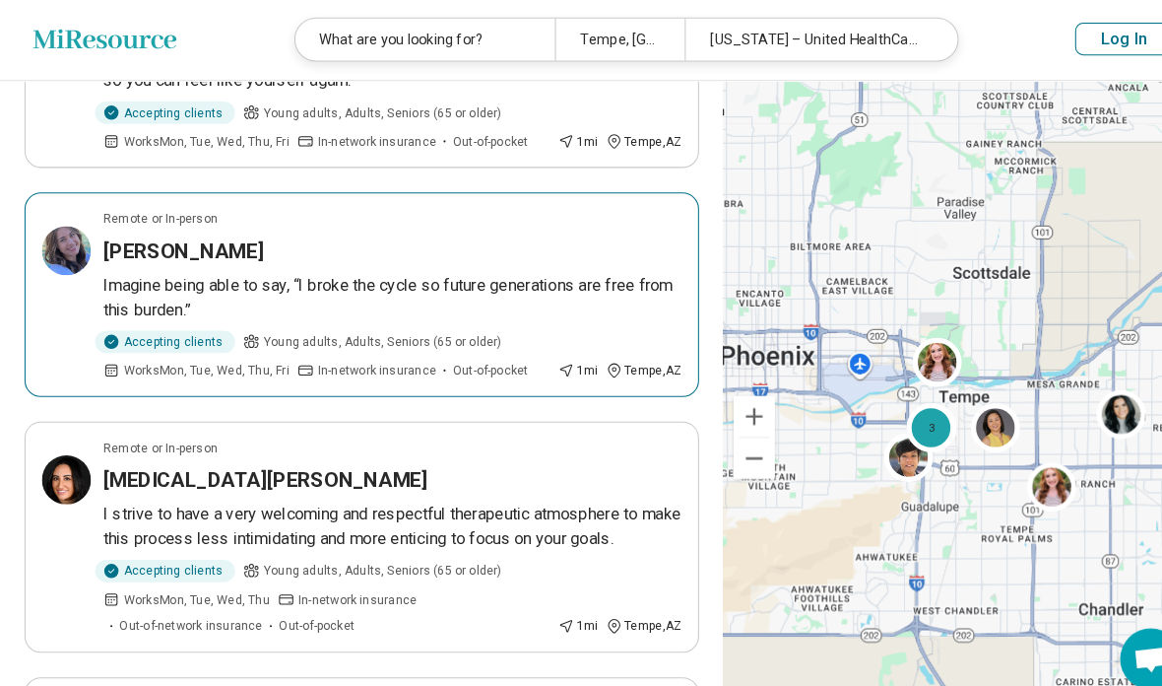
click at [571, 229] on div "Kelly Hopkins" at bounding box center [377, 243] width 557 height 28
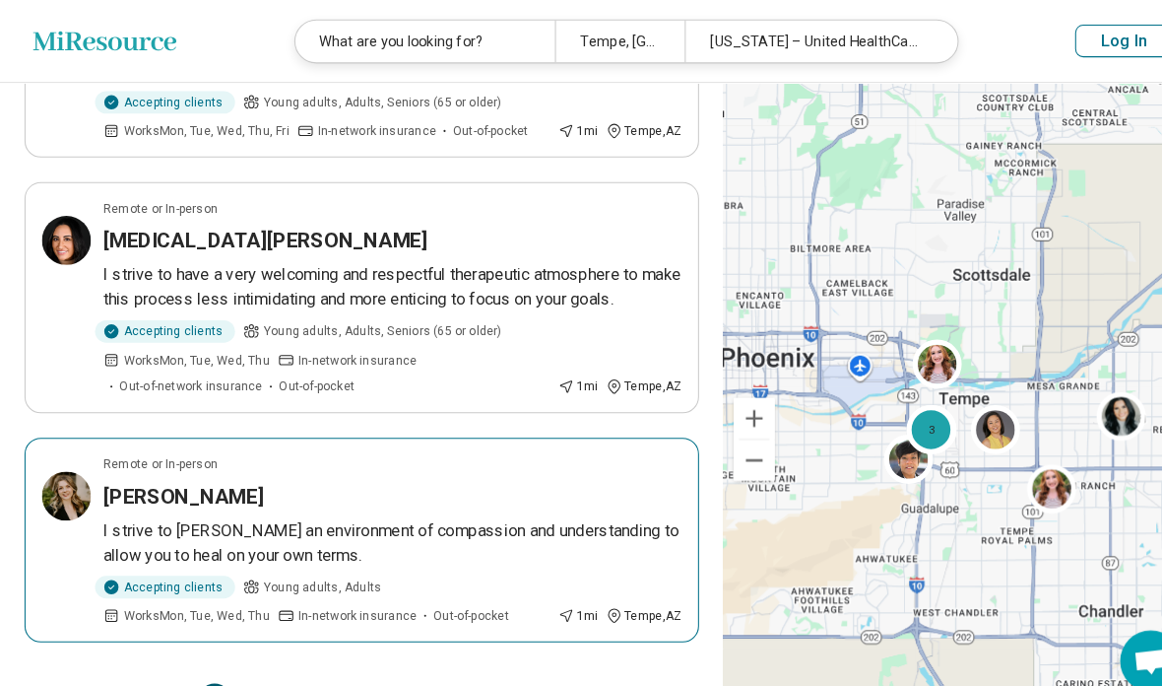
scroll to position [2059, 0]
click at [610, 520] on p "I strive to foster an environment of compassion and understanding to allow you …" at bounding box center [377, 522] width 557 height 47
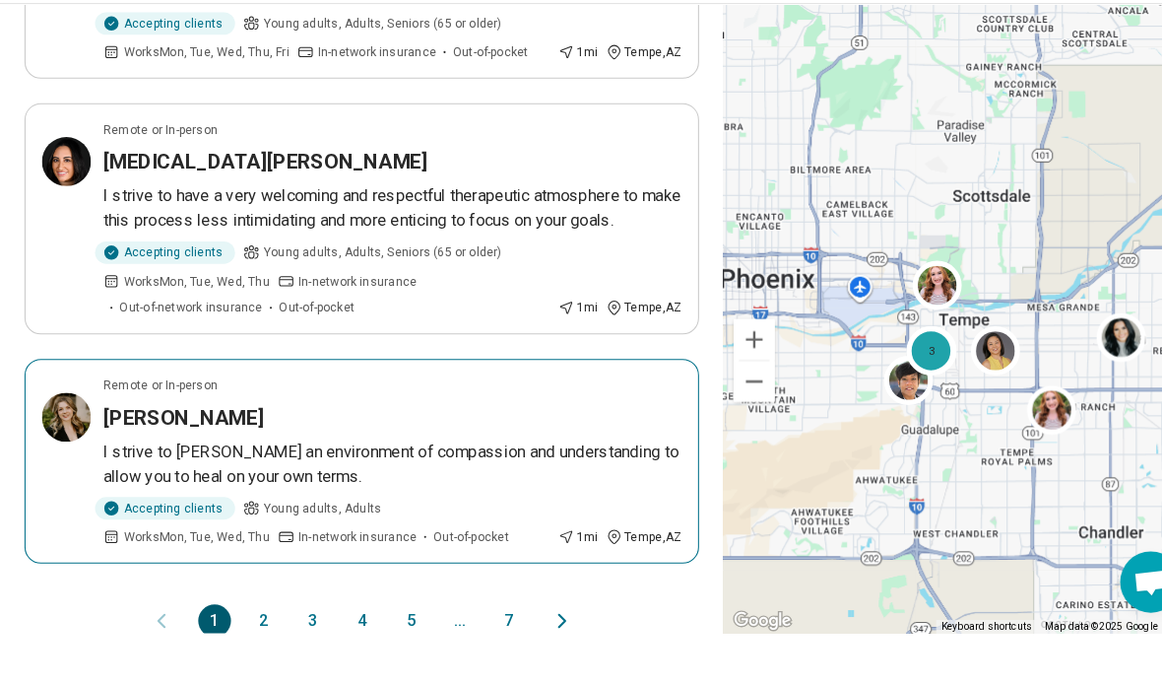
click at [252, 658] on button "2" at bounding box center [254, 674] width 32 height 32
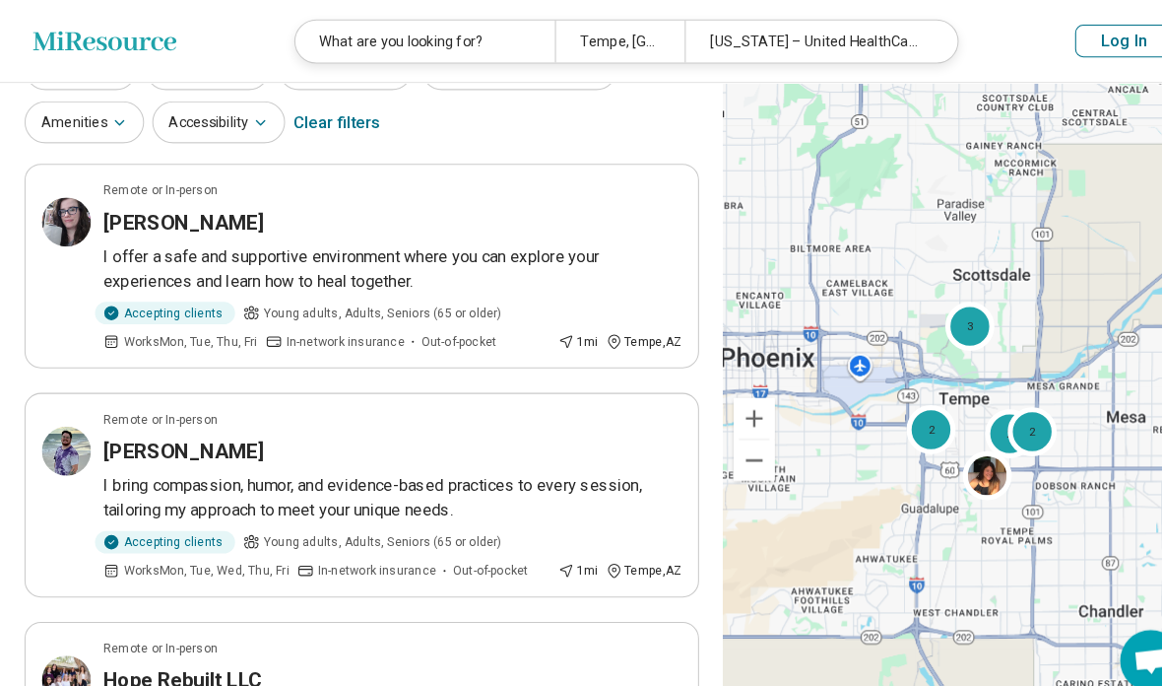
scroll to position [297, 0]
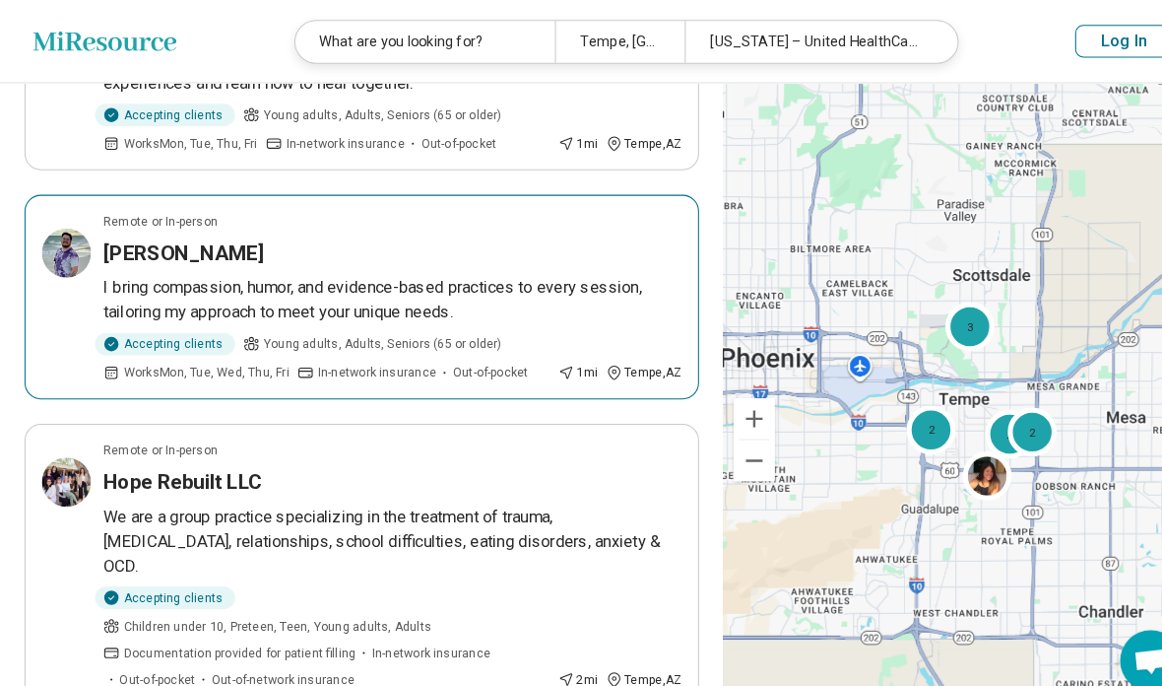
click at [606, 229] on div "Desmond Reis" at bounding box center [377, 243] width 557 height 28
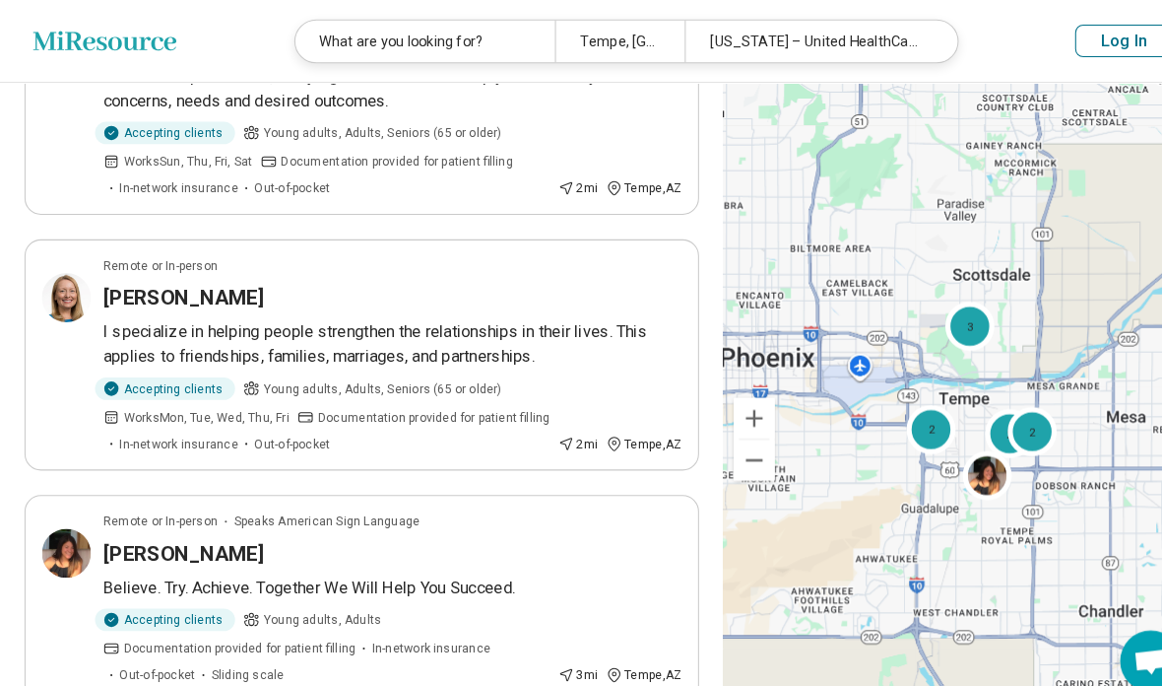
scroll to position [2109, 0]
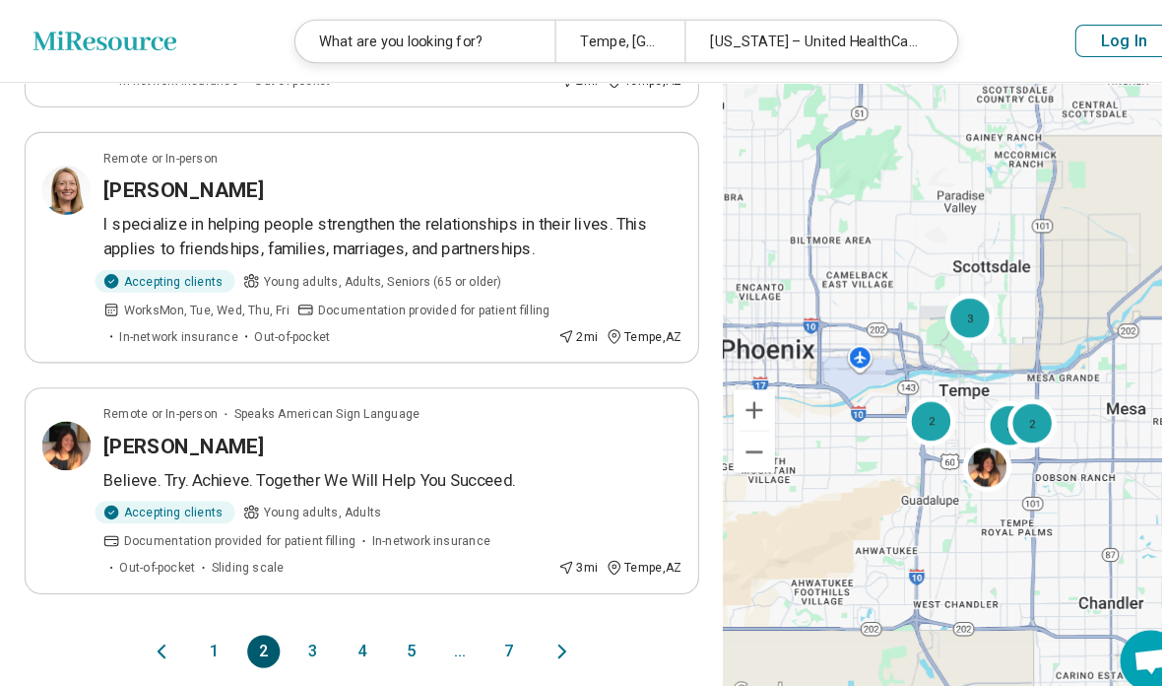
click at [305, 612] on button "3" at bounding box center [302, 628] width 32 height 32
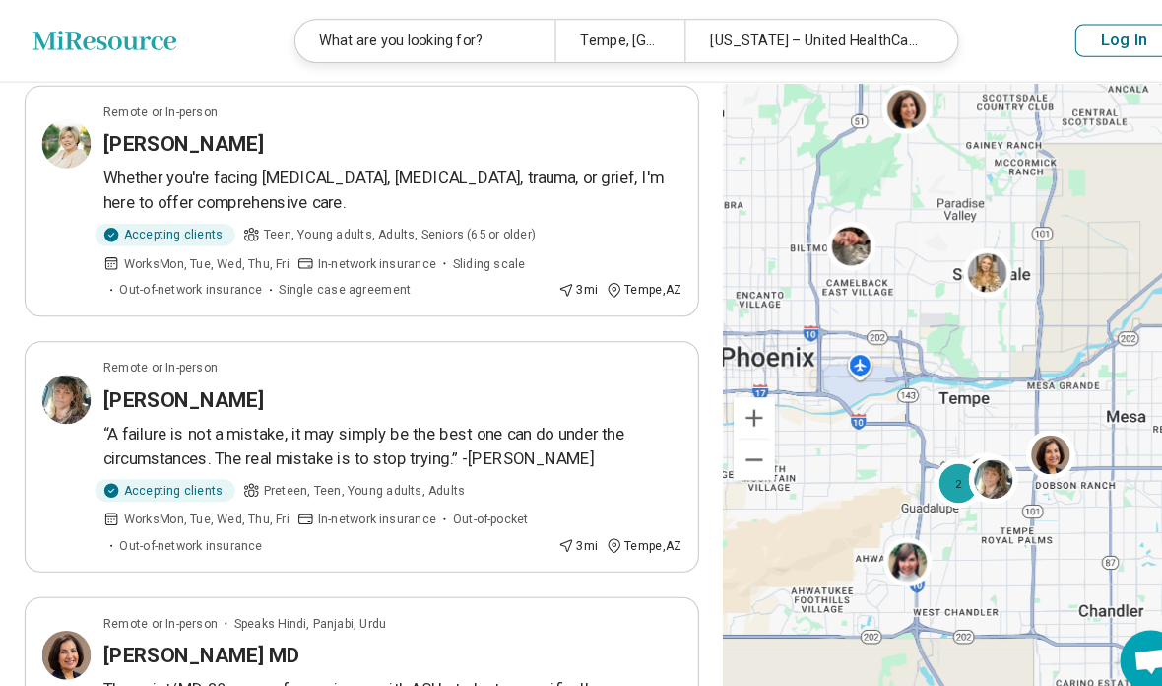
scroll to position [1227, 0]
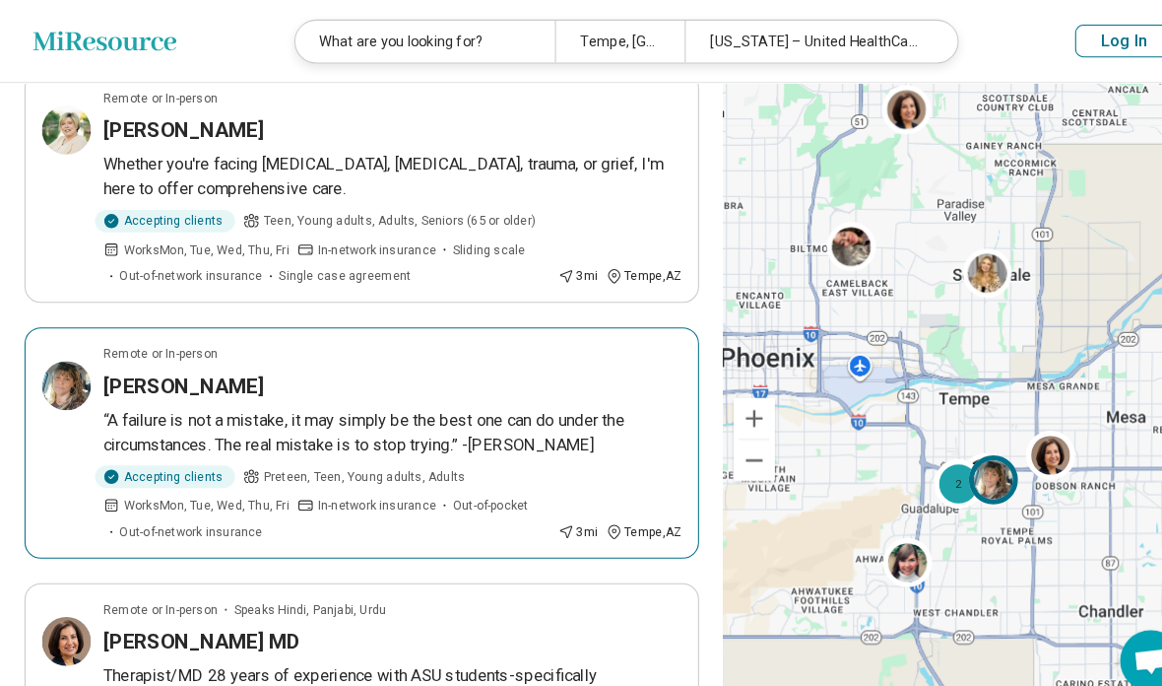
click at [505, 317] on article "Remote or In-person Cari S. Cruckson “A failure is not a mistake, it may simply…" at bounding box center [349, 426] width 650 height 223
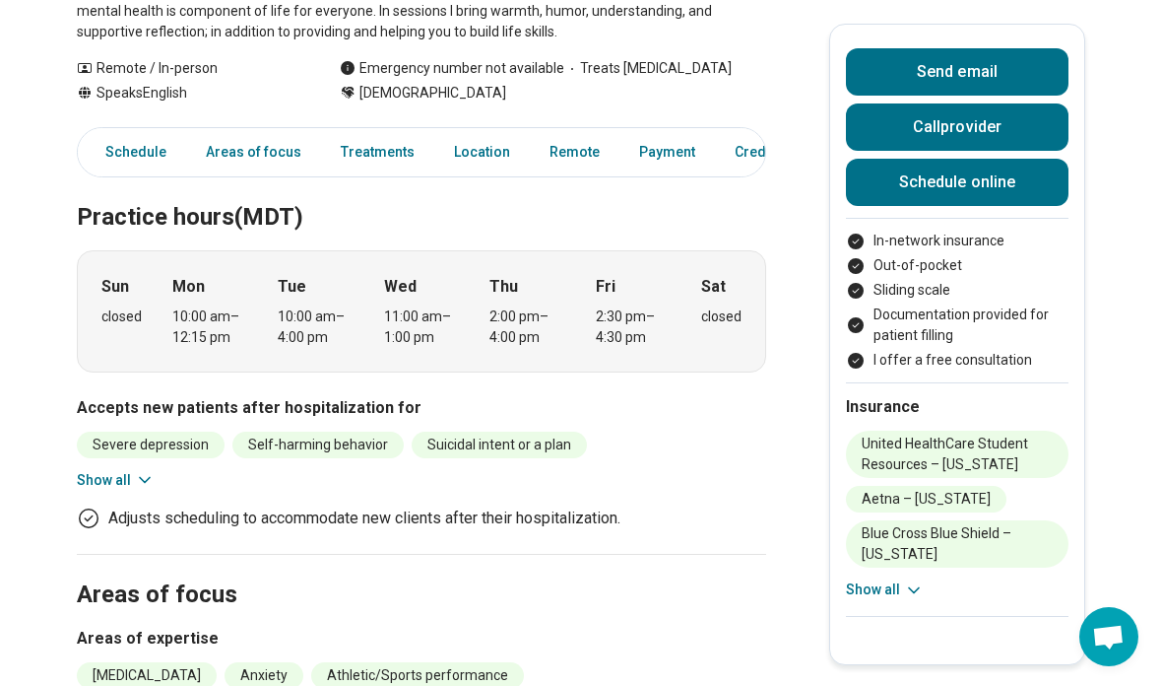
scroll to position [347, 0]
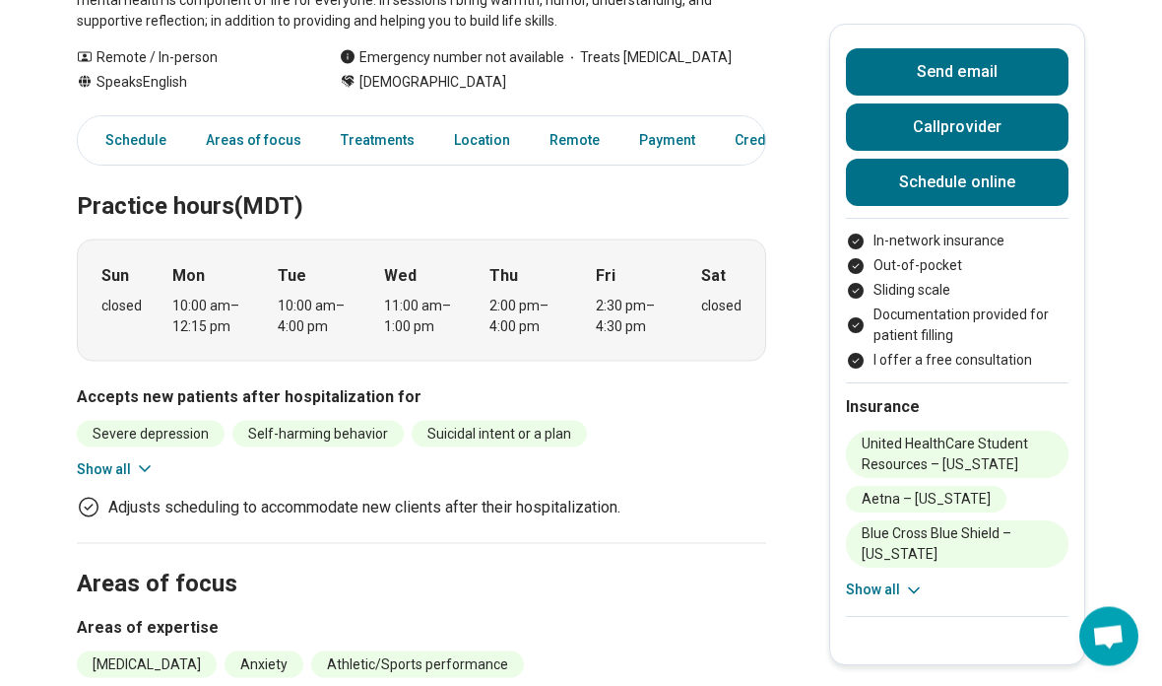
click at [150, 450] on div "Severe [MEDICAL_DATA] Self-harming behavior Suicidal intent or a plan Eating di…" at bounding box center [421, 450] width 689 height 59
click at [142, 467] on icon at bounding box center [145, 469] width 20 height 20
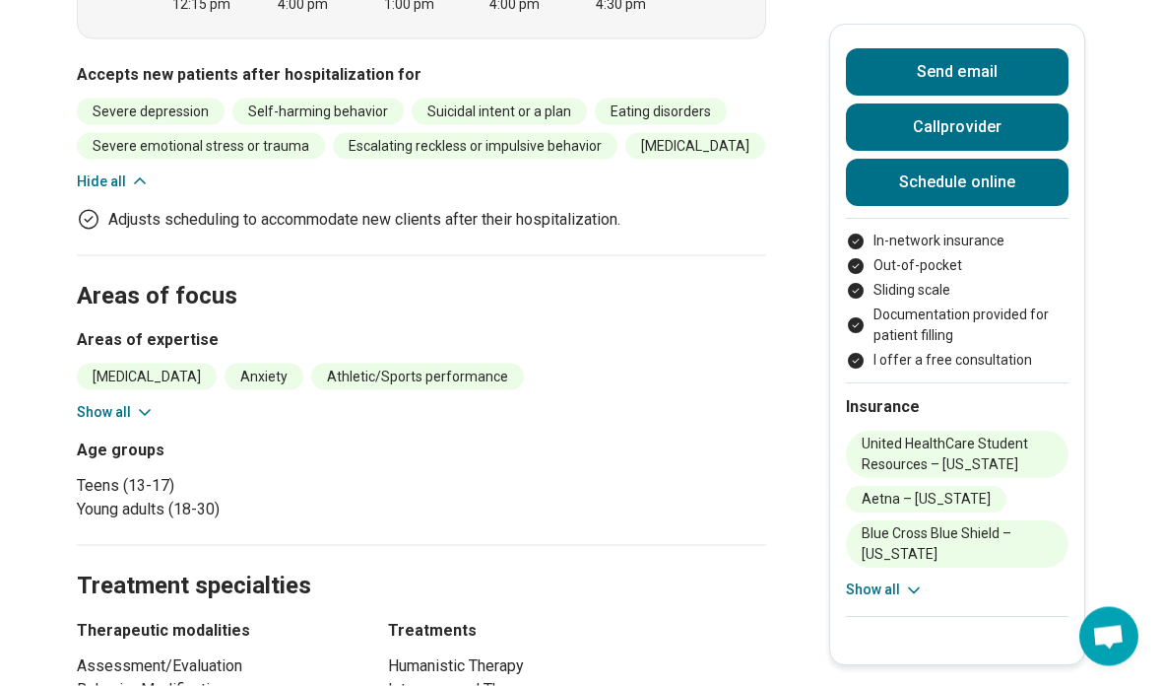
click at [135, 403] on icon at bounding box center [145, 413] width 20 height 20
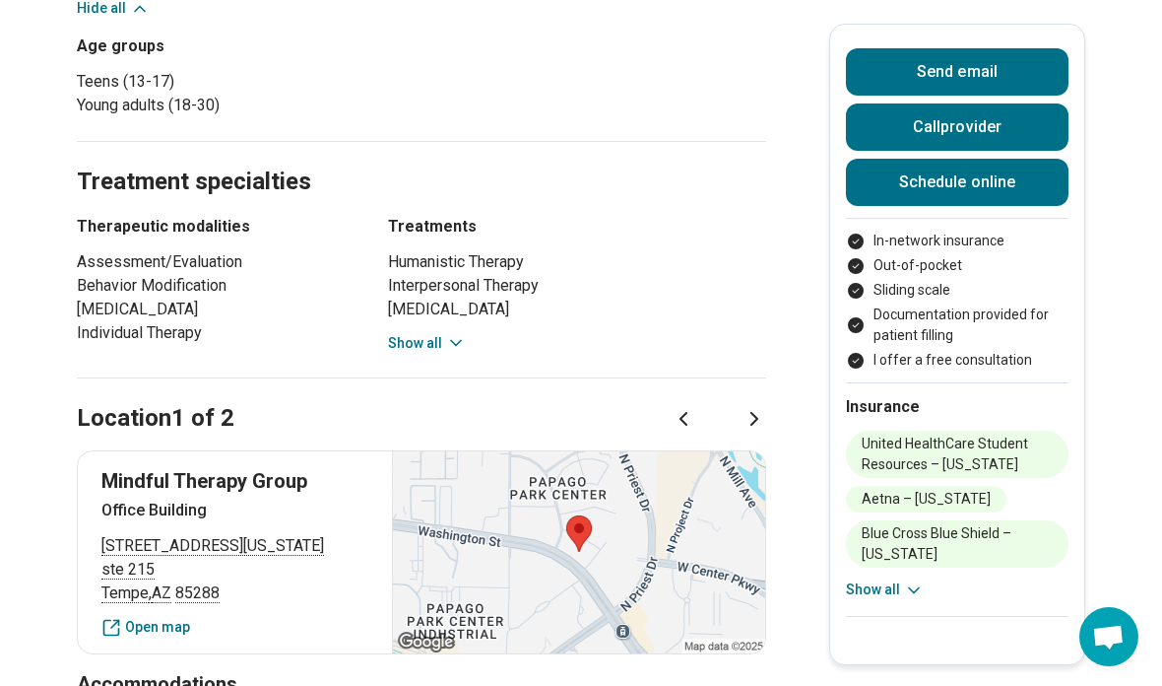
scroll to position [1311, 0]
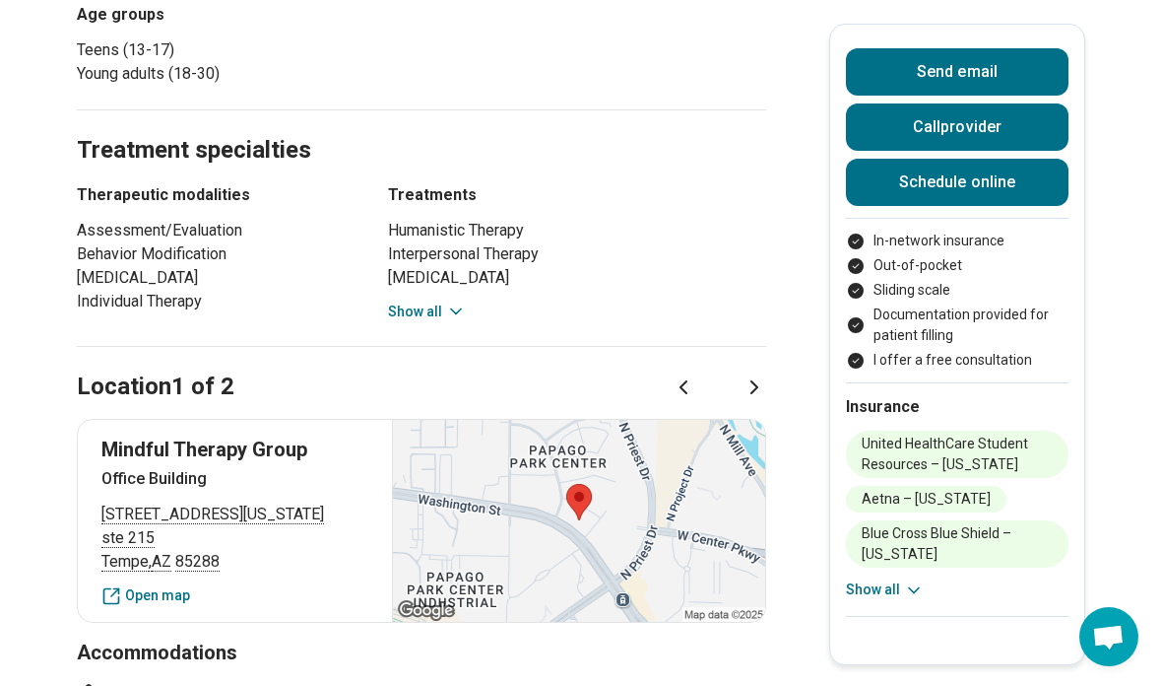
click at [437, 322] on button "Show all" at bounding box center [427, 311] width 78 height 21
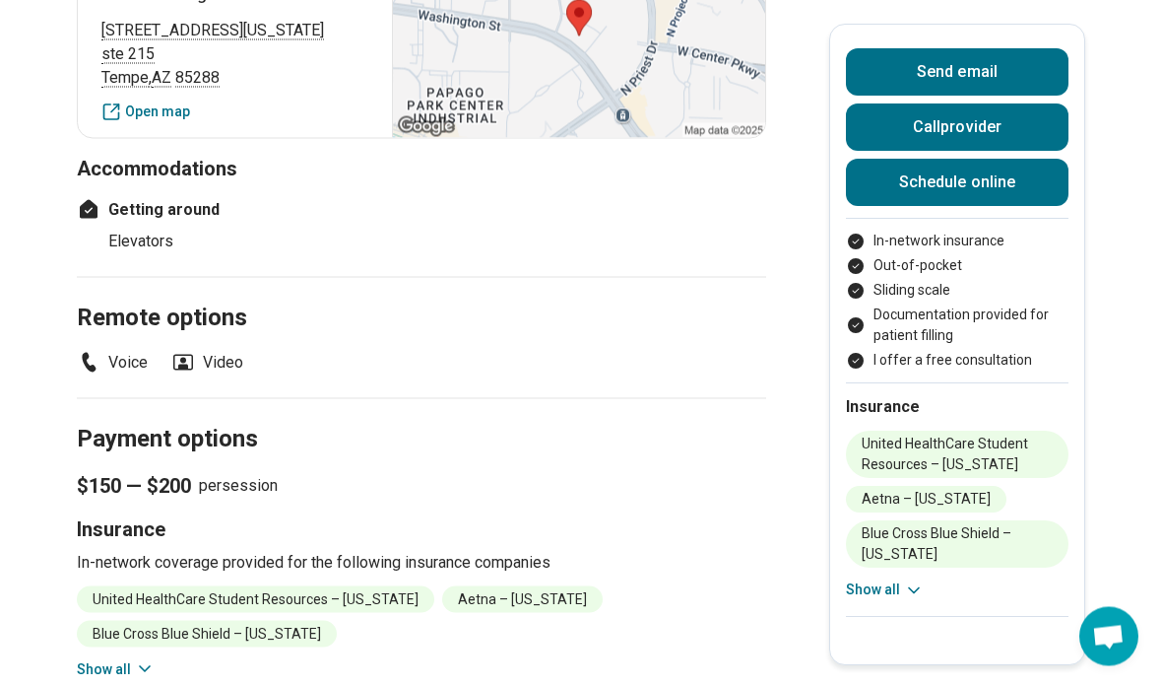
scroll to position [2062, 0]
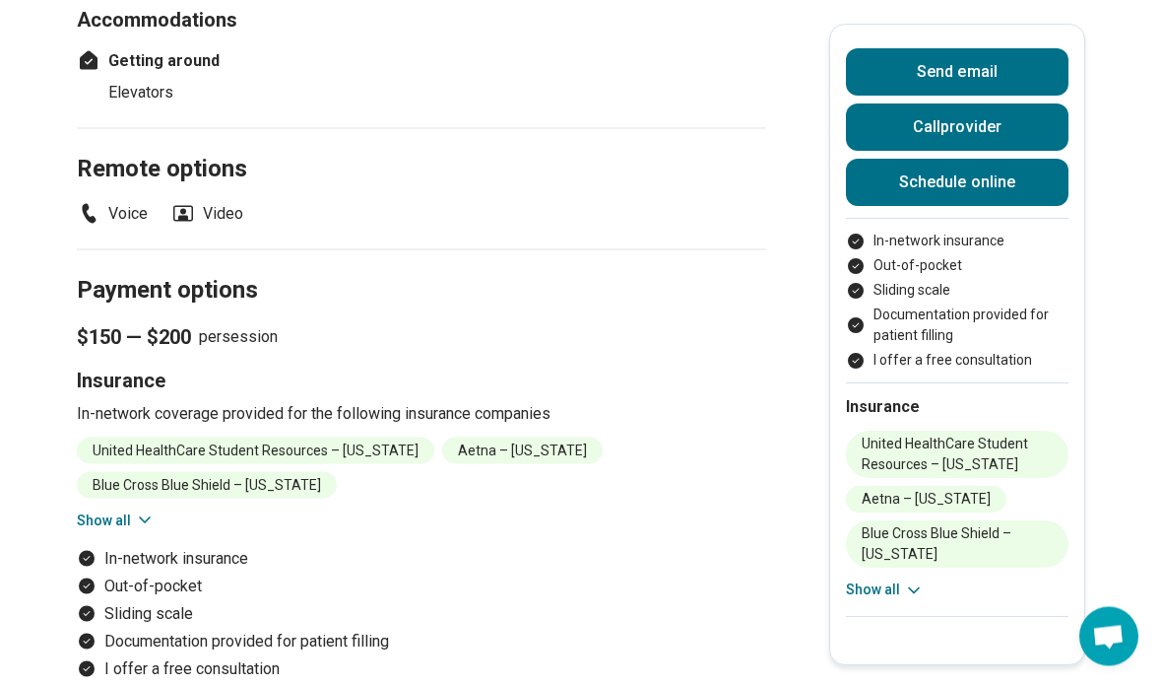
click at [119, 531] on button "Show all" at bounding box center [116, 520] width 78 height 21
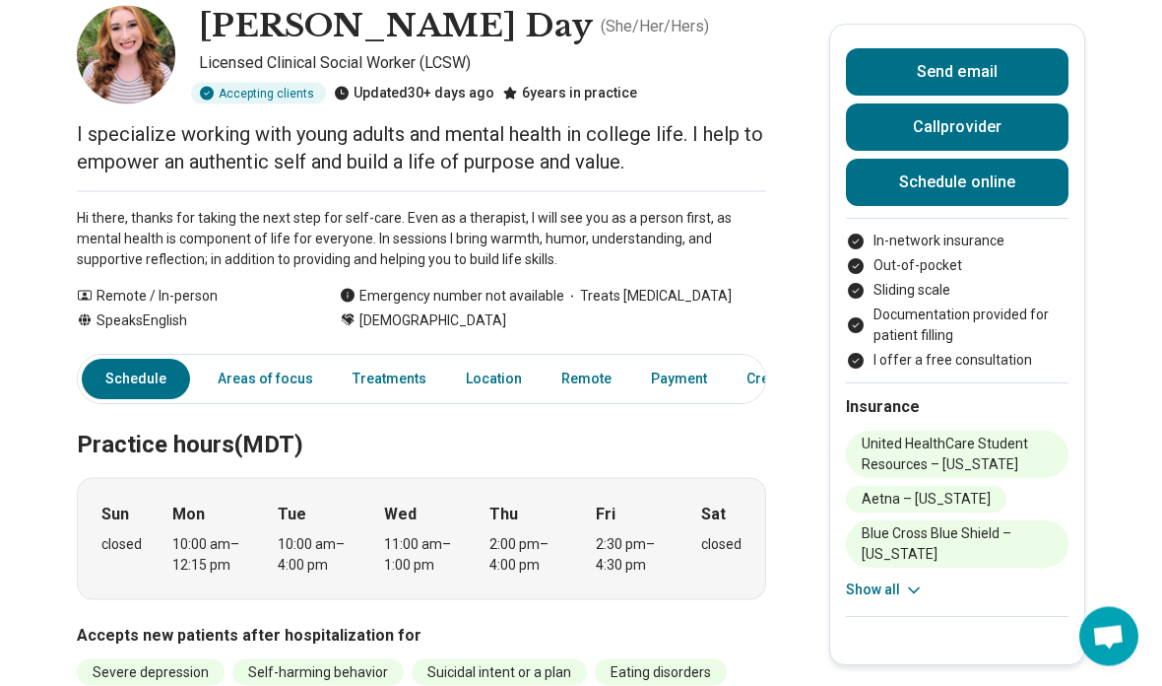
scroll to position [109, 0]
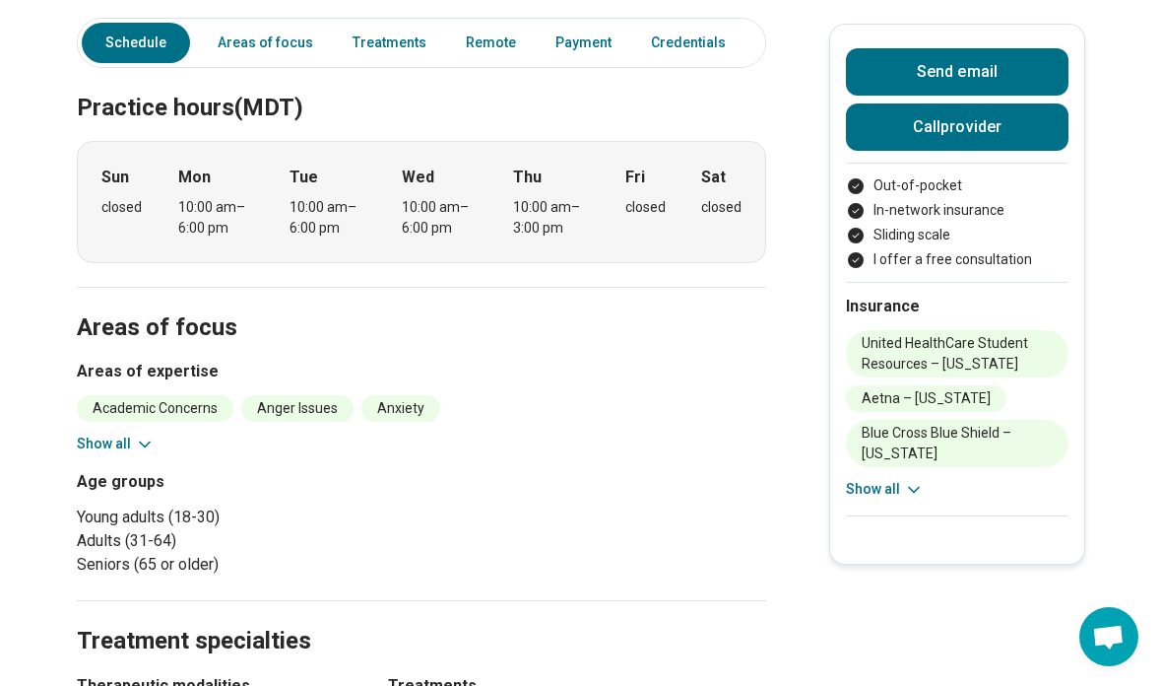
scroll to position [509, 0]
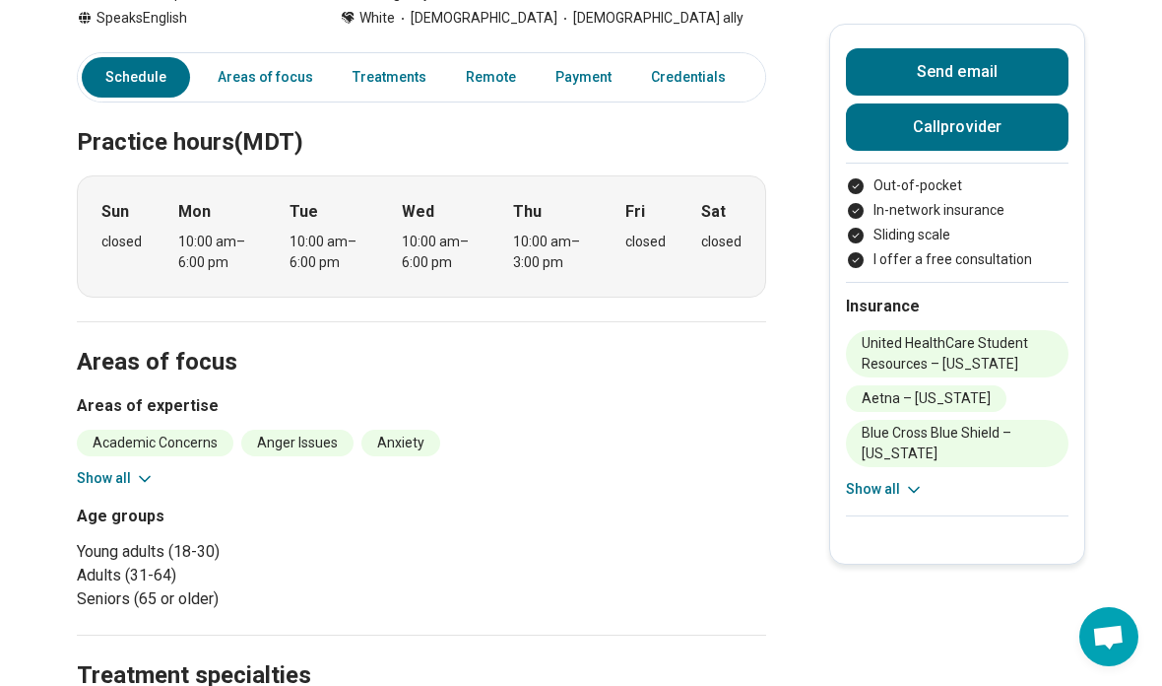
click at [120, 460] on div "Academic Concerns Anger Issues Anxiety [MEDICAL_DATA] ([MEDICAL_DATA]) Burnout …" at bounding box center [421, 458] width 689 height 59
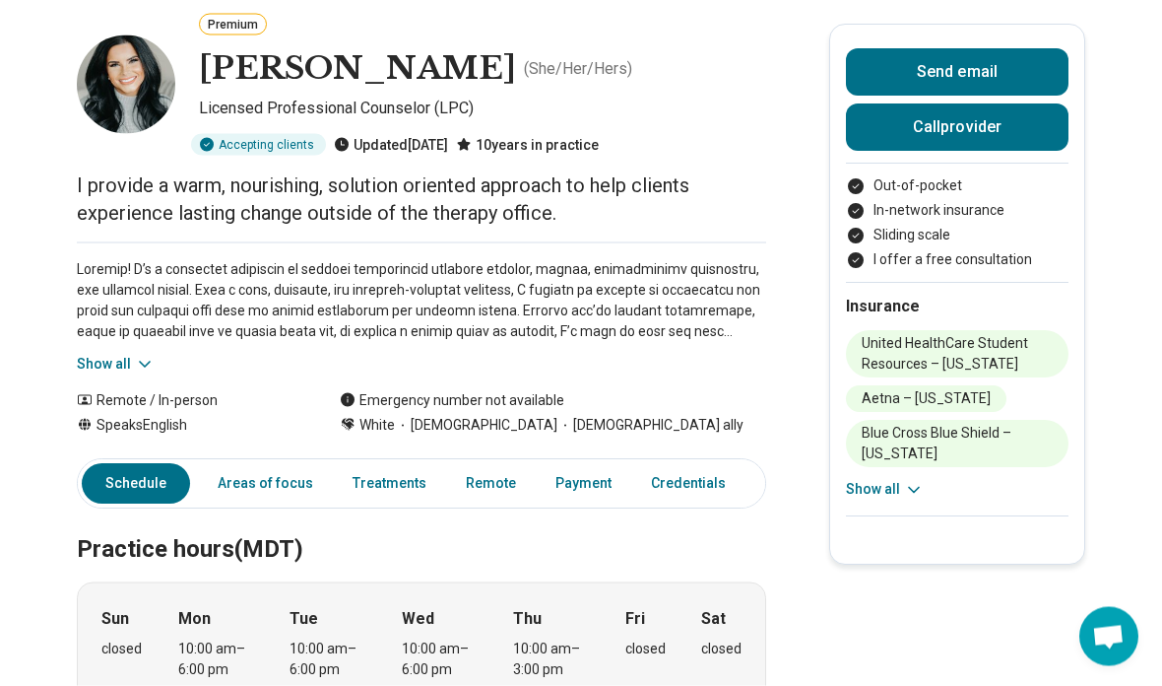
scroll to position [0, 0]
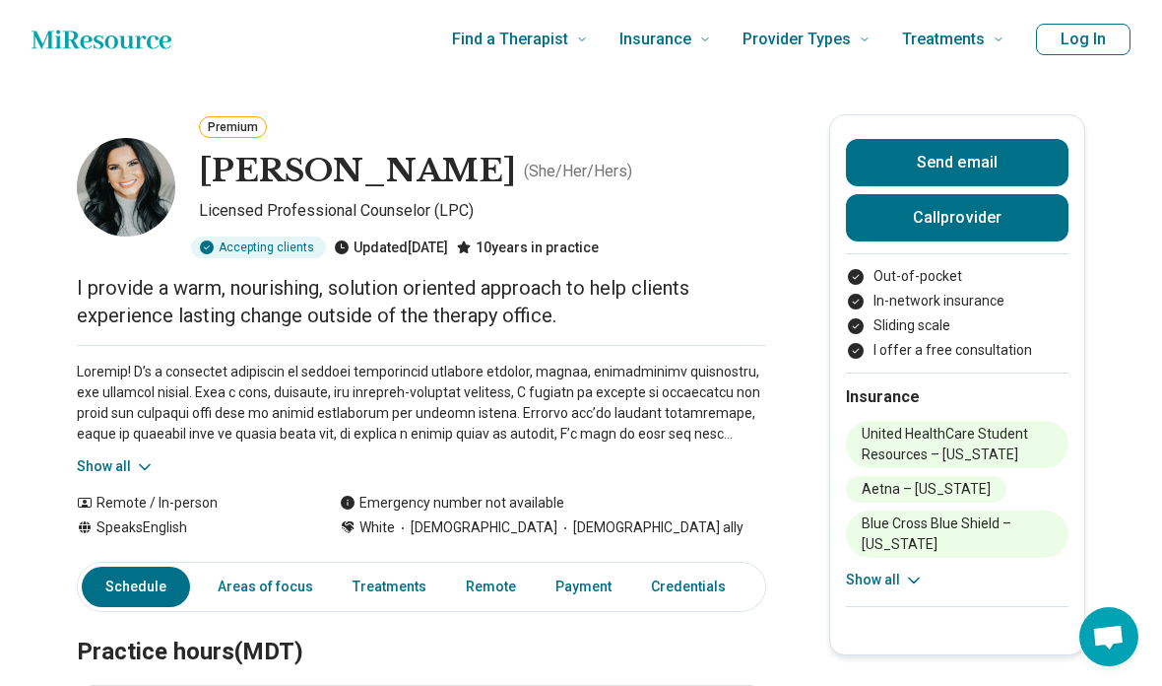
click at [149, 444] on div "Show all" at bounding box center [421, 411] width 689 height 132
click at [130, 468] on button "Show all" at bounding box center [116, 466] width 78 height 21
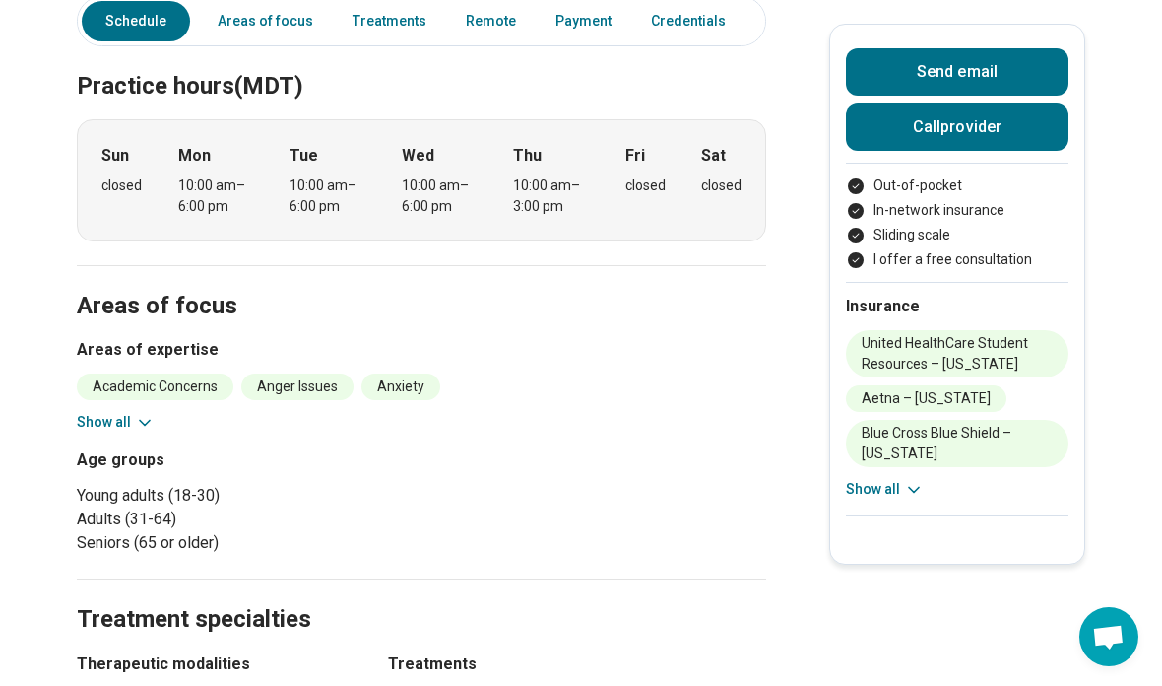
scroll to position [935, 0]
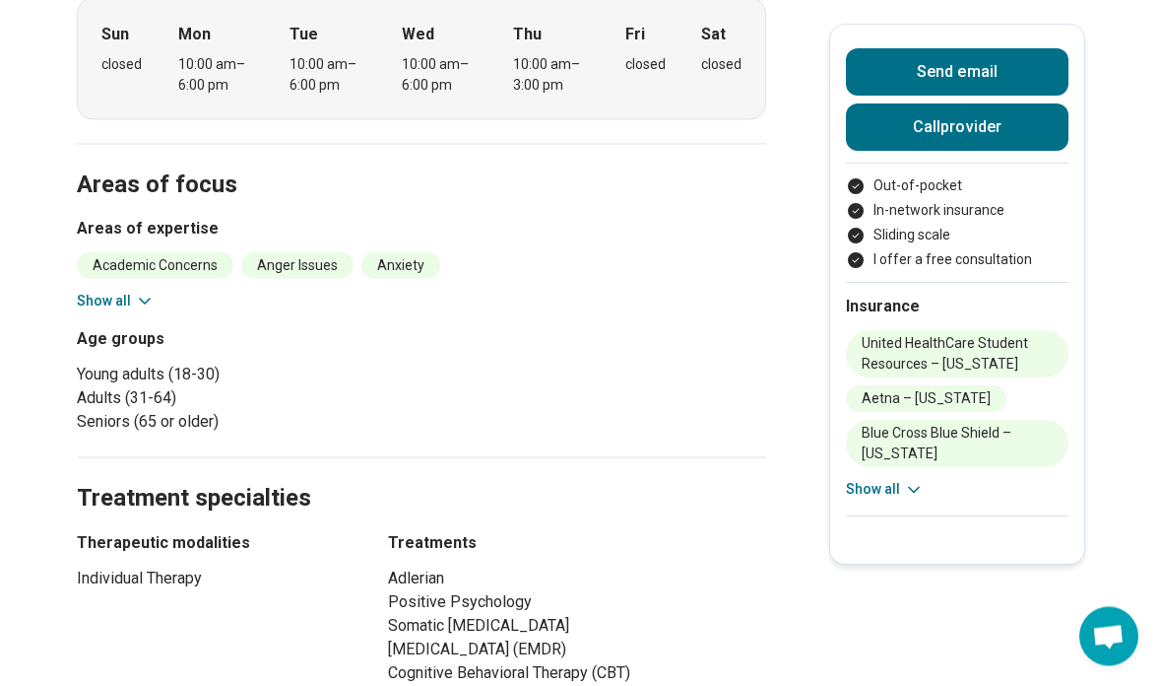
click at [115, 291] on button "Show all" at bounding box center [116, 301] width 78 height 21
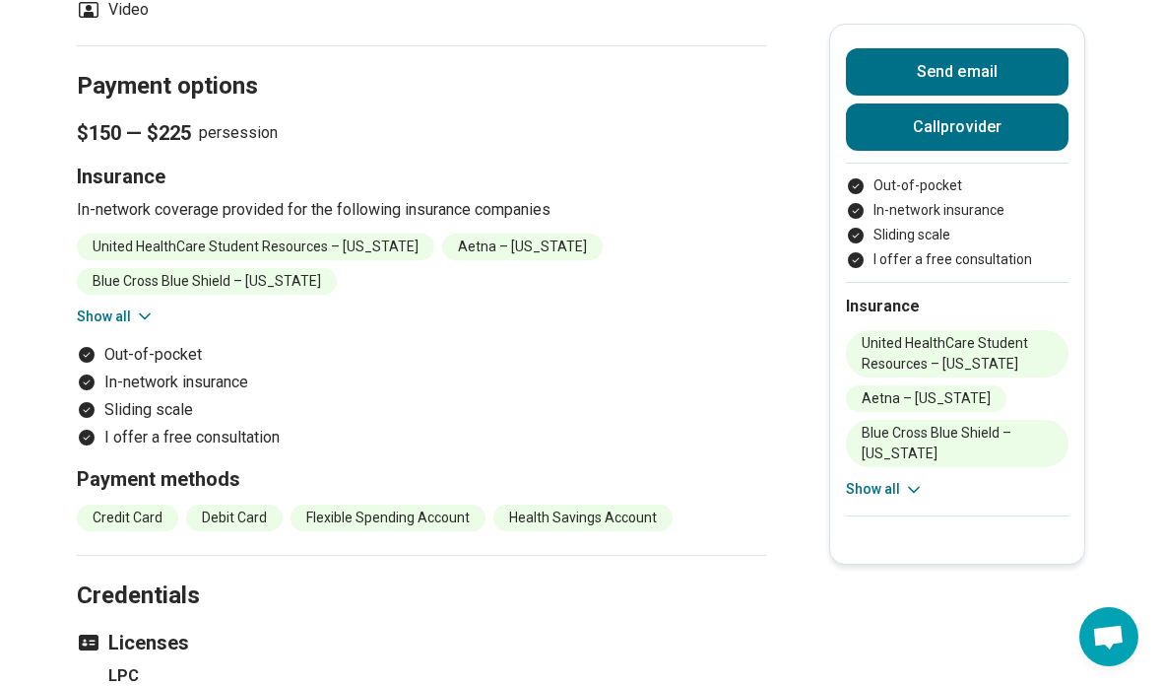
scroll to position [2500, 0]
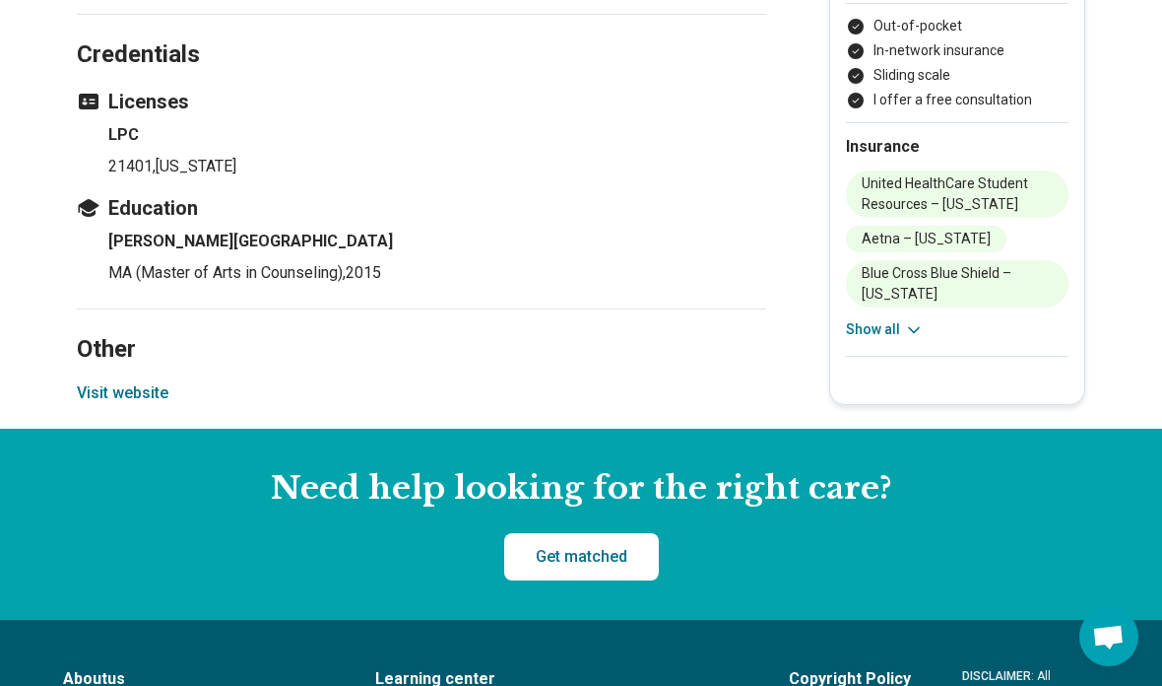
click at [141, 397] on button "Visit website" at bounding box center [123, 393] width 92 height 24
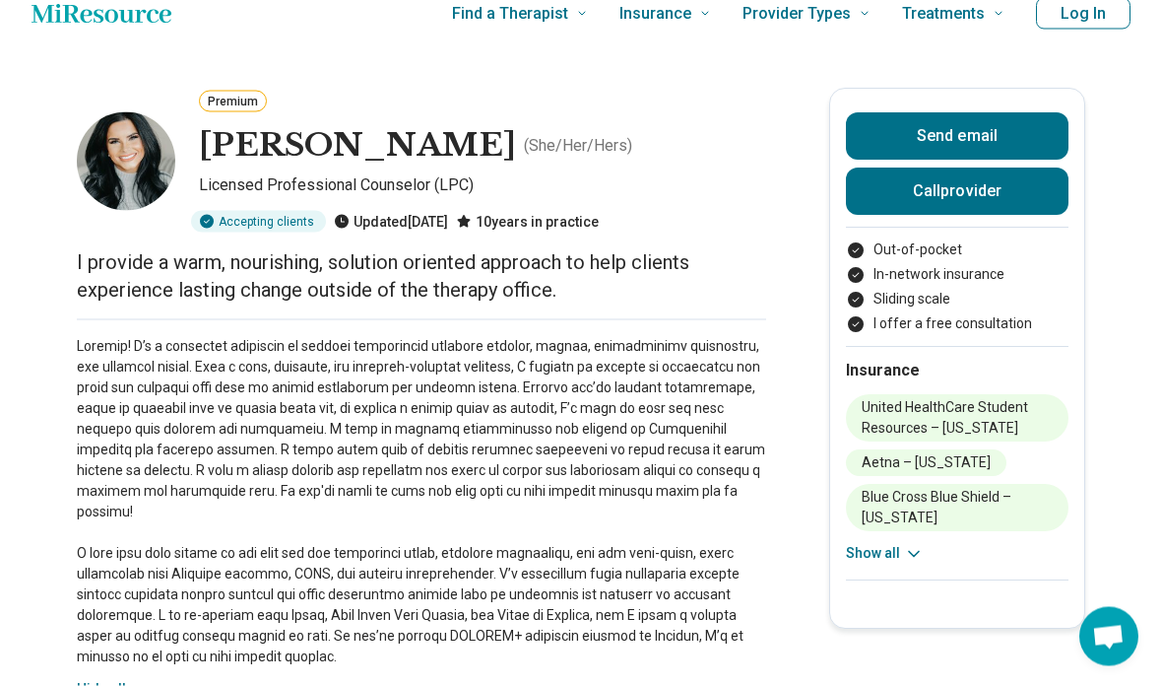
scroll to position [0, 0]
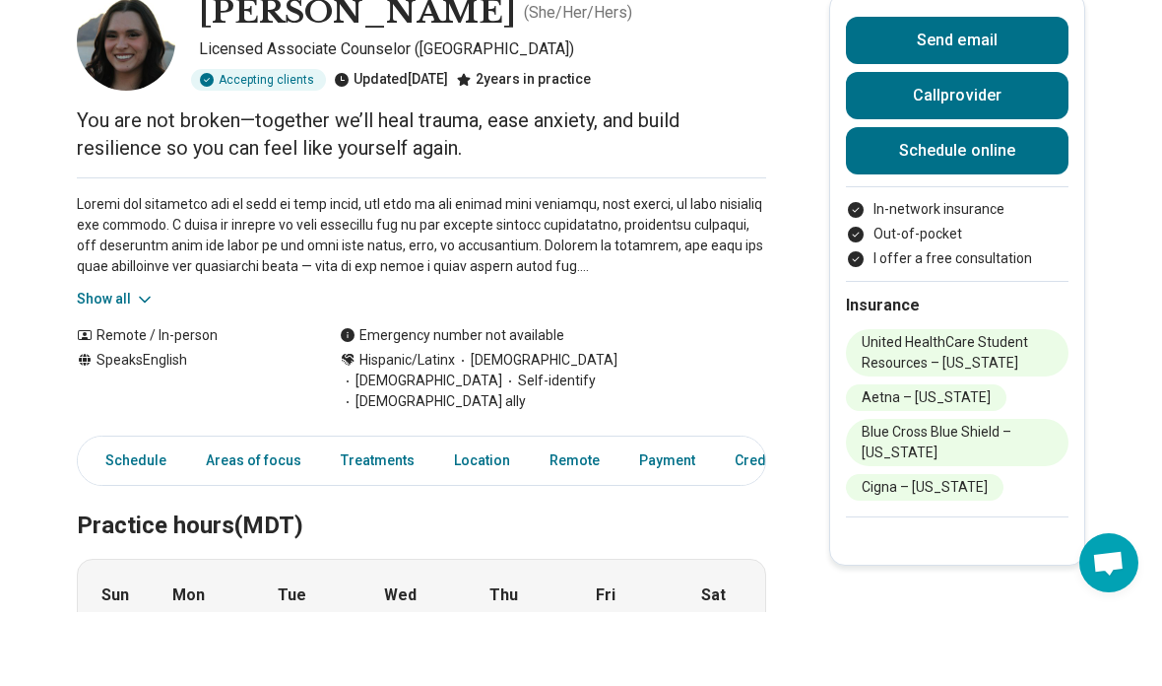
scroll to position [122, 0]
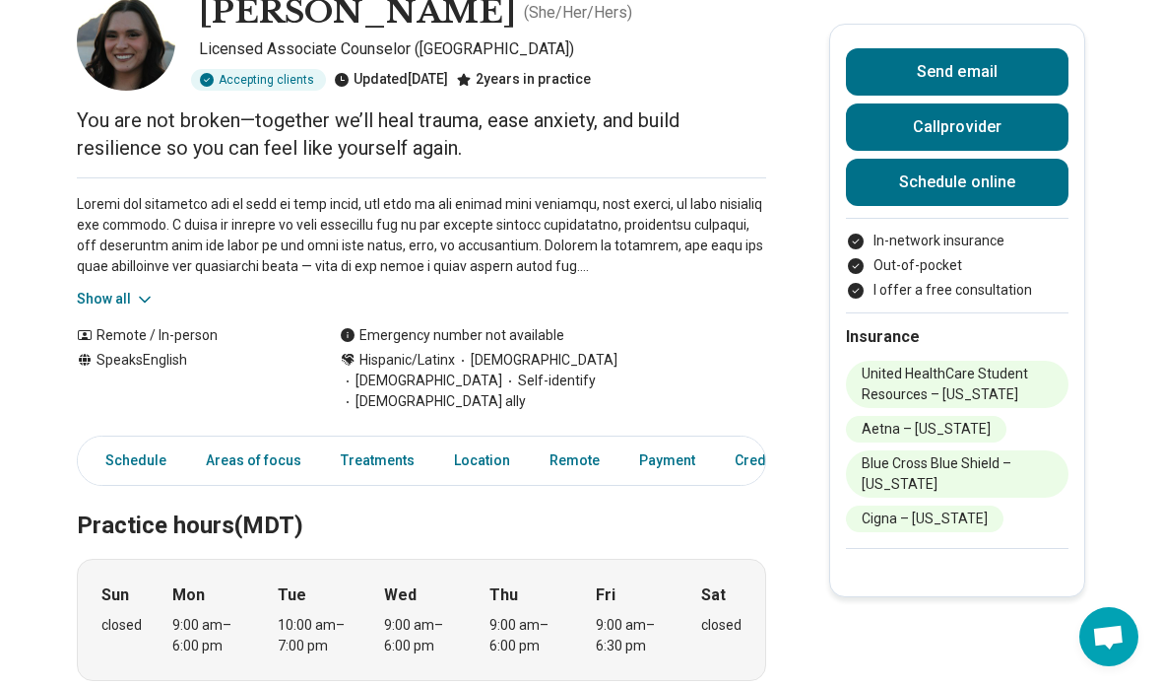
click at [149, 283] on div "Show all" at bounding box center [421, 243] width 689 height 132
click at [113, 291] on button "Show all" at bounding box center [116, 299] width 78 height 21
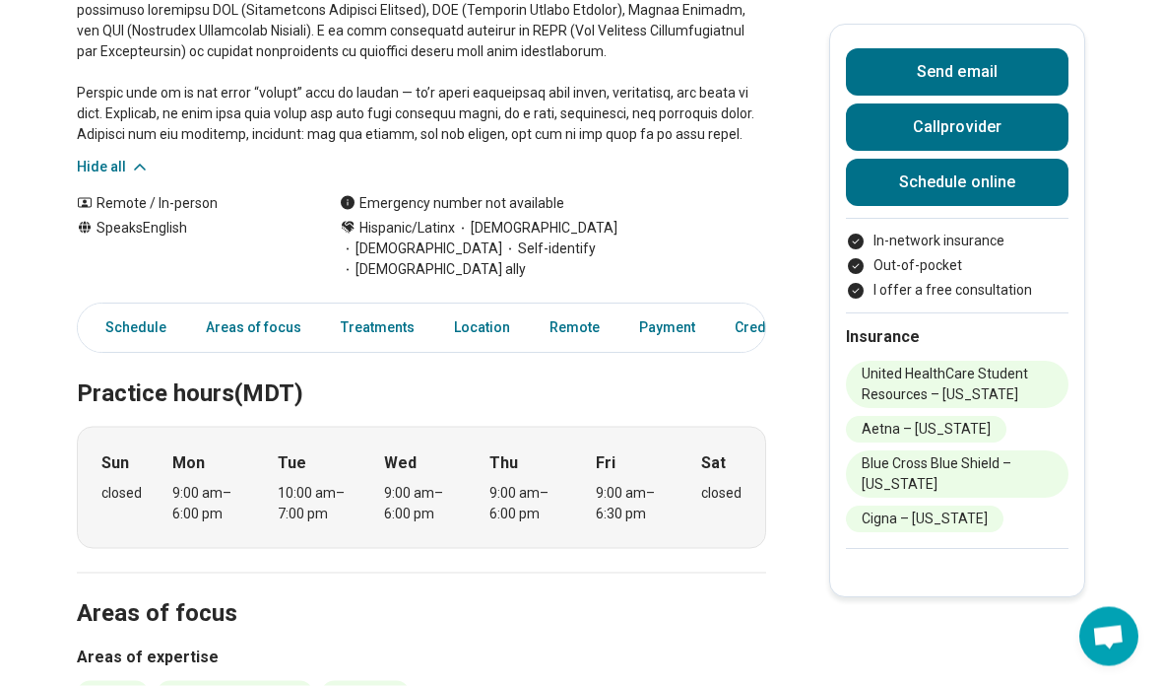
scroll to position [548, 0]
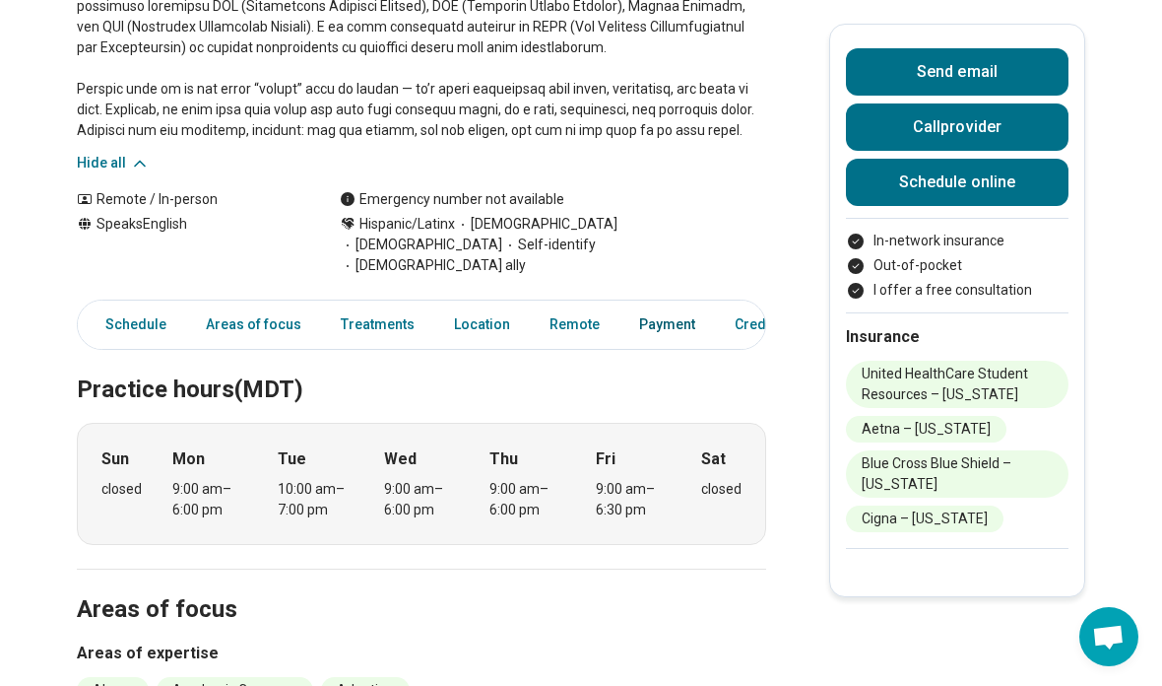
click at [652, 304] on link "Payment" at bounding box center [667, 324] width 80 height 40
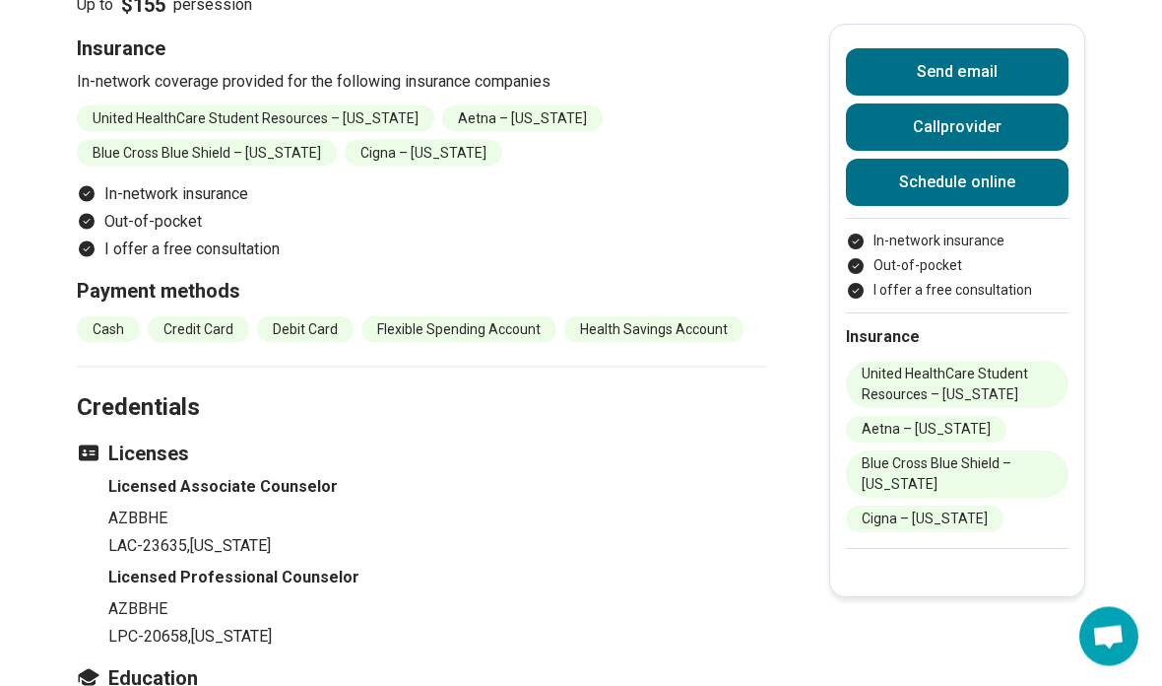
scroll to position [2687, 0]
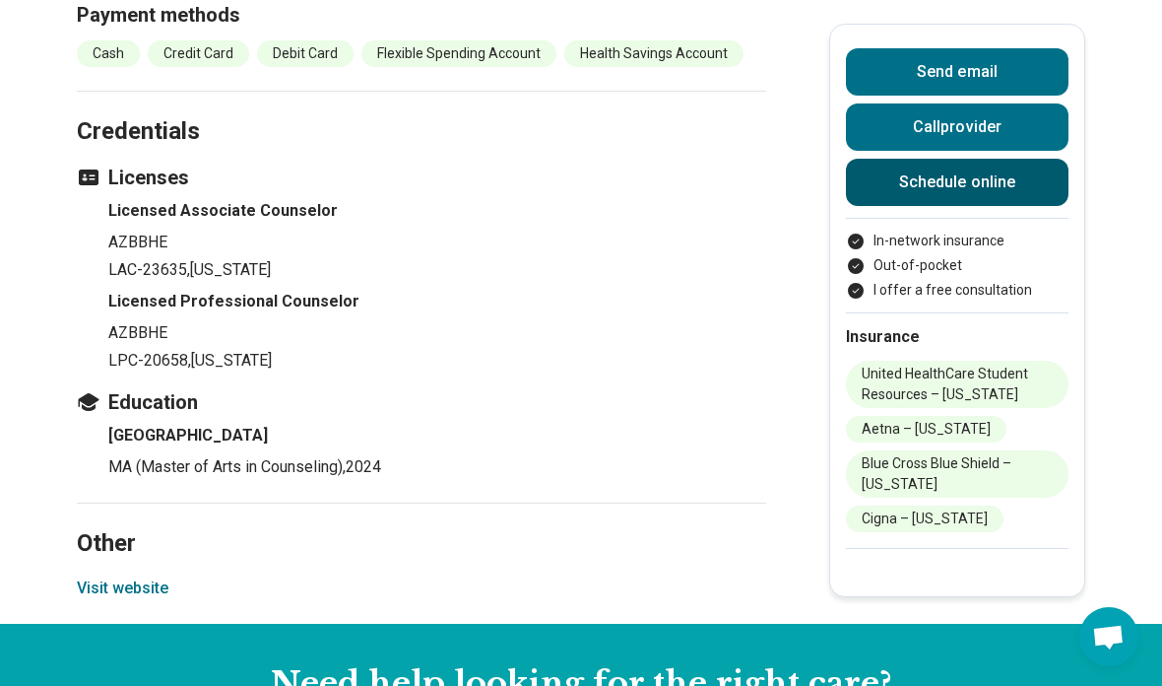
click at [1031, 162] on link "Schedule online" at bounding box center [957, 182] width 223 height 47
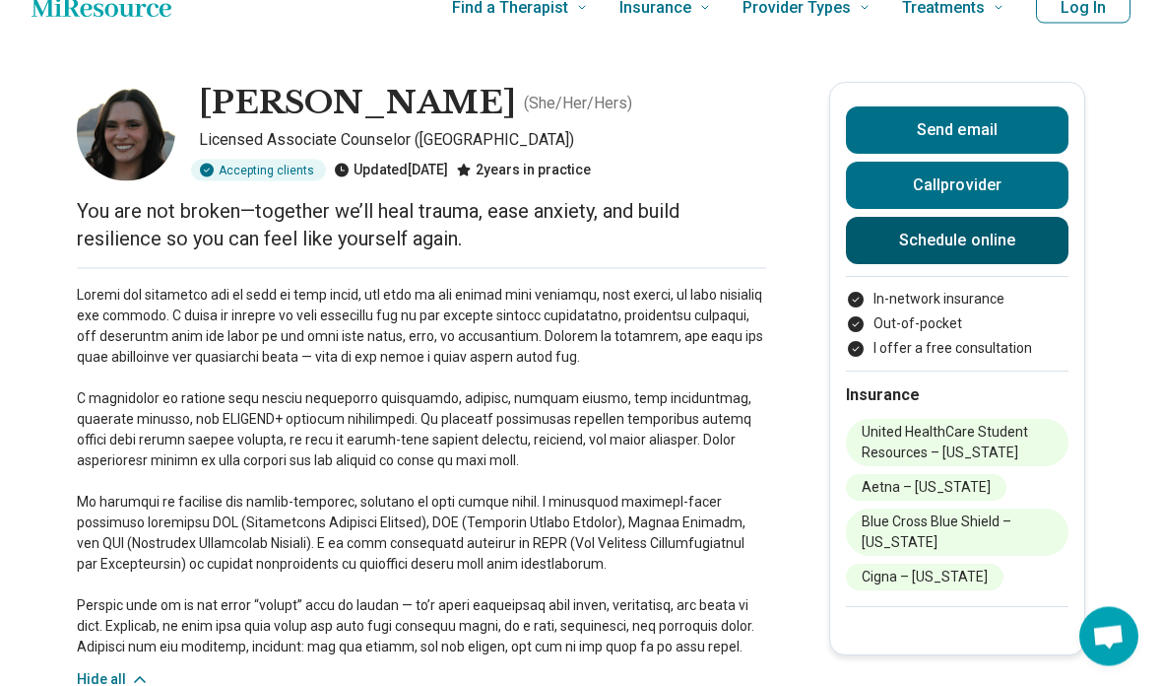
scroll to position [0, 0]
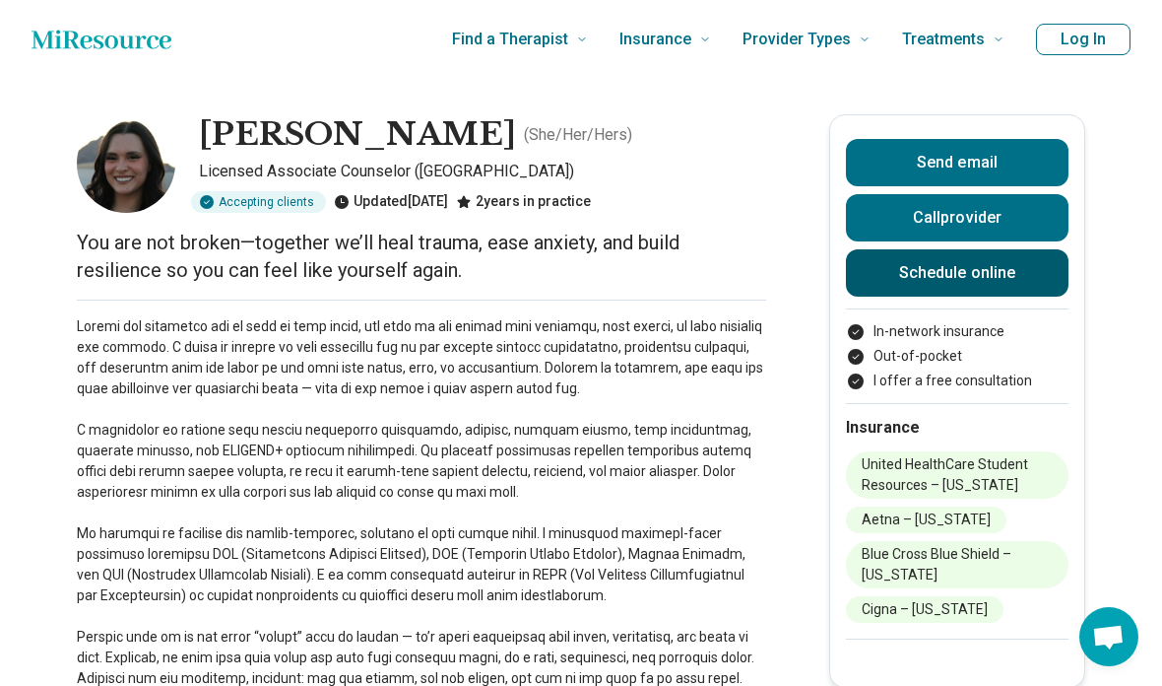
click at [1026, 277] on link "Schedule online" at bounding box center [957, 272] width 223 height 47
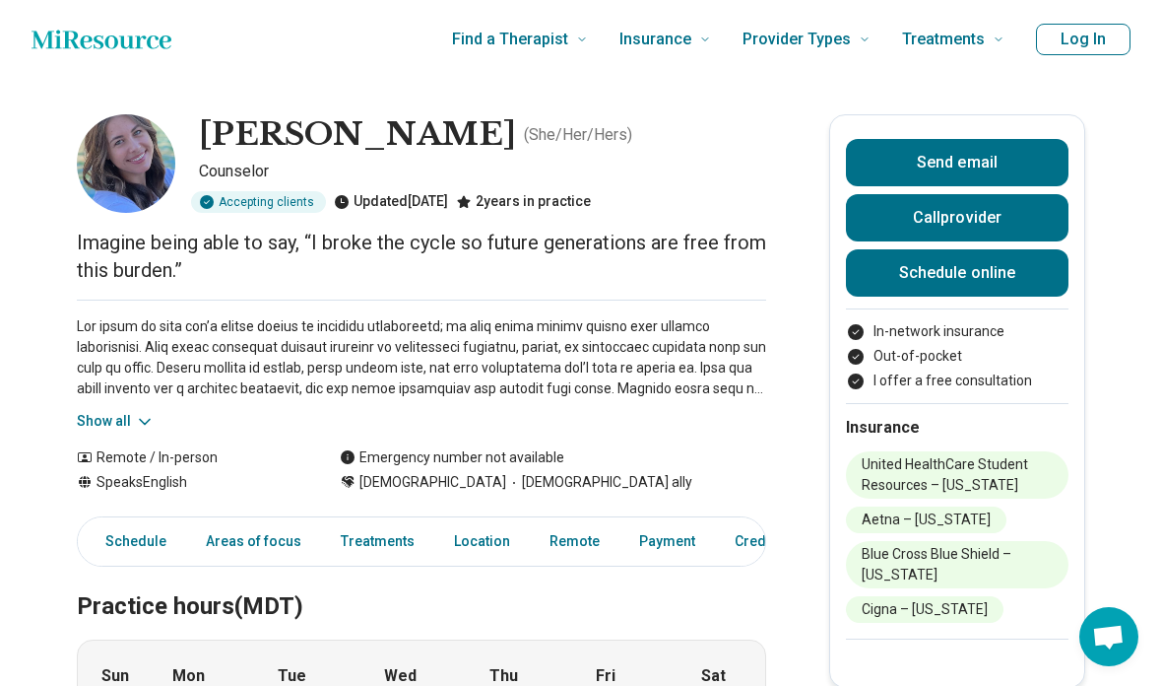
click at [130, 415] on button "Show all" at bounding box center [116, 421] width 78 height 21
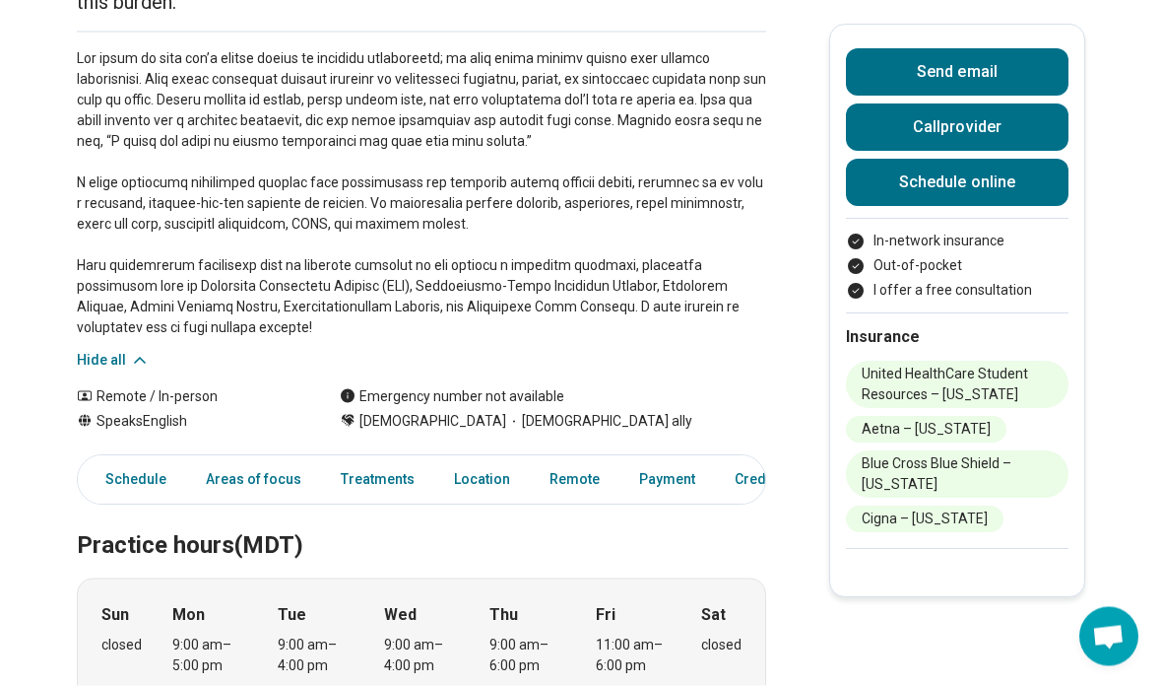
scroll to position [419, 0]
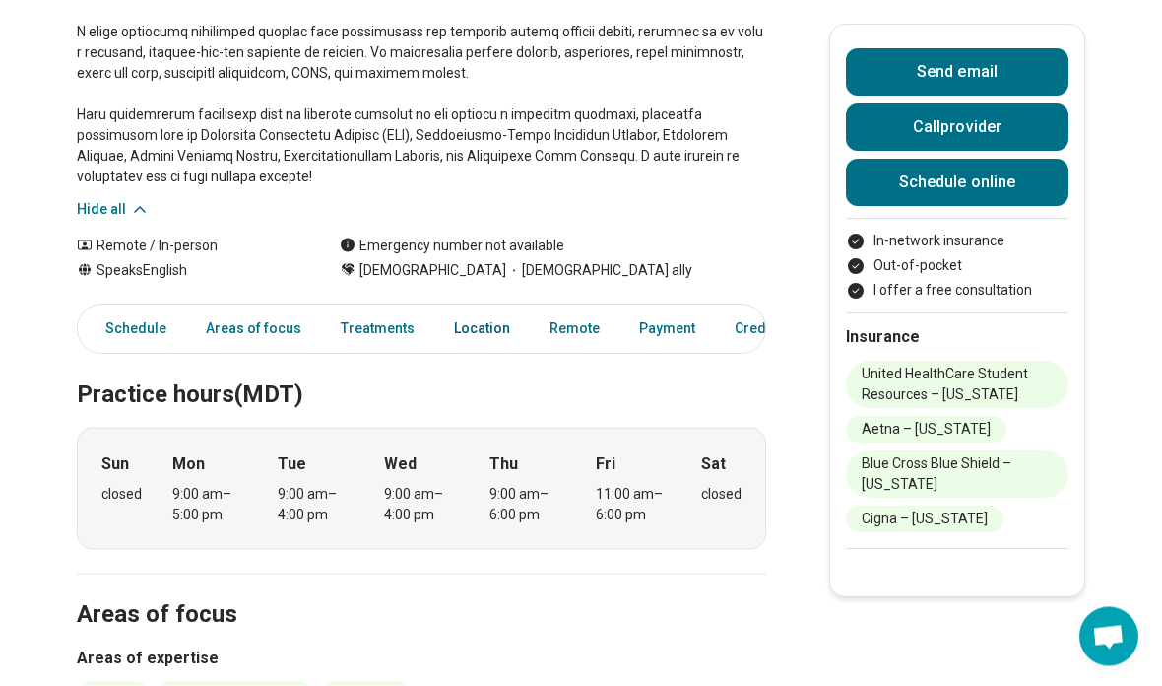
click at [455, 327] on link "Location" at bounding box center [482, 329] width 80 height 40
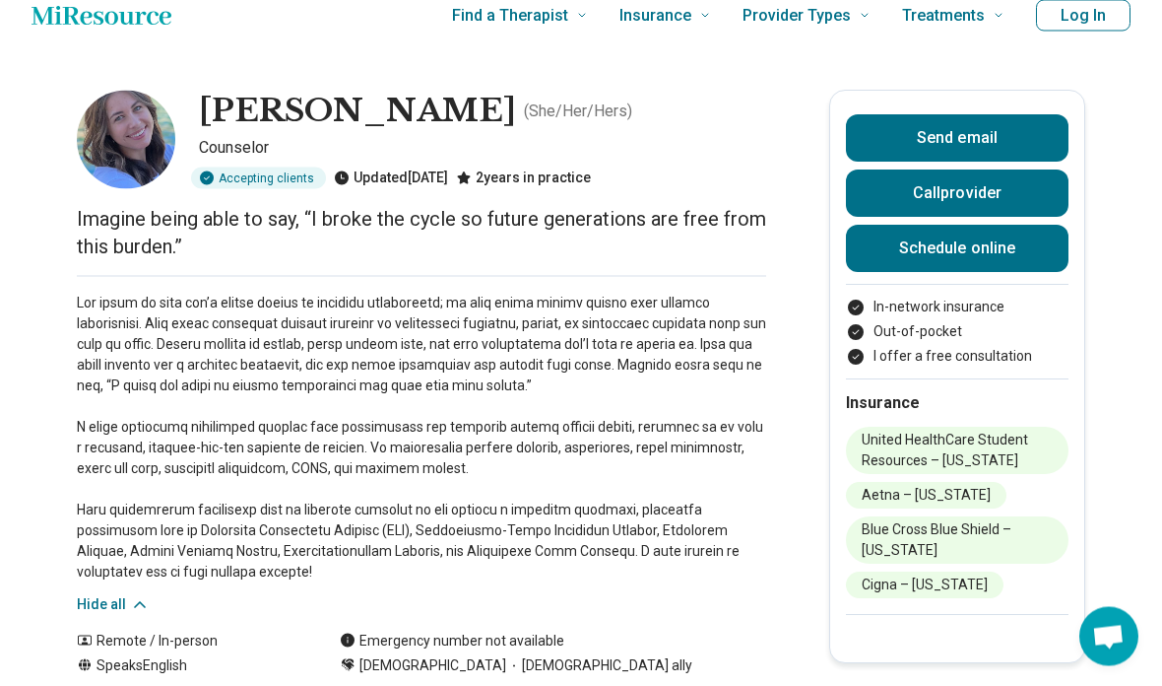
scroll to position [0, 0]
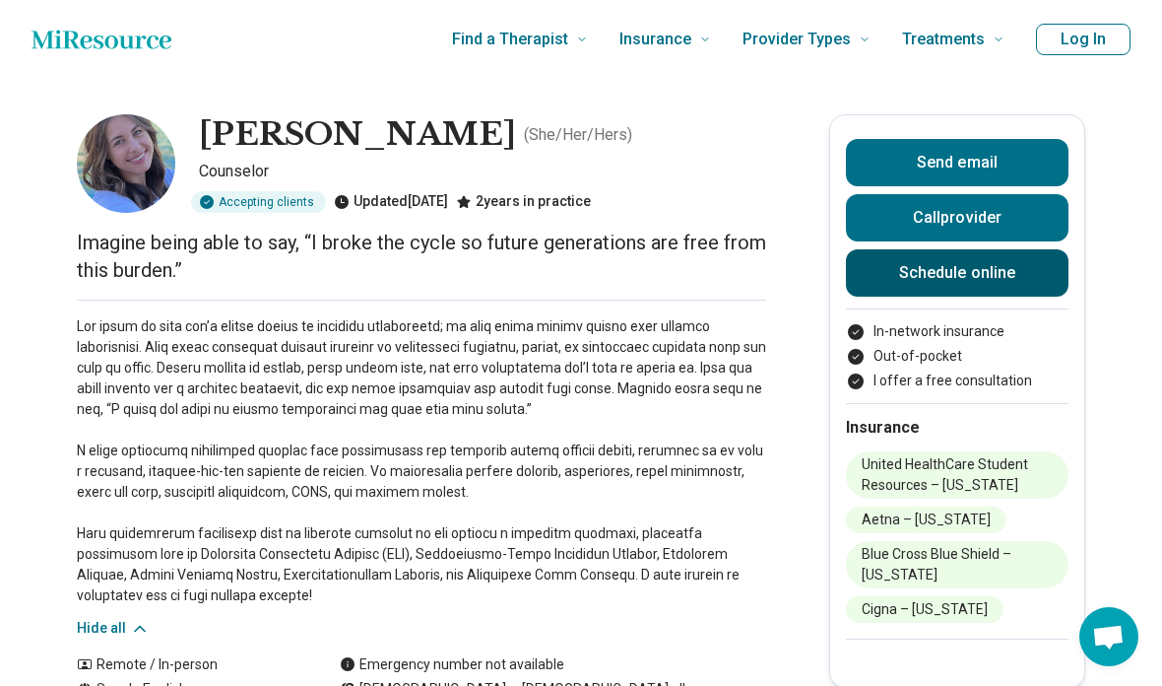
click at [1008, 277] on link "Schedule online" at bounding box center [957, 272] width 223 height 47
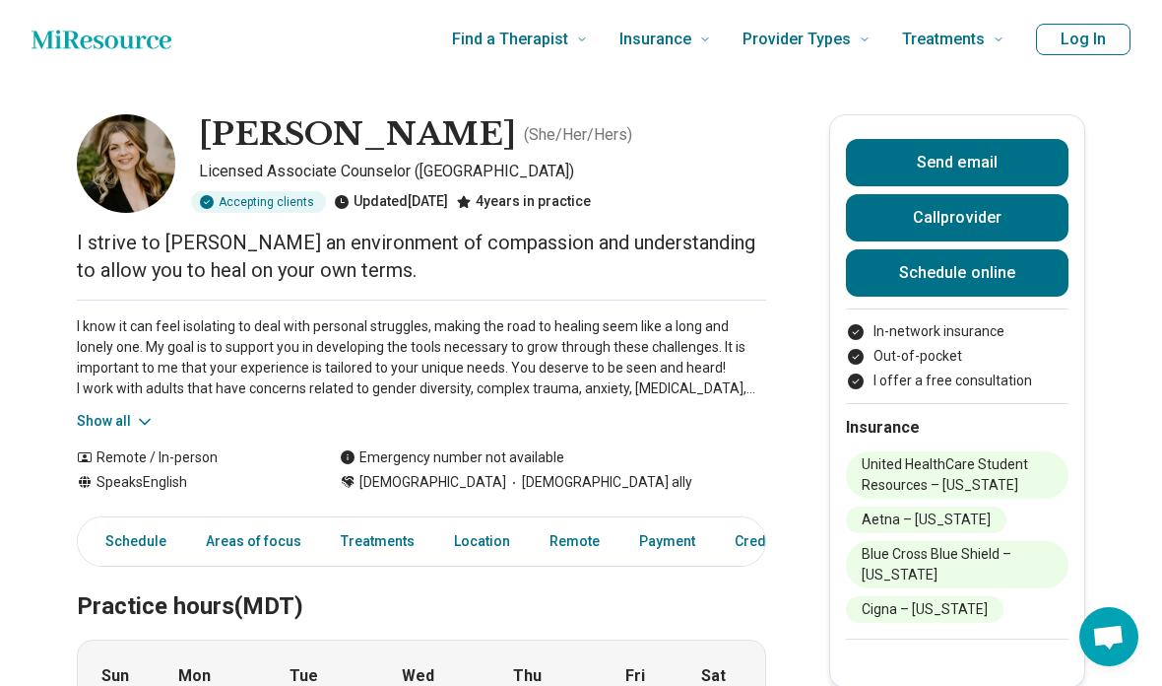
click at [135, 413] on icon at bounding box center [145, 422] width 20 height 20
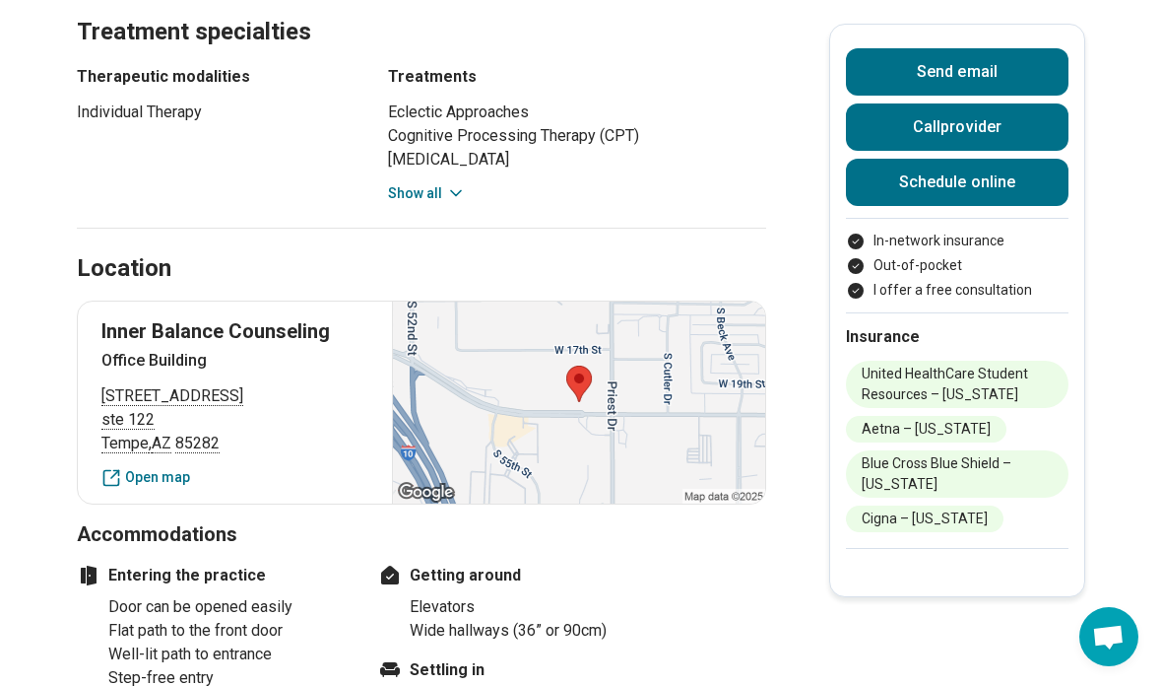
scroll to position [1084, 0]
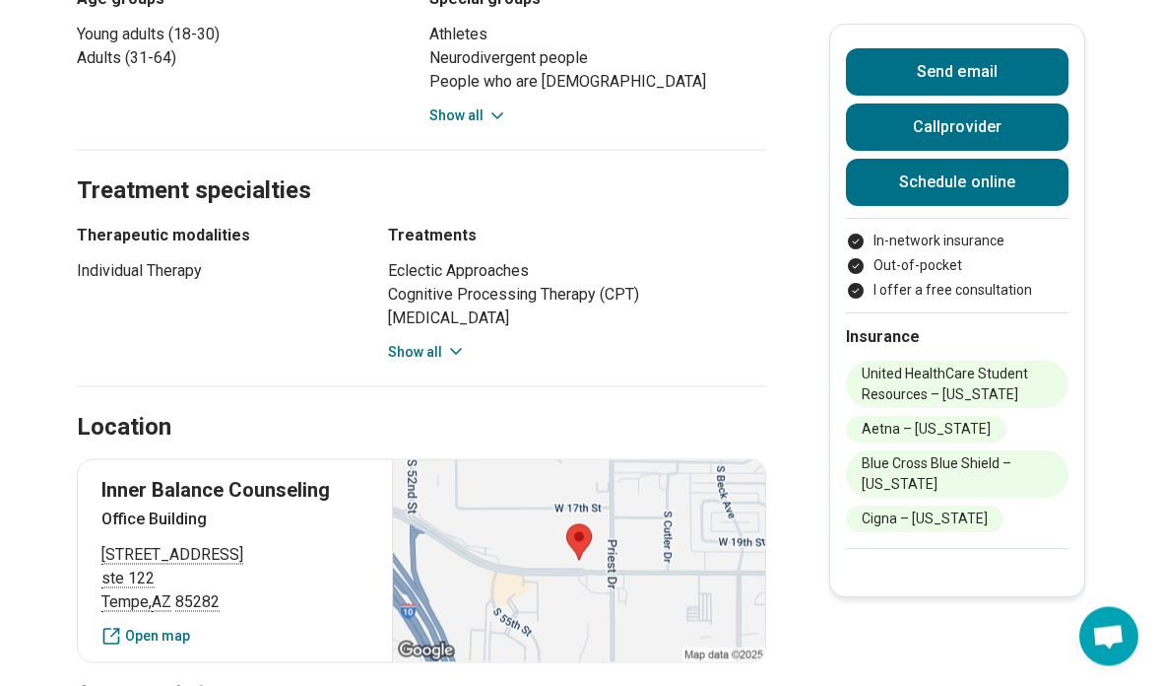
click at [435, 346] on button "Show all" at bounding box center [427, 352] width 78 height 21
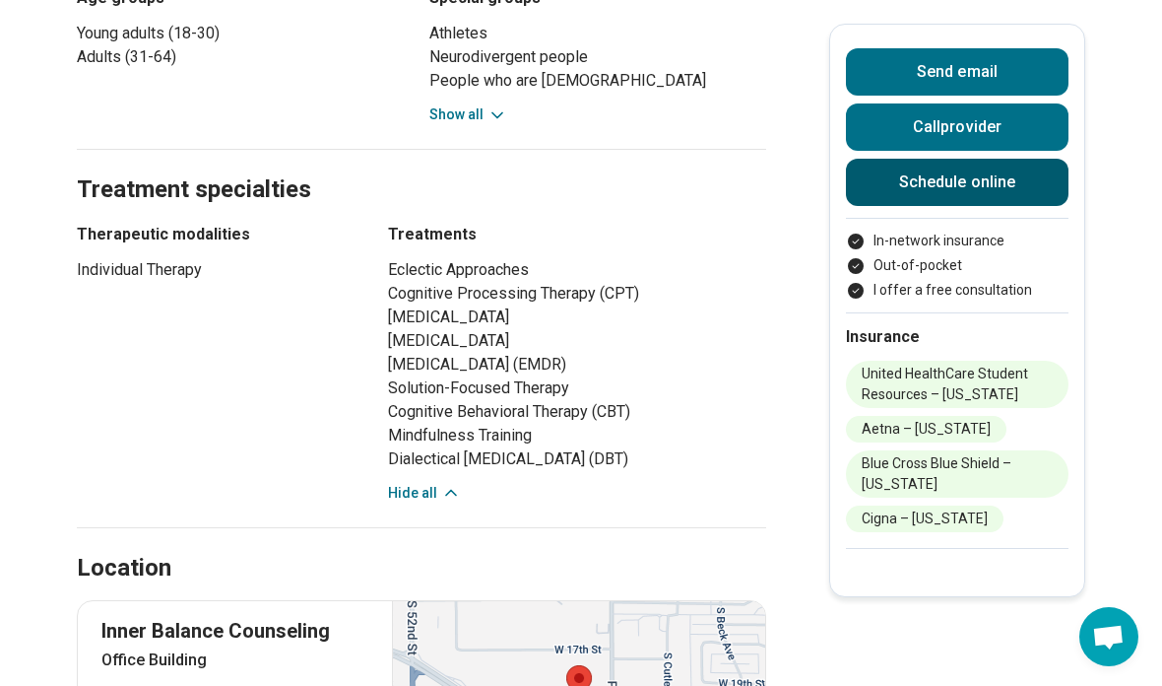
click at [1037, 187] on link "Schedule online" at bounding box center [957, 182] width 223 height 47
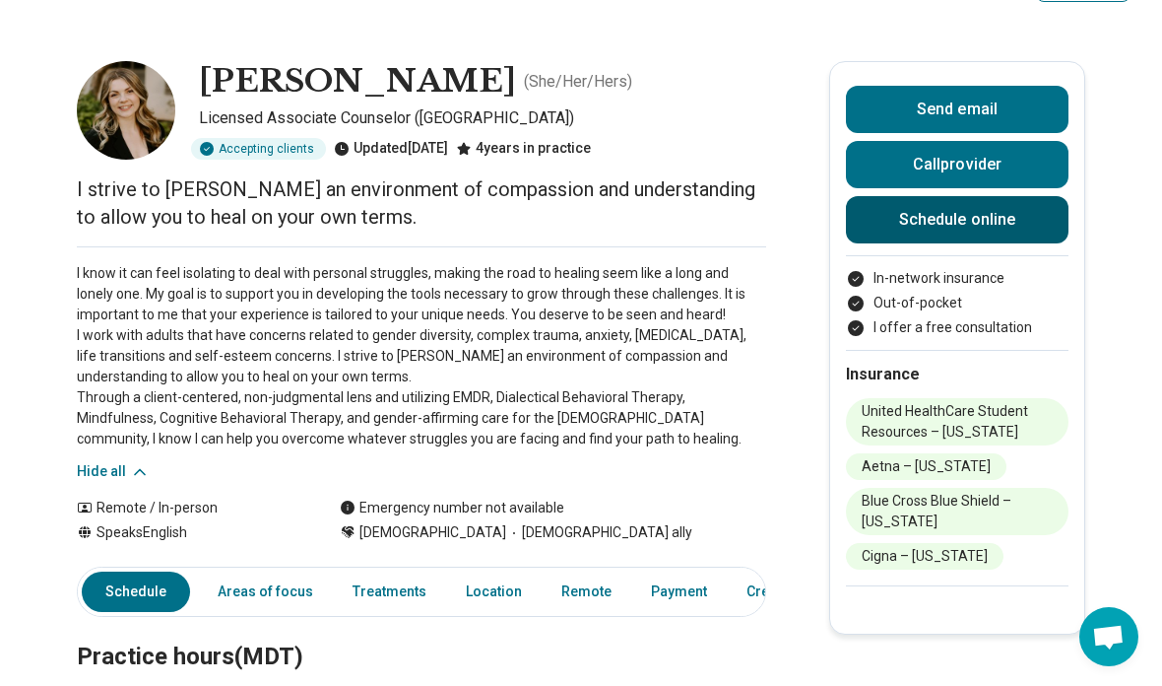
scroll to position [0, 0]
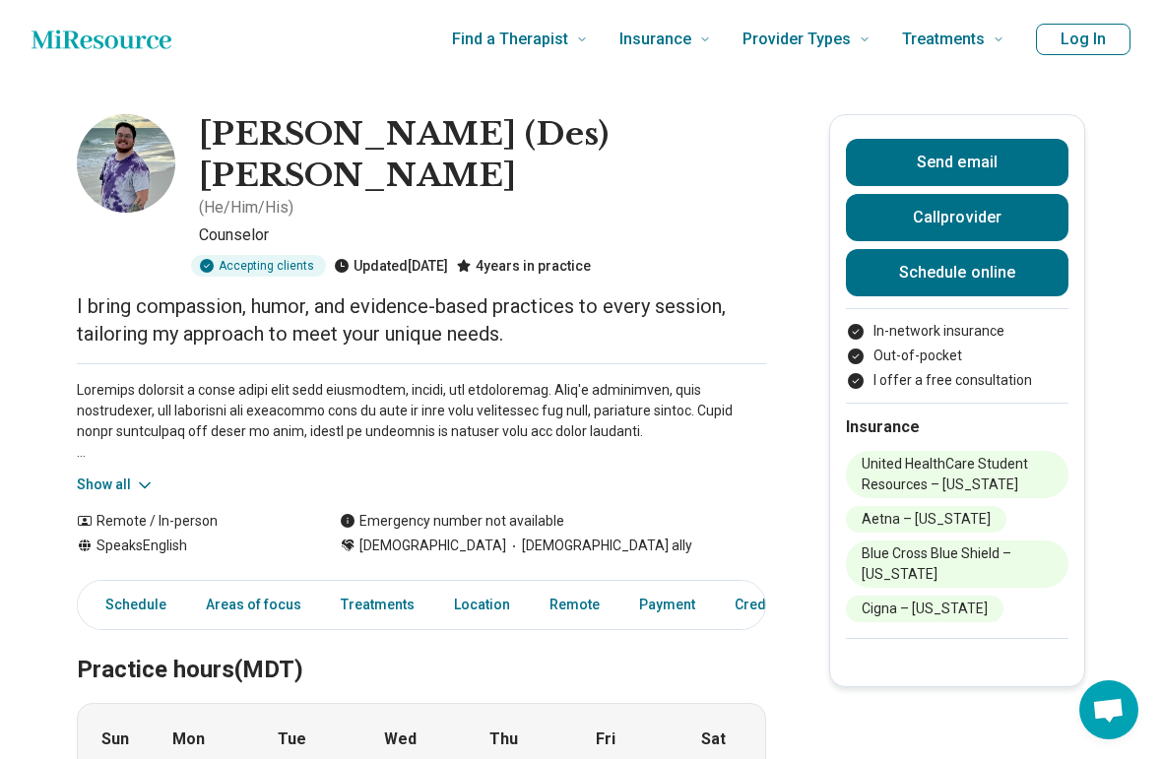
click at [135, 476] on icon at bounding box center [145, 486] width 20 height 20
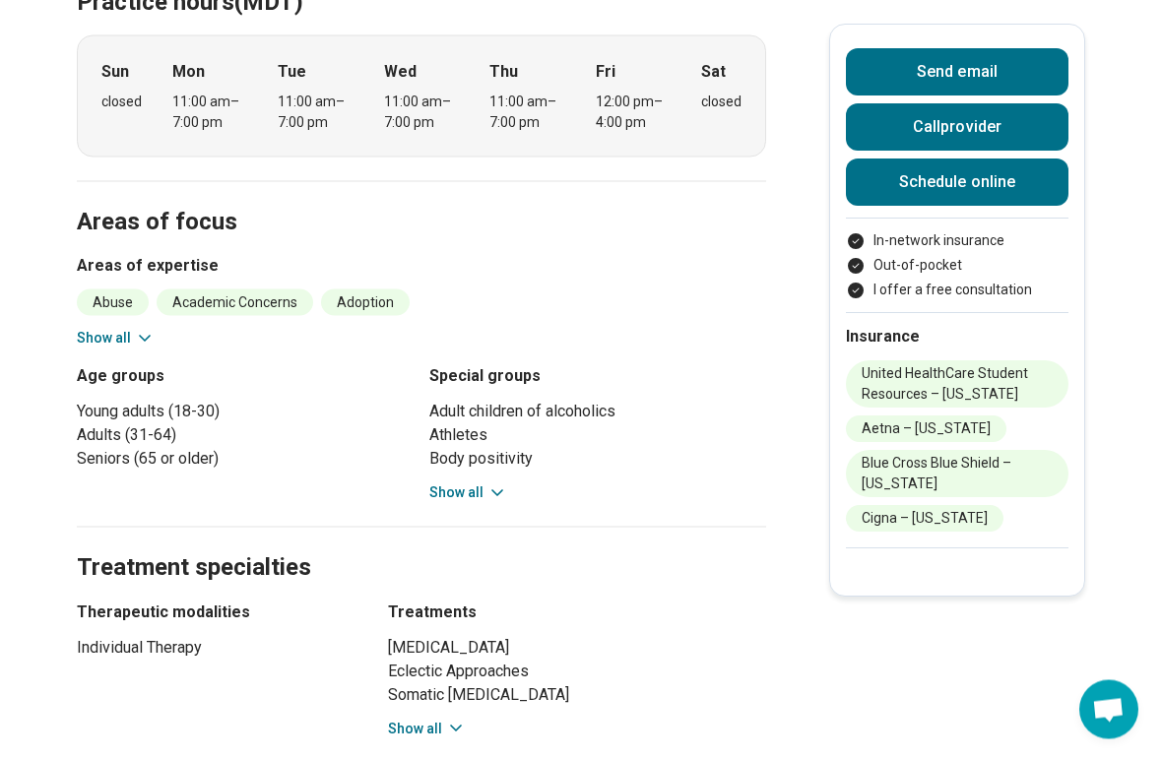
scroll to position [895, 0]
click at [484, 483] on button "Show all" at bounding box center [468, 493] width 78 height 21
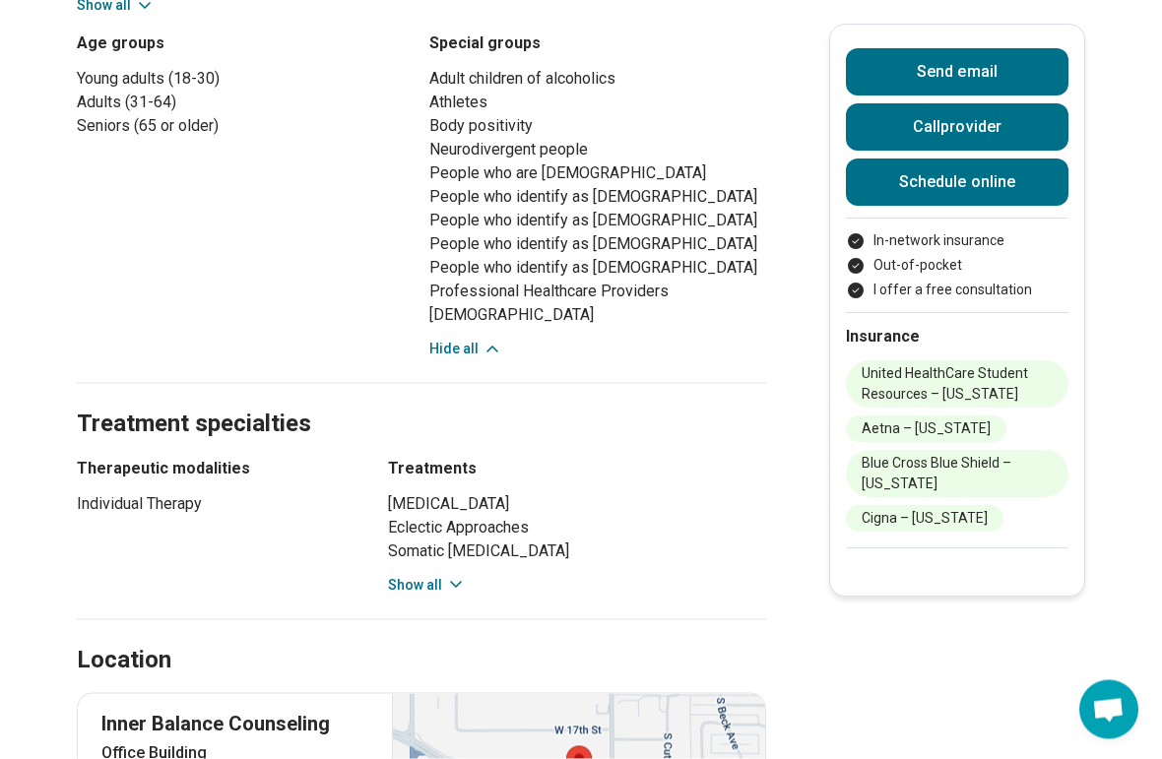
click at [451, 575] on icon at bounding box center [456, 585] width 20 height 20
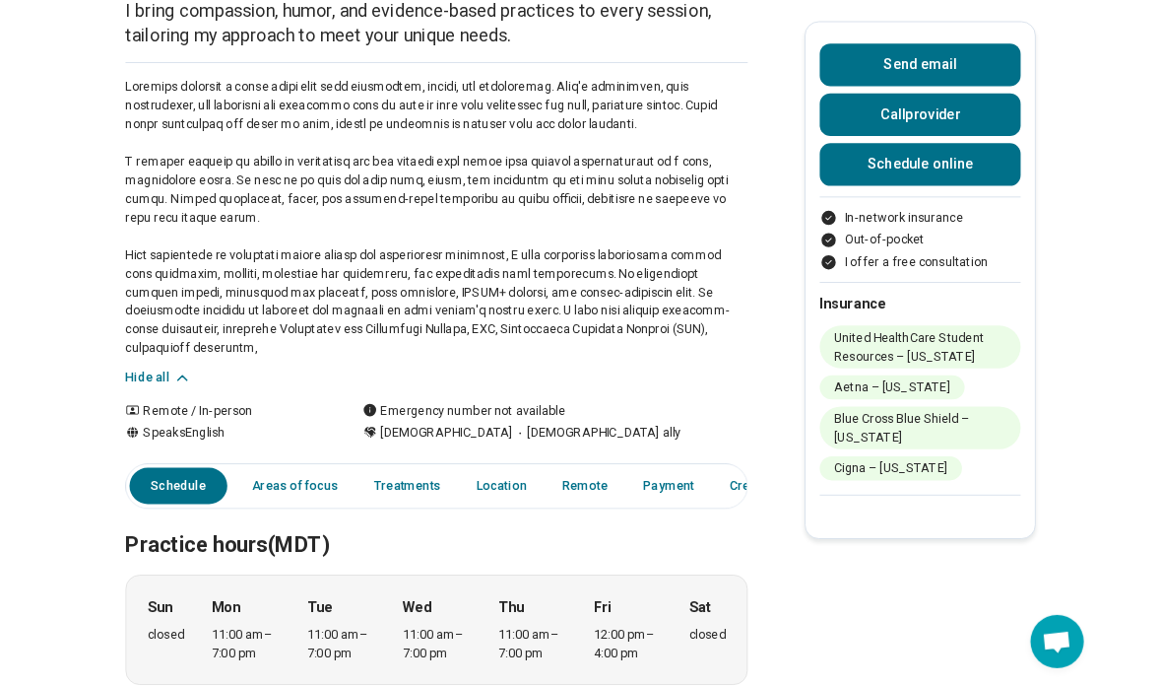
scroll to position [177, 0]
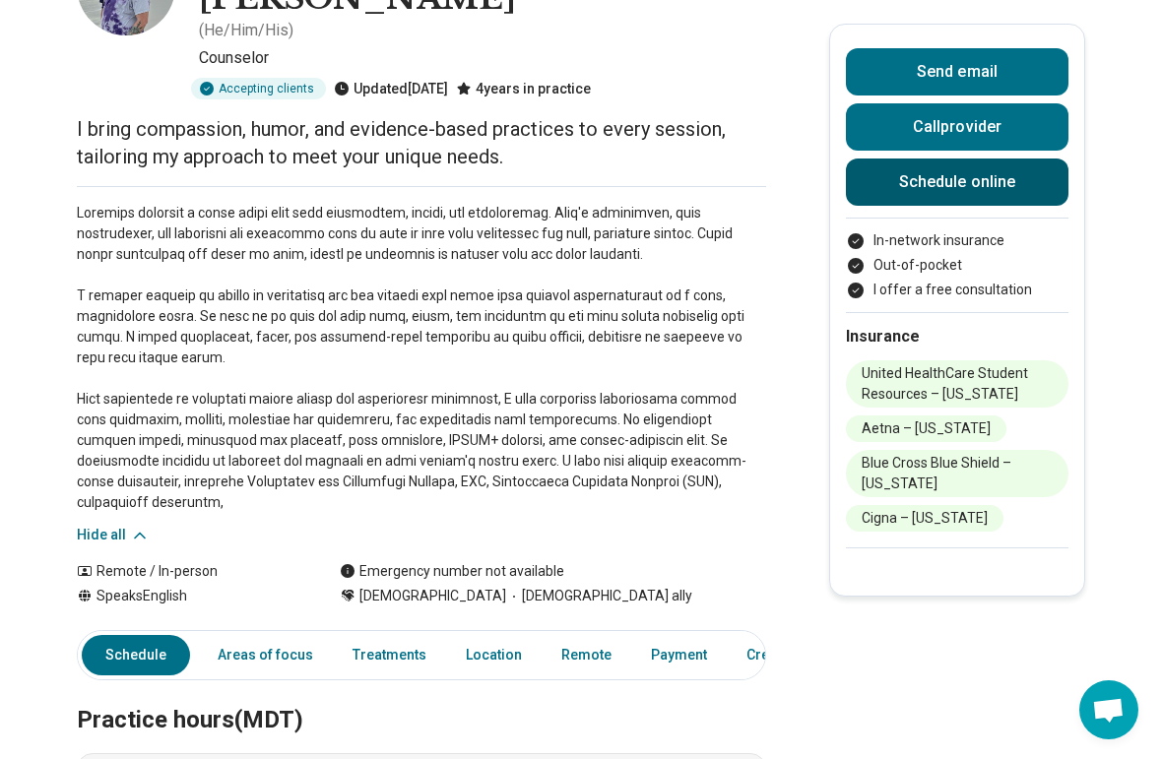
click at [977, 191] on link "Schedule online" at bounding box center [957, 182] width 223 height 47
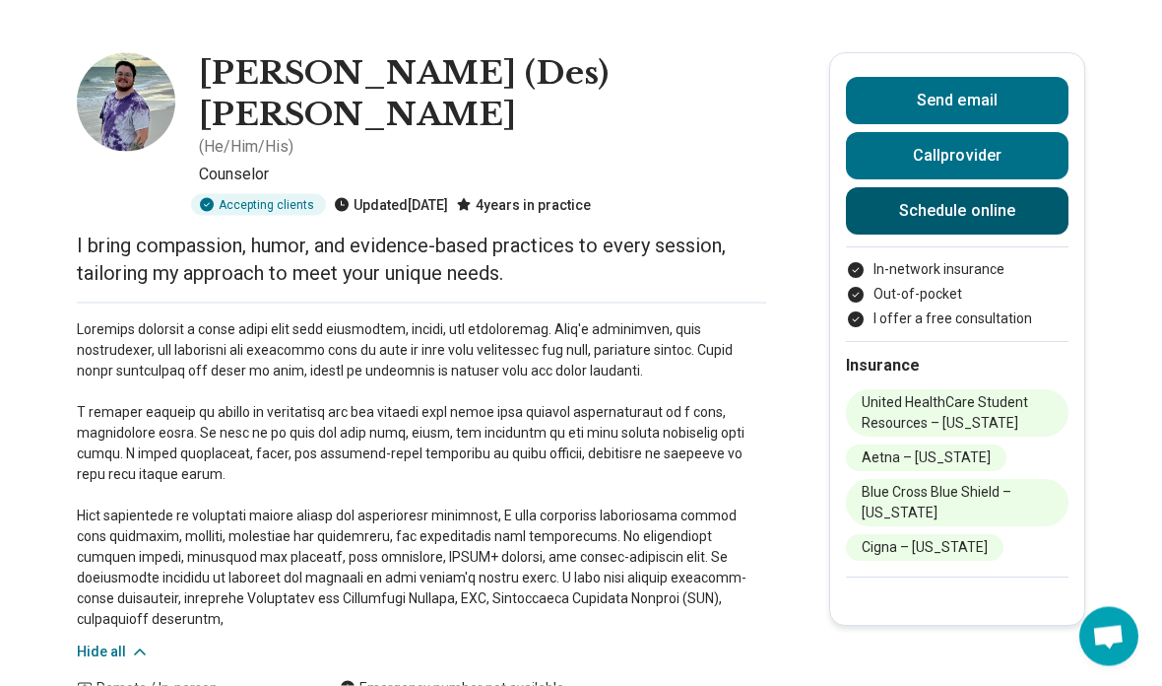
scroll to position [0, 0]
